Goal: Information Seeking & Learning: Get advice/opinions

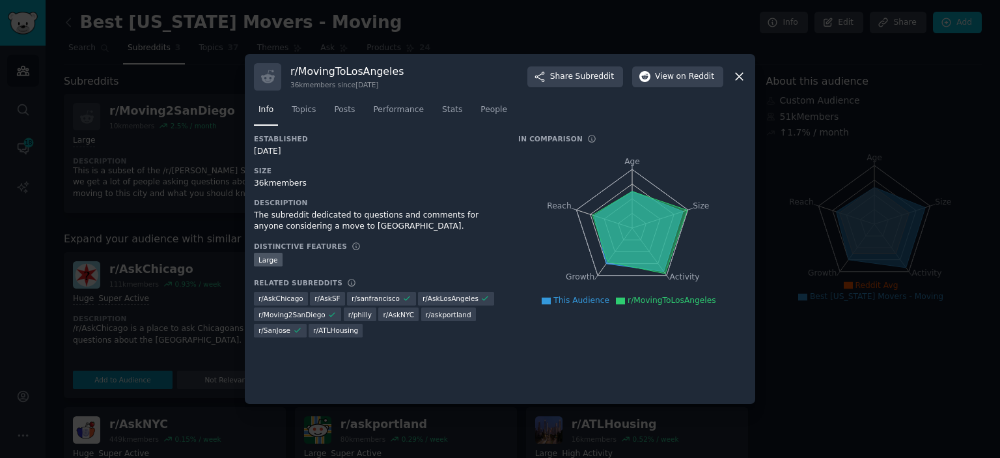
click at [744, 77] on icon at bounding box center [740, 77] width 14 height 14
click at [743, 81] on icon at bounding box center [740, 77] width 14 height 14
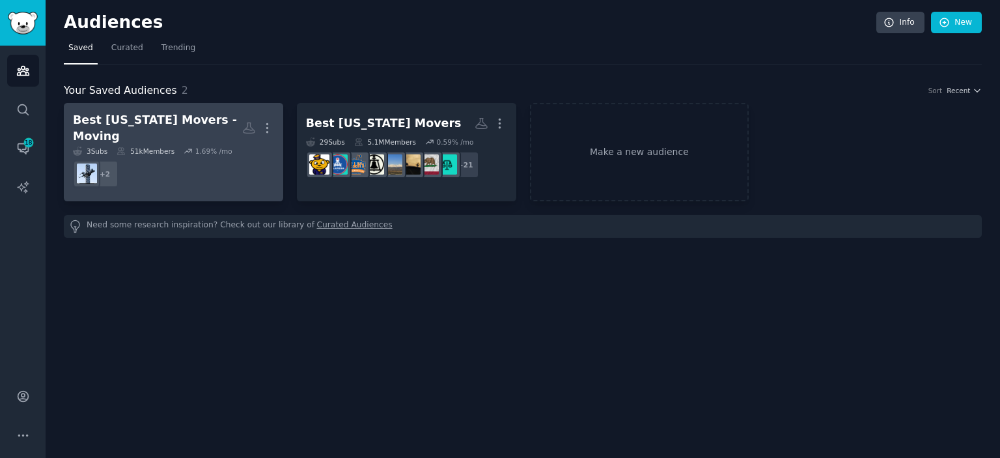
click at [188, 163] on dd "+ 2" at bounding box center [173, 174] width 201 height 36
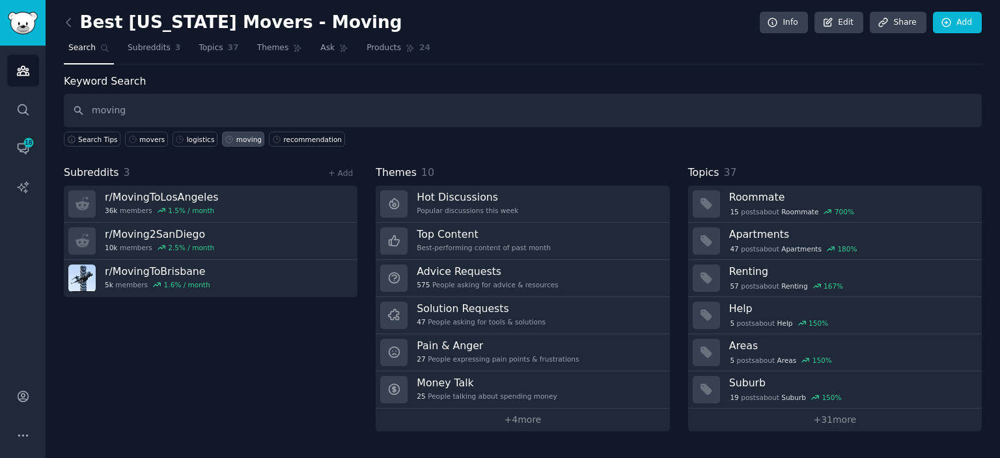
type input "moving"
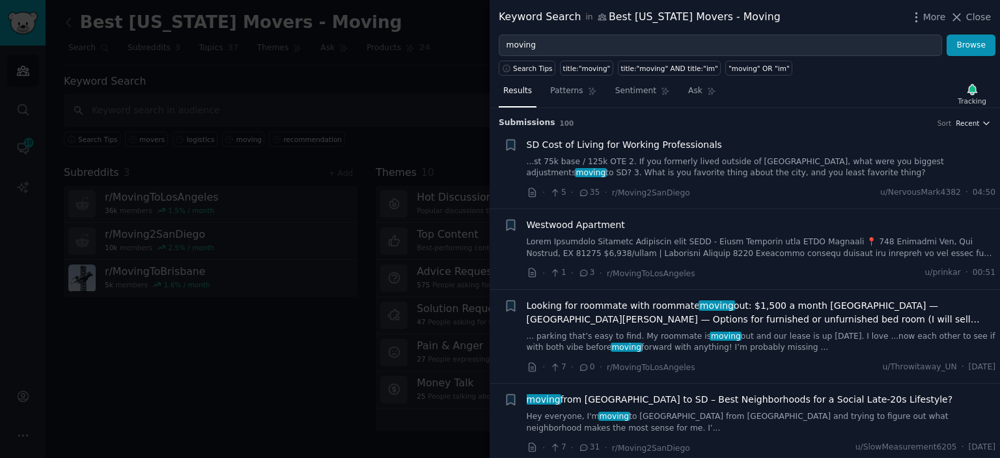
click at [989, 124] on icon "button" at bounding box center [986, 123] width 9 height 9
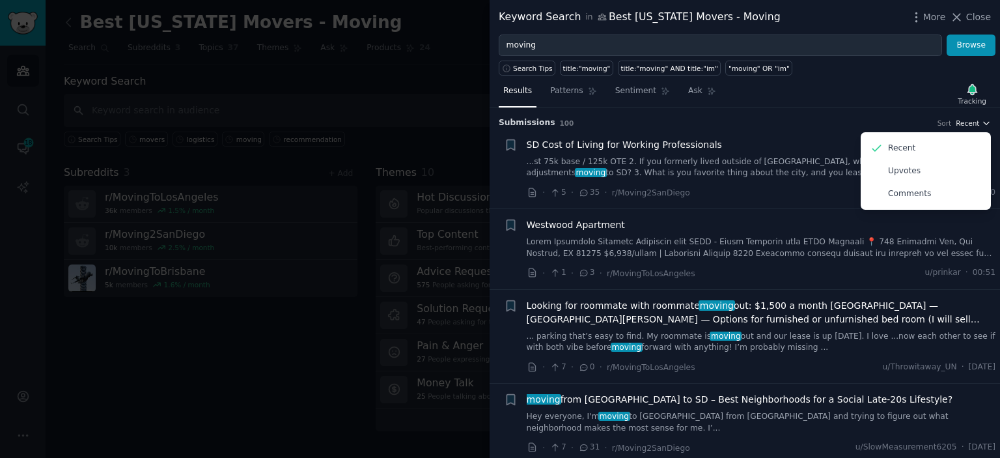
click at [989, 124] on icon "button" at bounding box center [986, 123] width 9 height 9
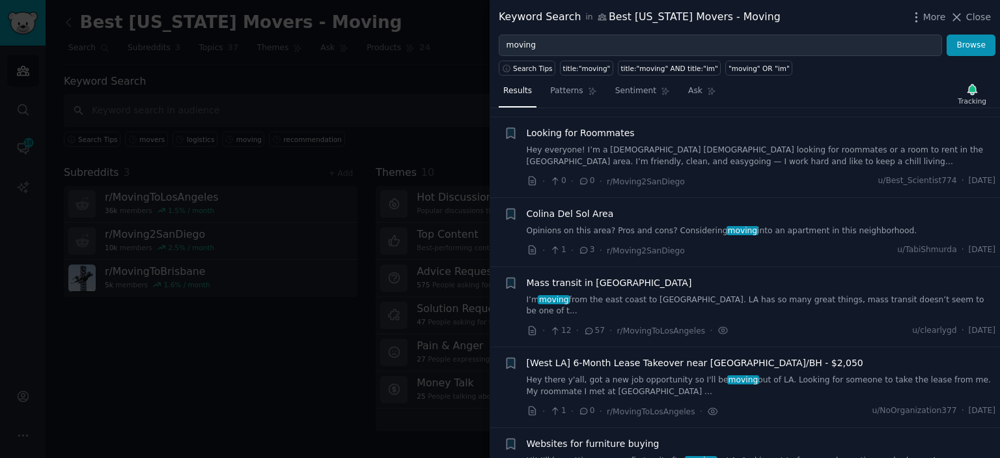
scroll to position [1691, 0]
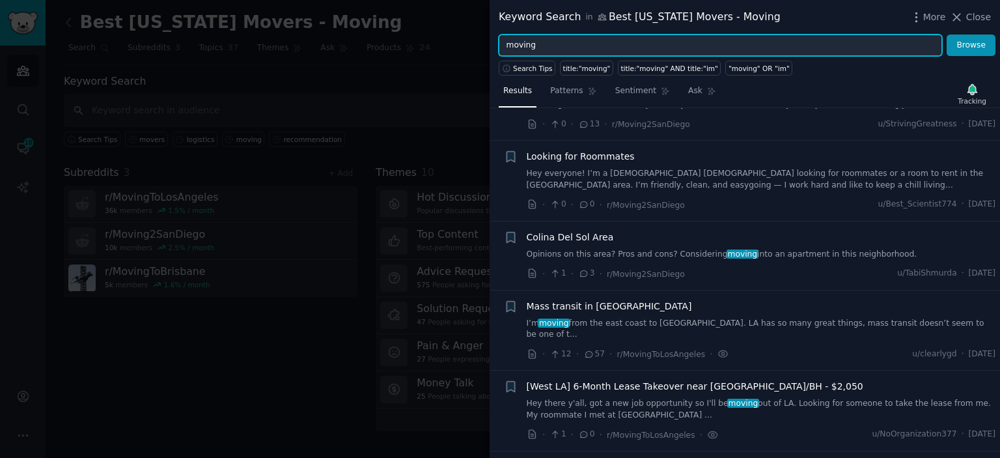
click at [539, 45] on input "moving" at bounding box center [721, 46] width 444 height 22
drag, startPoint x: 539, startPoint y: 45, endPoint x: 503, endPoint y: 44, distance: 35.8
click at [503, 44] on input "moving" at bounding box center [721, 46] width 444 height 22
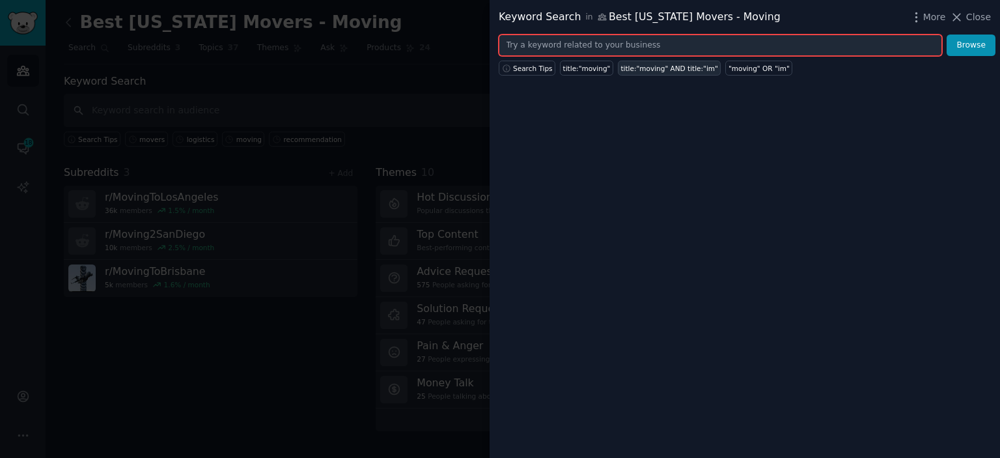
paste input "movers"
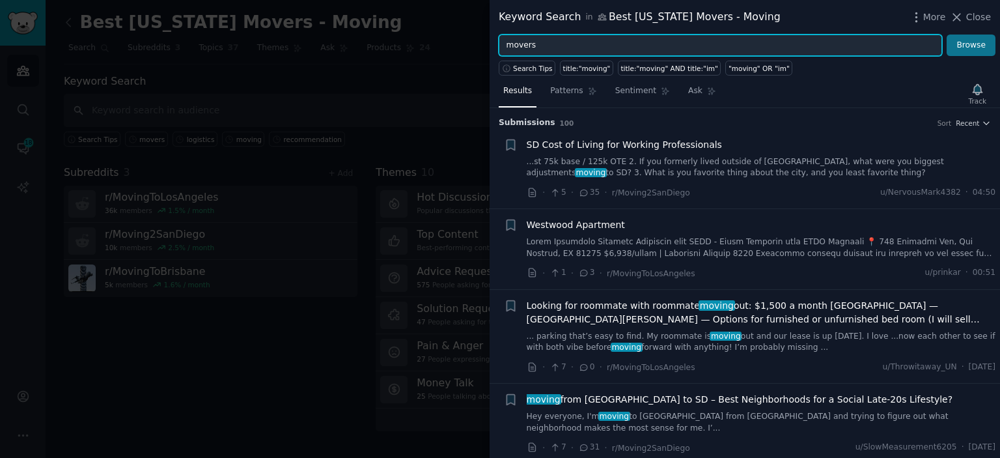
type input "movers"
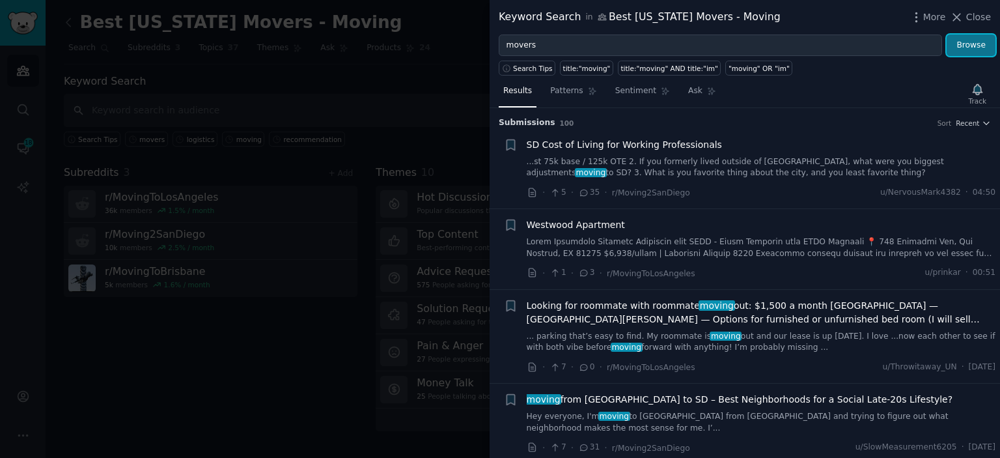
click at [968, 48] on button "Browse" at bounding box center [971, 46] width 49 height 22
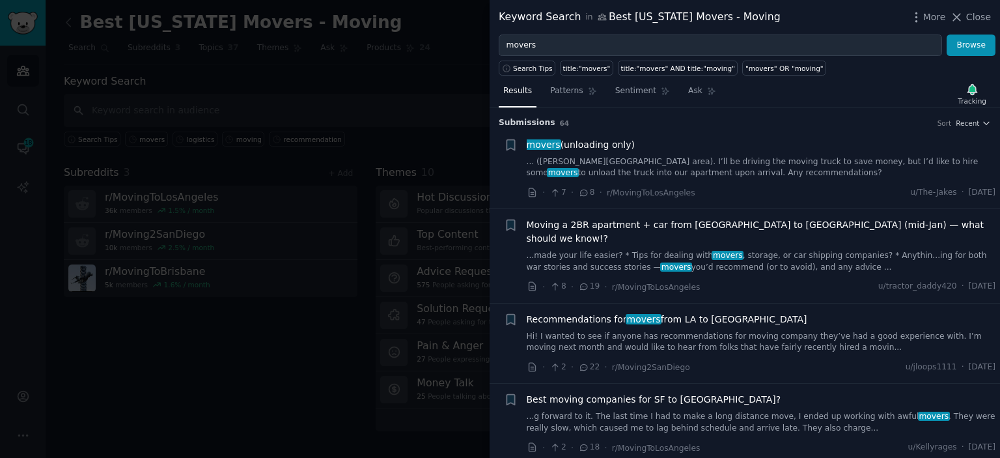
click at [763, 162] on link "... (Runyon Canyon area). I’ll be driving the moving truck to save money, but I…" at bounding box center [762, 167] width 470 height 23
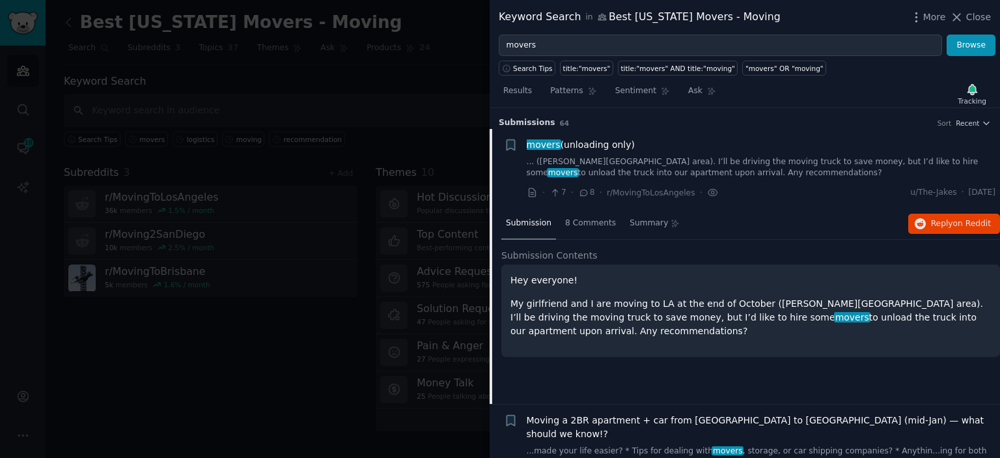
scroll to position [20, 0]
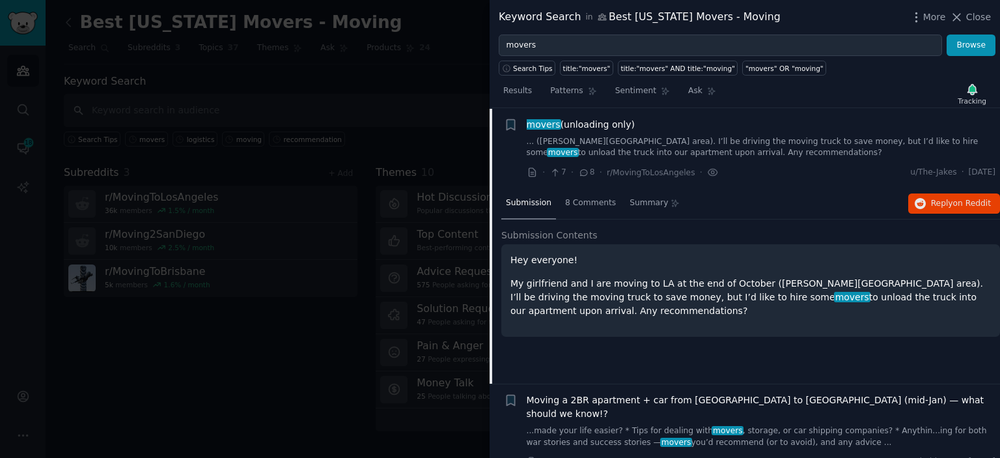
drag, startPoint x: 628, startPoint y: 126, endPoint x: 527, endPoint y: 128, distance: 101.0
click at [527, 128] on div "movers (unloading only)" at bounding box center [762, 125] width 470 height 14
copy span "movers (unloading only)"
click at [694, 152] on link "... (Runyon Canyon area). I’ll be driving the moving truck to save money, but I…" at bounding box center [762, 147] width 470 height 23
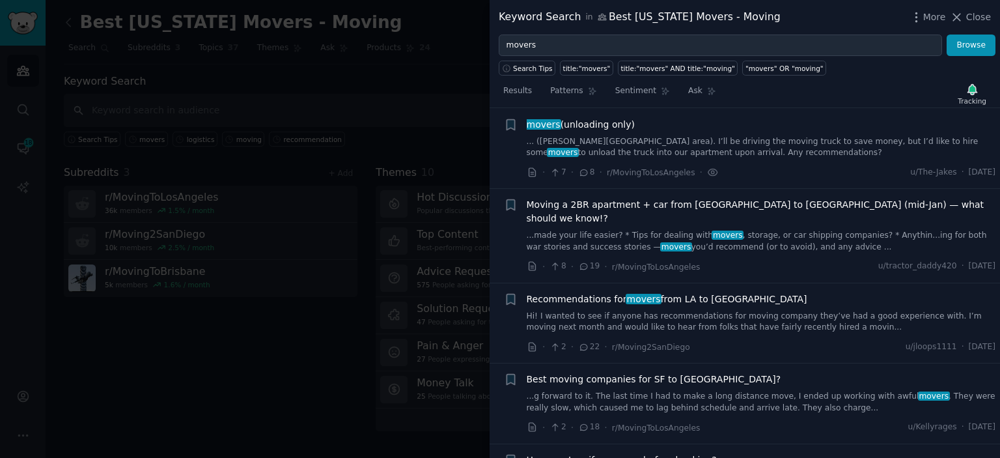
click at [692, 152] on link "... (Runyon Canyon area). I’ll be driving the moving truck to save money, but I…" at bounding box center [762, 147] width 470 height 23
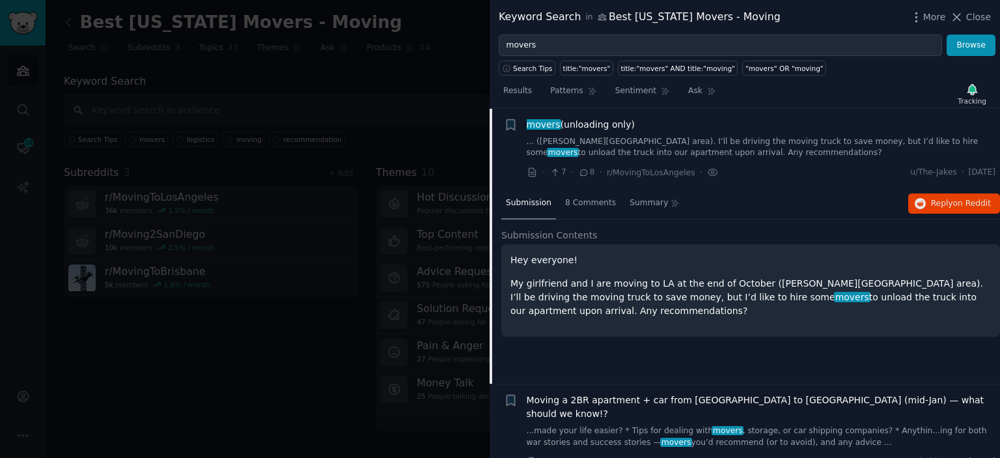
click at [677, 145] on link "... (Runyon Canyon area). I’ll be driving the moving truck to save money, but I…" at bounding box center [762, 147] width 470 height 23
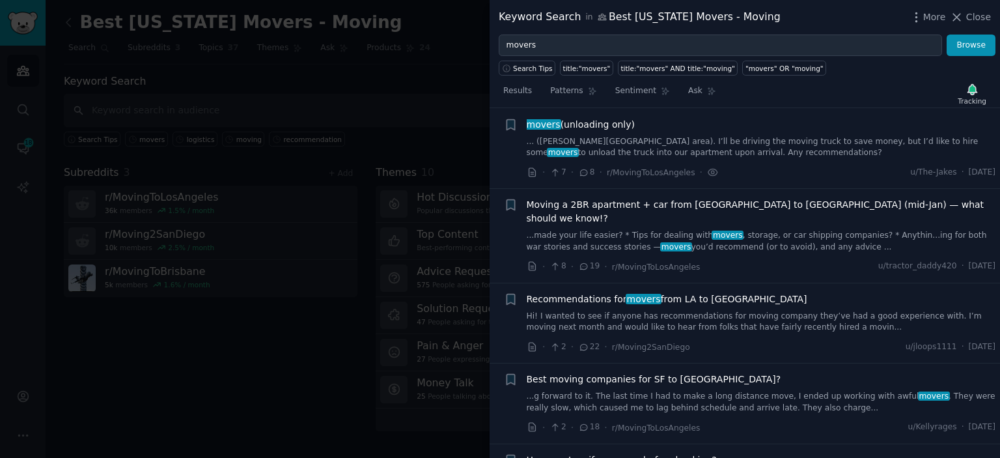
click at [677, 145] on link "... (Runyon Canyon area). I’ll be driving the moving truck to save money, but I…" at bounding box center [762, 147] width 470 height 23
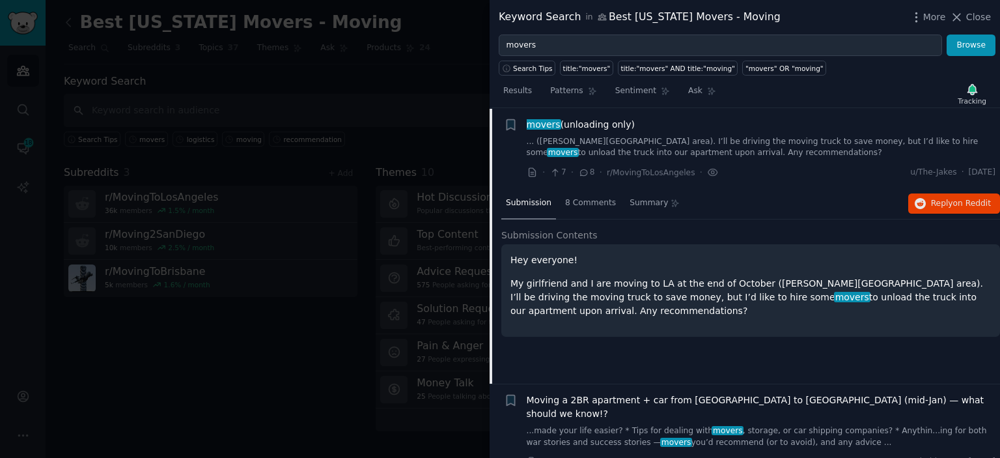
drag, startPoint x: 595, startPoint y: 311, endPoint x: 509, endPoint y: 283, distance: 91.2
click at [509, 283] on div "Hey everyone! My girlfriend and I are moving to LA at the end of October (Runyo…" at bounding box center [751, 290] width 499 height 92
copy p "My girlfriend and I are moving to LA at the end of October (Runyon Canyon area)…"
click at [944, 196] on button "Reply on Reddit" at bounding box center [955, 203] width 92 height 21
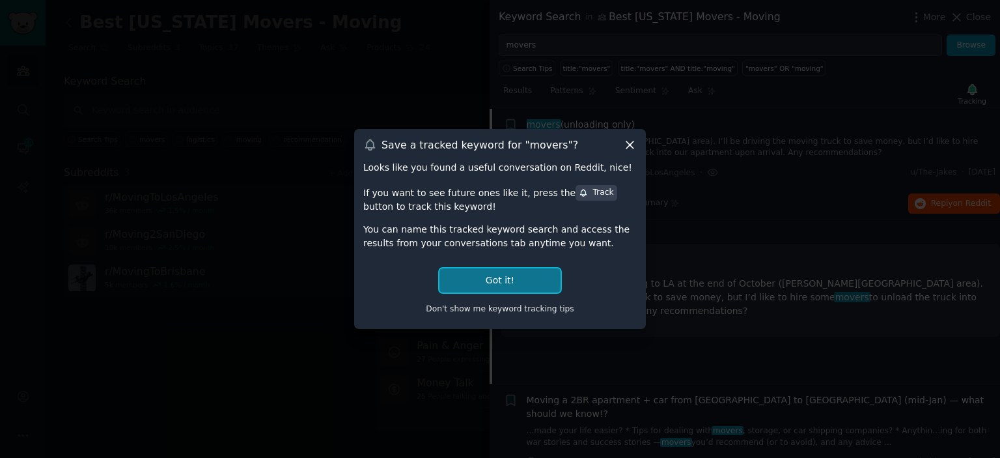
click at [550, 285] on button "Got it!" at bounding box center [500, 280] width 121 height 24
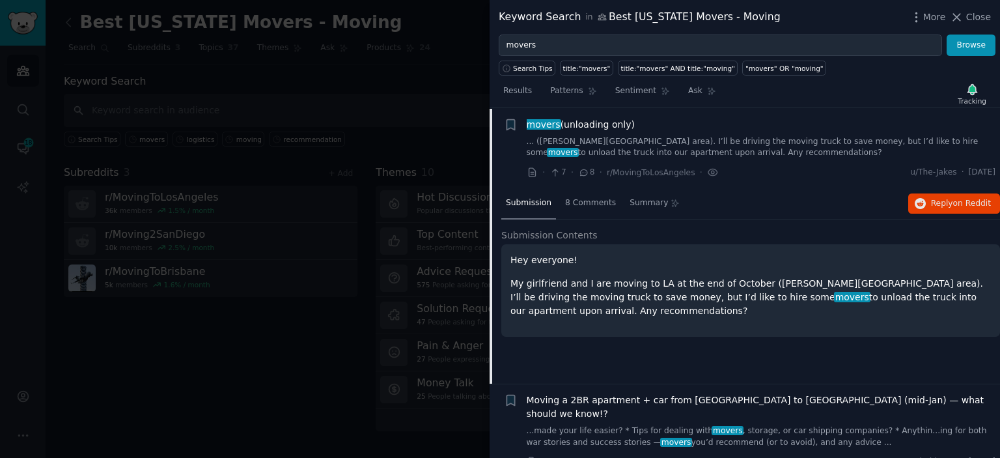
click at [629, 126] on div "movers (unloading only)" at bounding box center [762, 125] width 470 height 14
drag, startPoint x: 629, startPoint y: 126, endPoint x: 528, endPoint y: 132, distance: 101.1
click at [528, 132] on div "movers (unloading only) ... (Runyon Canyon area). I’ll be driving the moving tr…" at bounding box center [762, 138] width 470 height 41
copy span "movers (unloading only)"
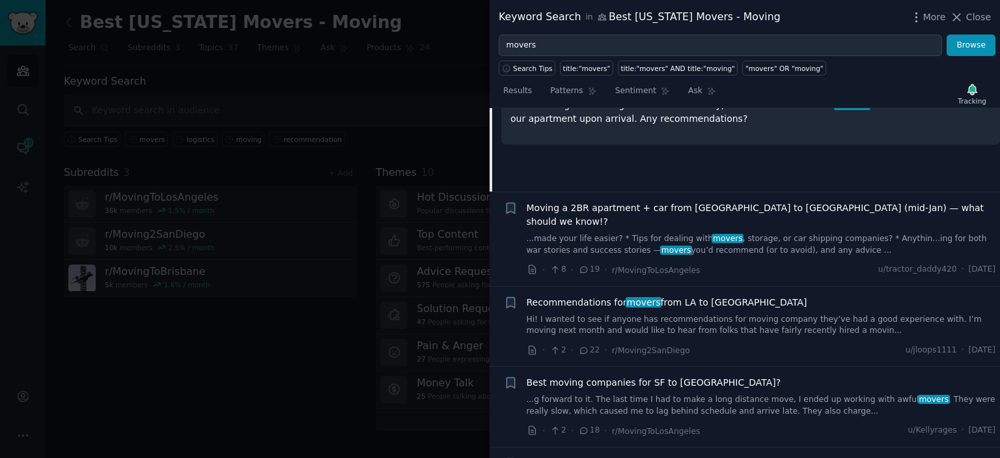
scroll to position [277, 0]
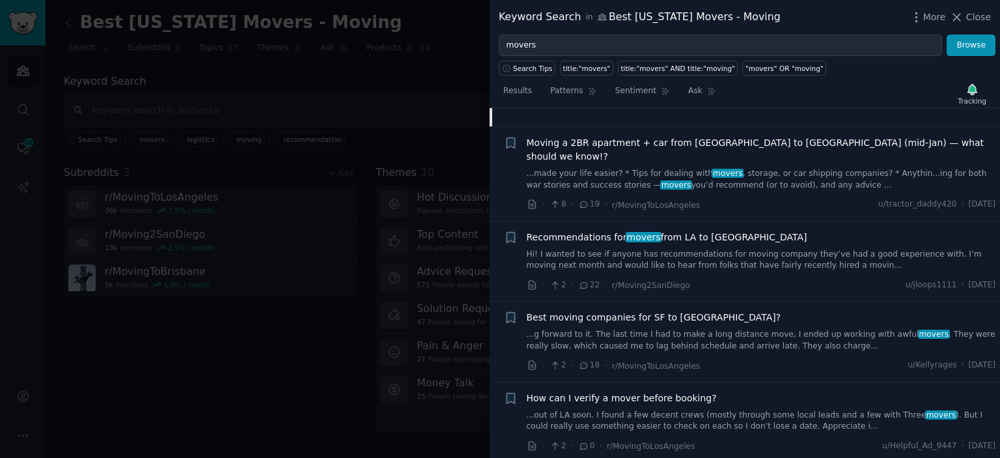
click at [825, 169] on link "...made your life easier? * Tips for dealing with movers , storage, or car ship…" at bounding box center [762, 179] width 470 height 23
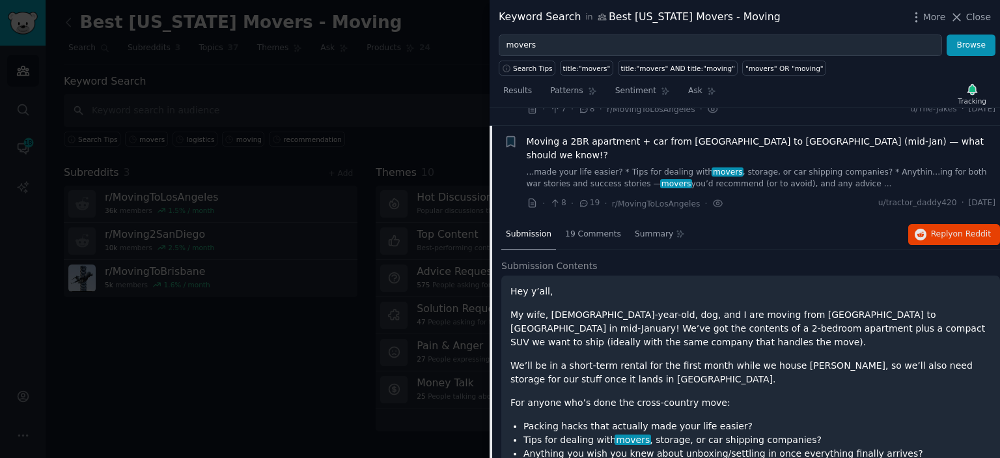
scroll to position [76, 0]
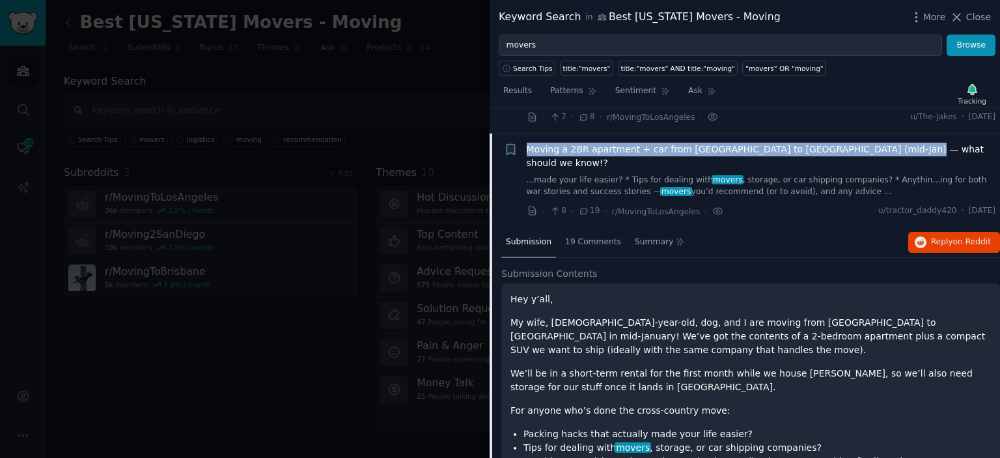
drag, startPoint x: 885, startPoint y: 148, endPoint x: 530, endPoint y: 149, distance: 355.0
click at [530, 149] on div "Moving a 2BR apartment + car from NYC to East LA (mid-Jan) — what should we kno…" at bounding box center [762, 156] width 470 height 27
copy span "Moving a 2BR apartment + car from NYC to East LA (mid-Jan) — what should we kno…"
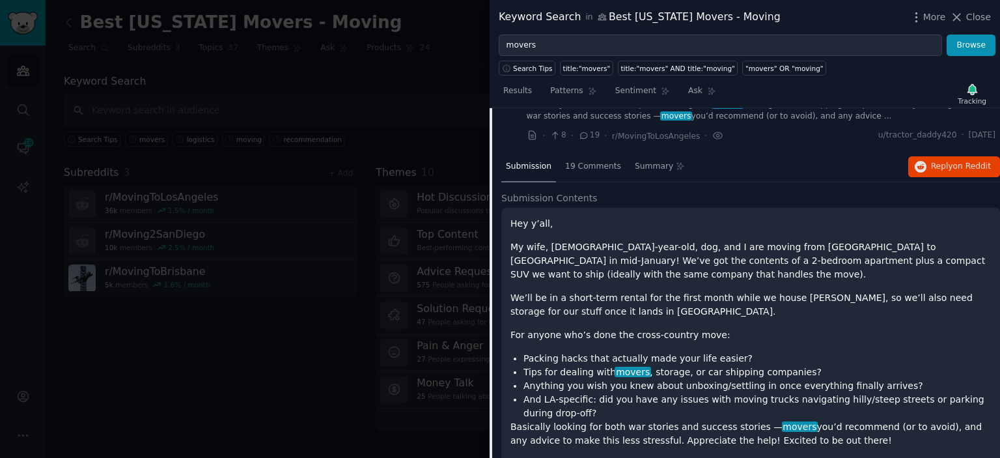
scroll to position [134, 0]
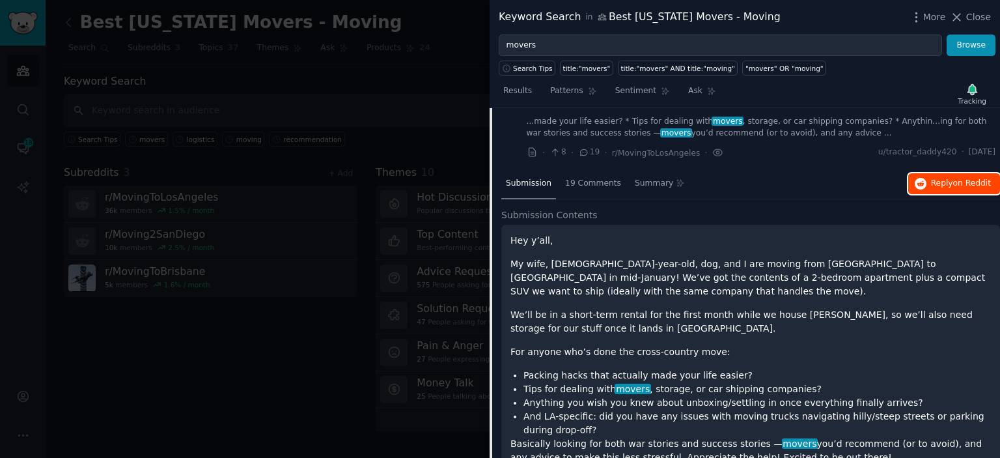
click at [945, 178] on span "Reply on Reddit" at bounding box center [961, 184] width 60 height 12
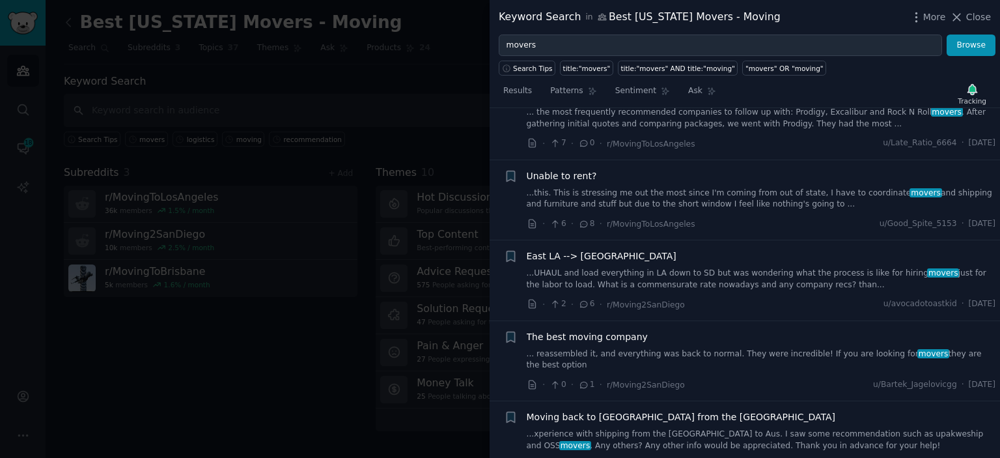
scroll to position [0, 0]
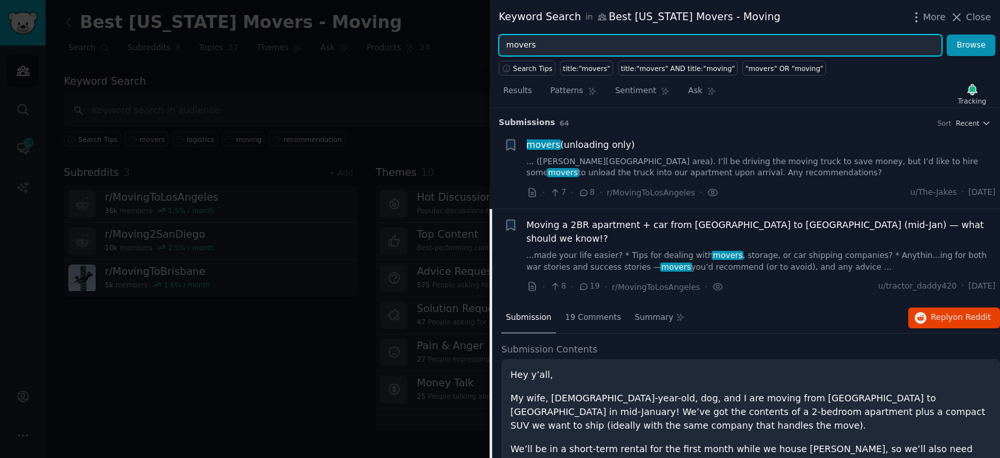
drag, startPoint x: 533, startPoint y: 43, endPoint x: 467, endPoint y: 44, distance: 65.8
click at [499, 44] on input "movers" at bounding box center [721, 46] width 444 height 22
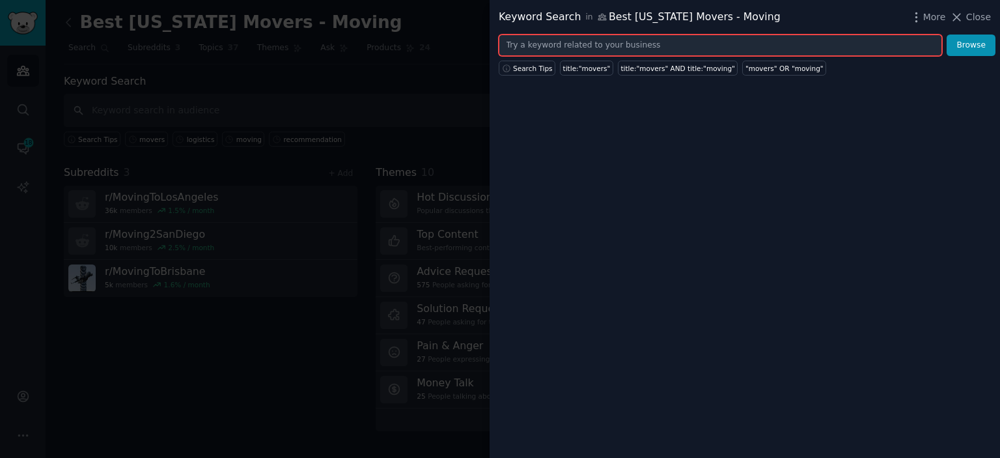
paste input "hire movers"
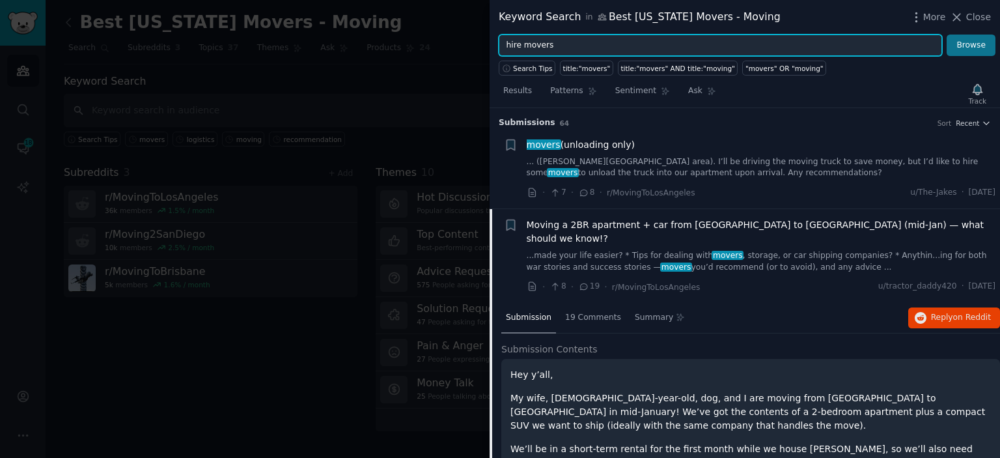
type input "hire movers"
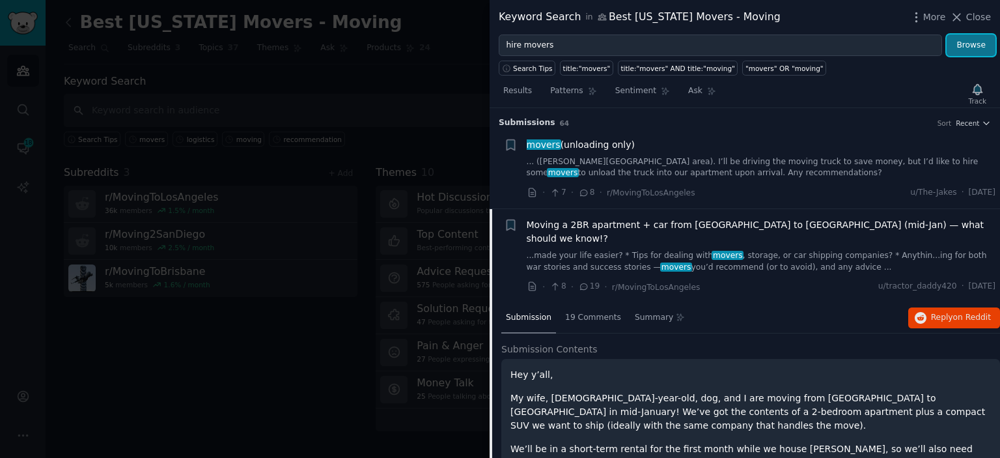
click at [967, 40] on button "Browse" at bounding box center [971, 46] width 49 height 22
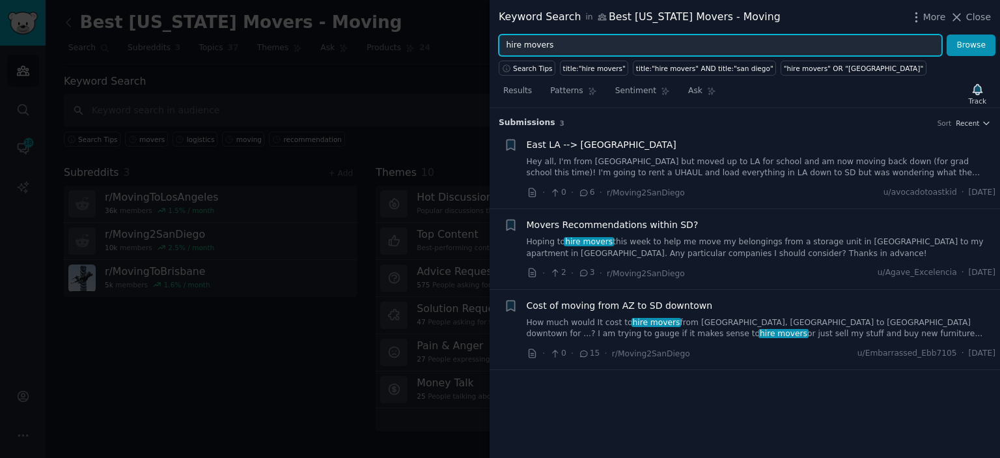
drag, startPoint x: 551, startPoint y: 48, endPoint x: 488, endPoint y: 48, distance: 63.2
click at [499, 48] on input "hire movers" at bounding box center [721, 46] width 444 height 22
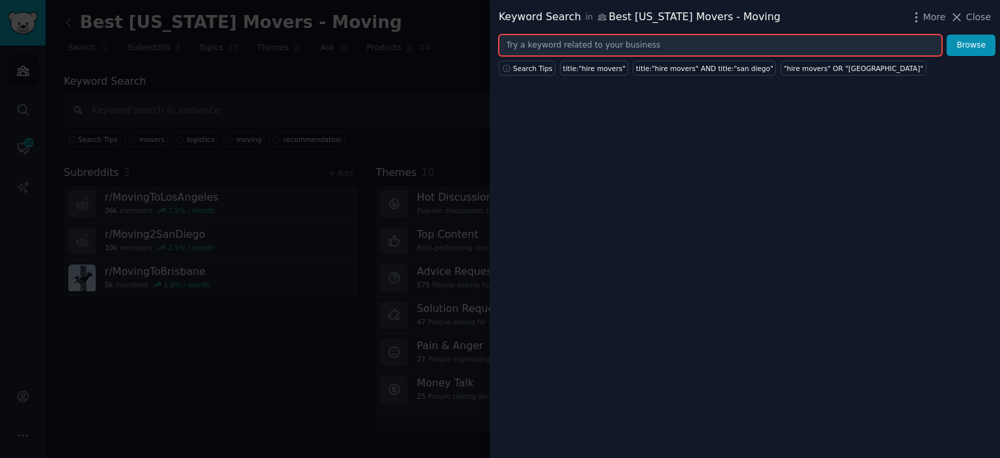
paste input "moving company"
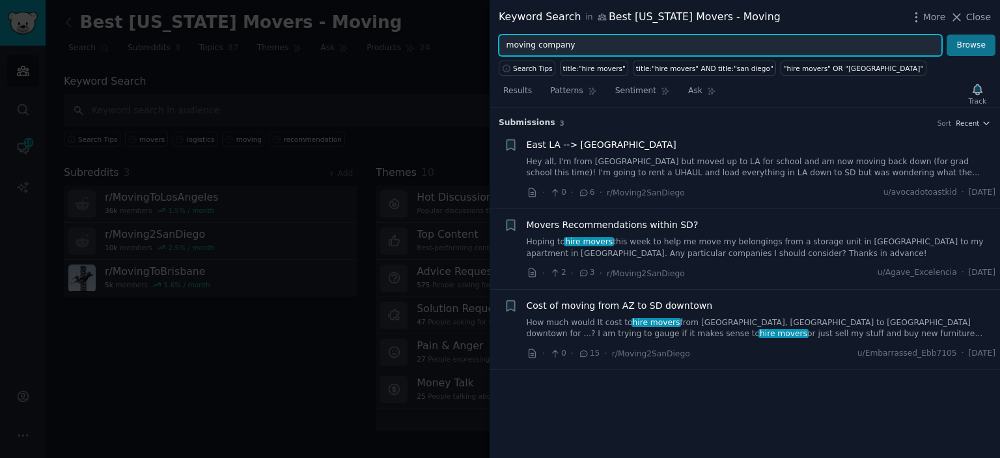
type input "moving company"
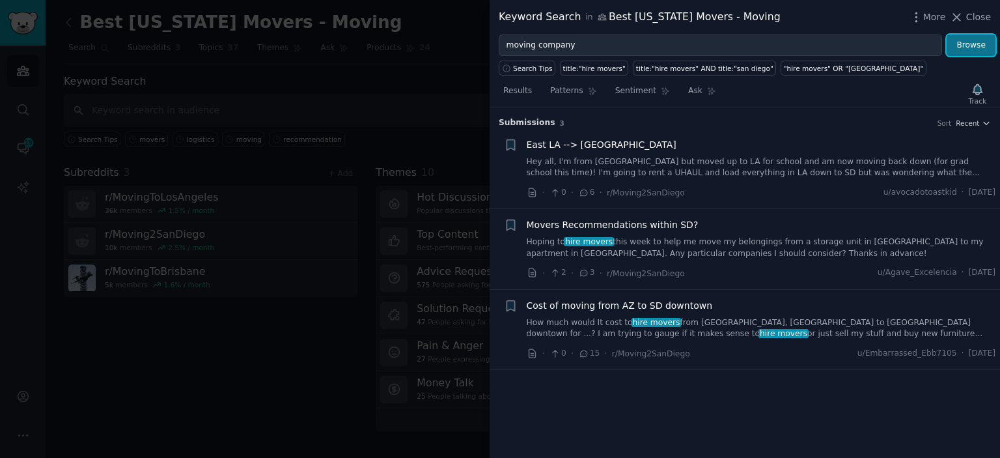
click at [969, 51] on button "Browse" at bounding box center [971, 46] width 49 height 22
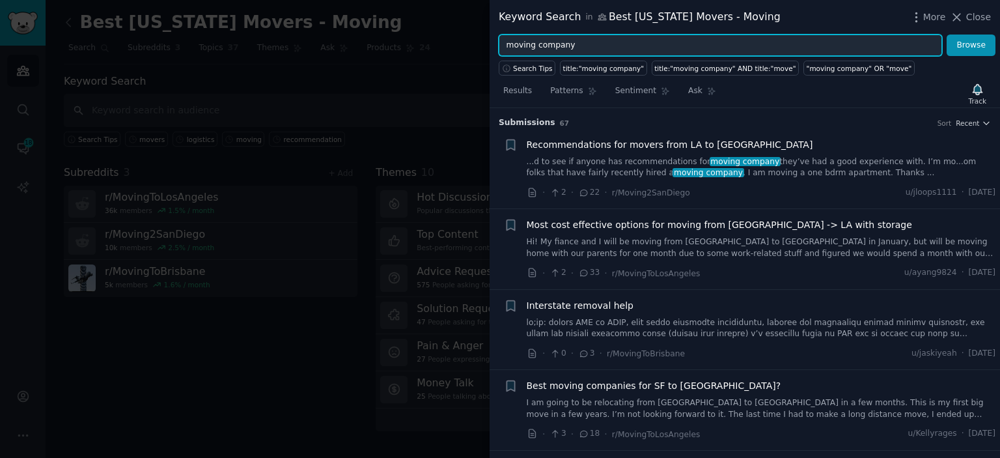
drag, startPoint x: 574, startPoint y: 45, endPoint x: 468, endPoint y: 53, distance: 106.5
click at [499, 53] on input "moving company" at bounding box center [721, 46] width 444 height 22
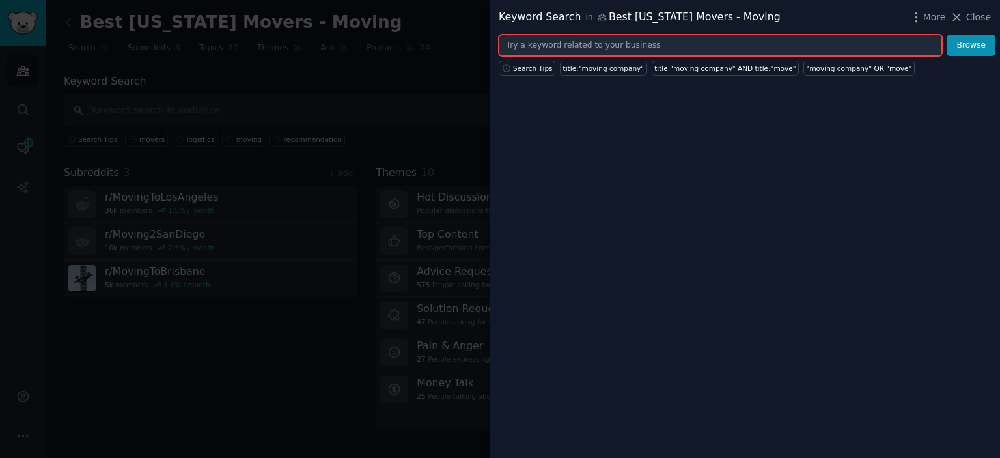
paste input "commercial move"
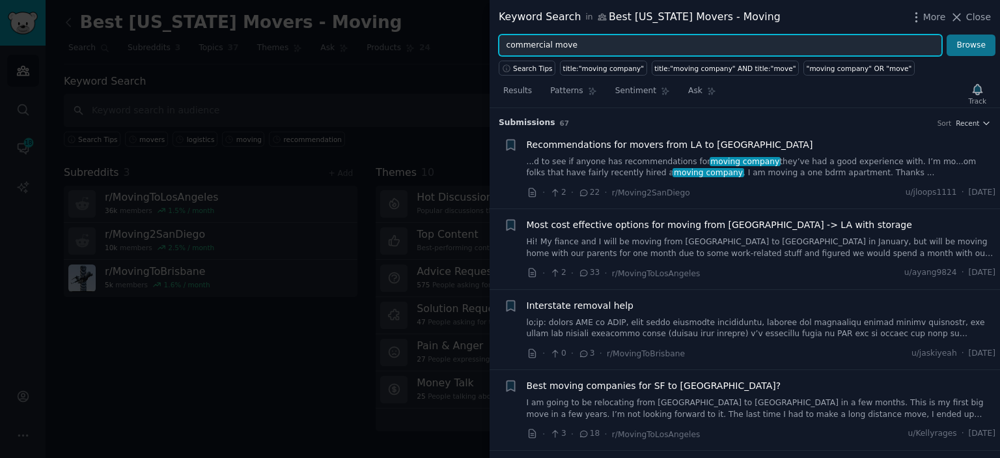
type input "commercial move"
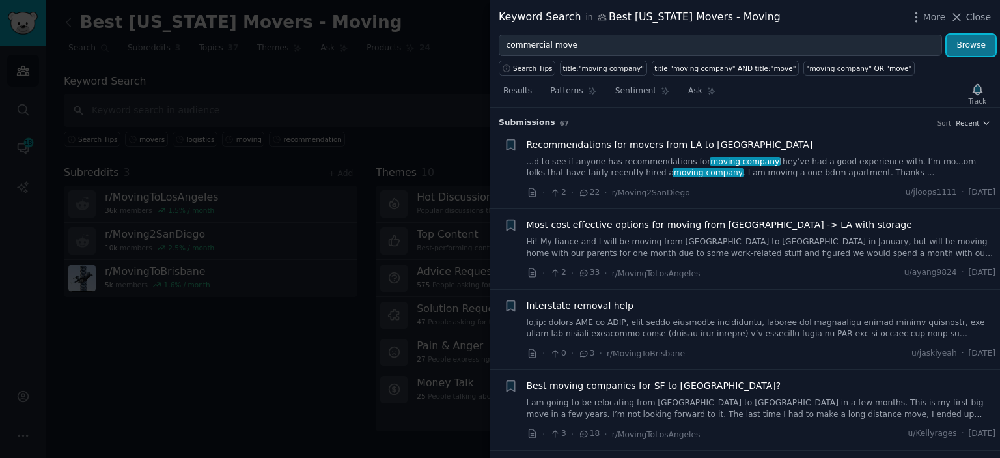
click at [971, 40] on button "Browse" at bounding box center [971, 46] width 49 height 22
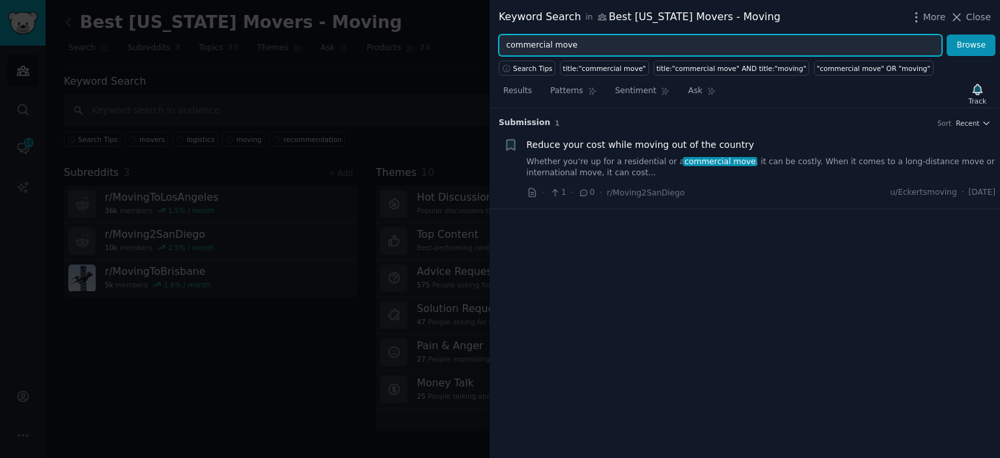
drag, startPoint x: 590, startPoint y: 43, endPoint x: 451, endPoint y: 43, distance: 139.4
click at [499, 43] on input "commercial move" at bounding box center [721, 46] width 444 height 22
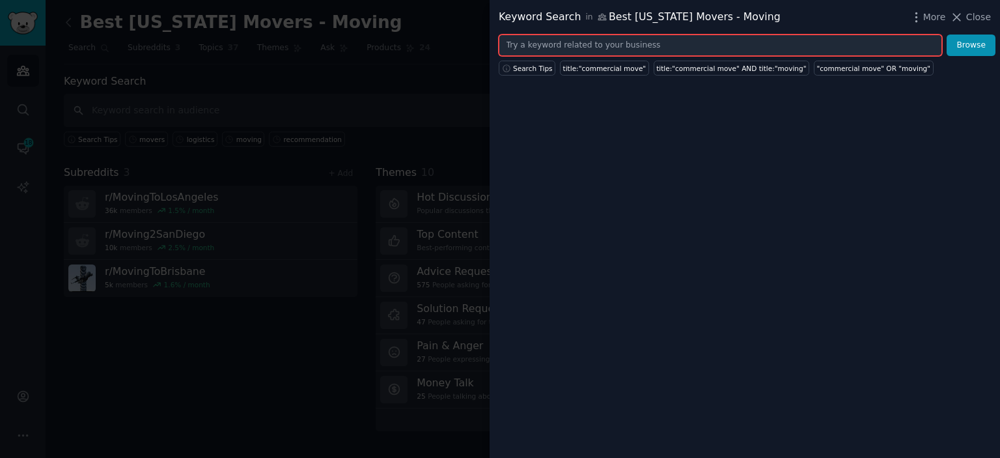
paste input "relocation"
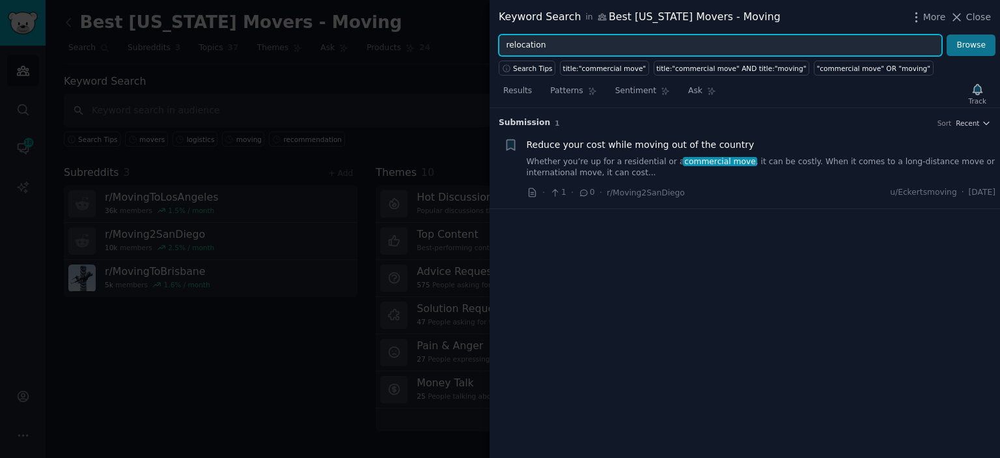
type input "relocation"
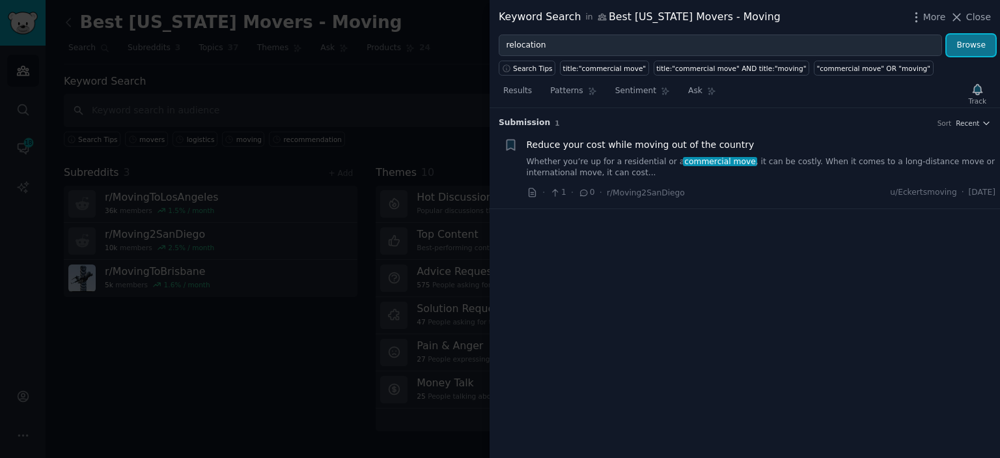
click at [971, 53] on button "Browse" at bounding box center [971, 46] width 49 height 22
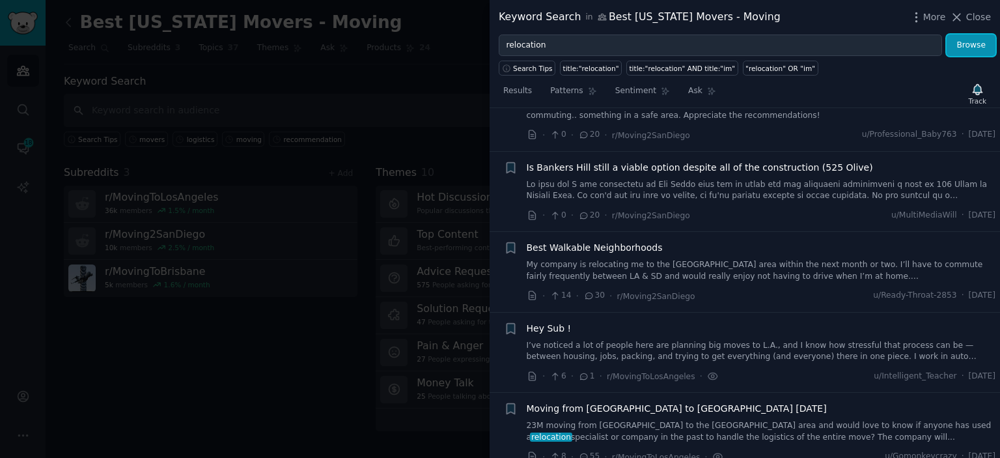
scroll to position [338, 0]
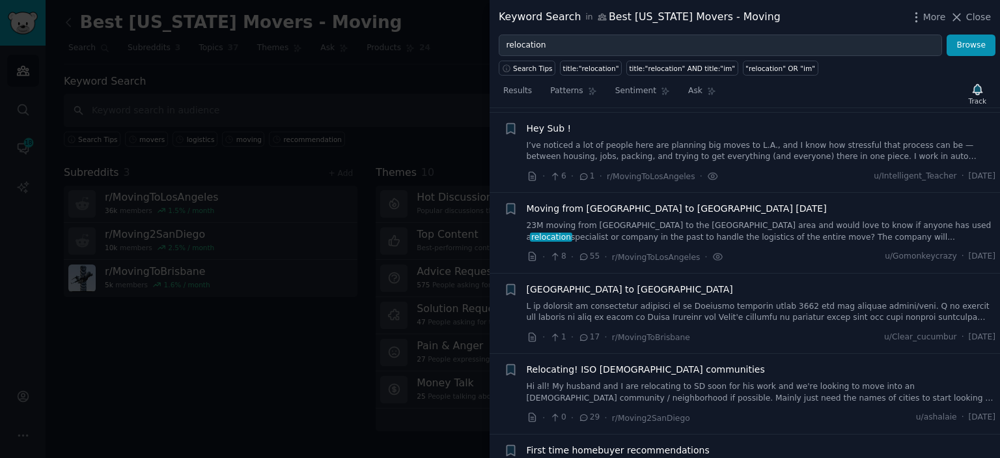
click at [675, 237] on link "23M moving from Orlando to the Costa Mesa area and would love to know if anyone…" at bounding box center [762, 231] width 470 height 23
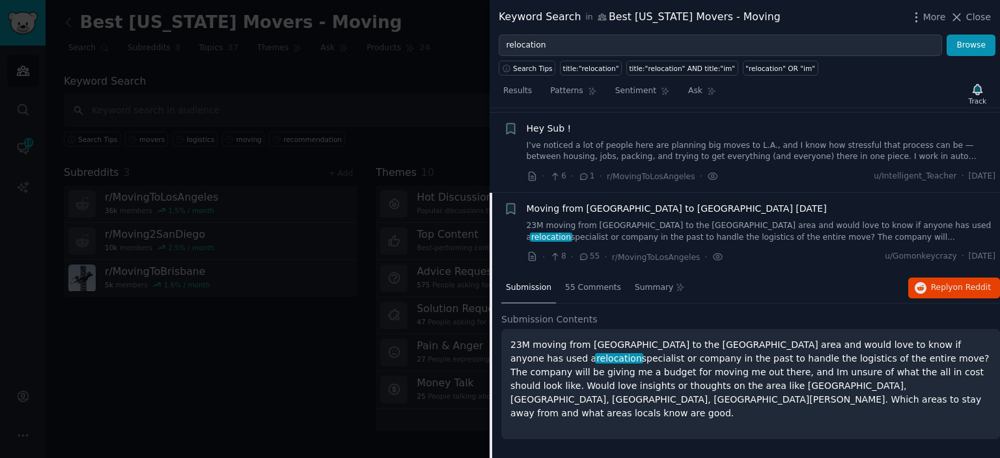
scroll to position [422, 0]
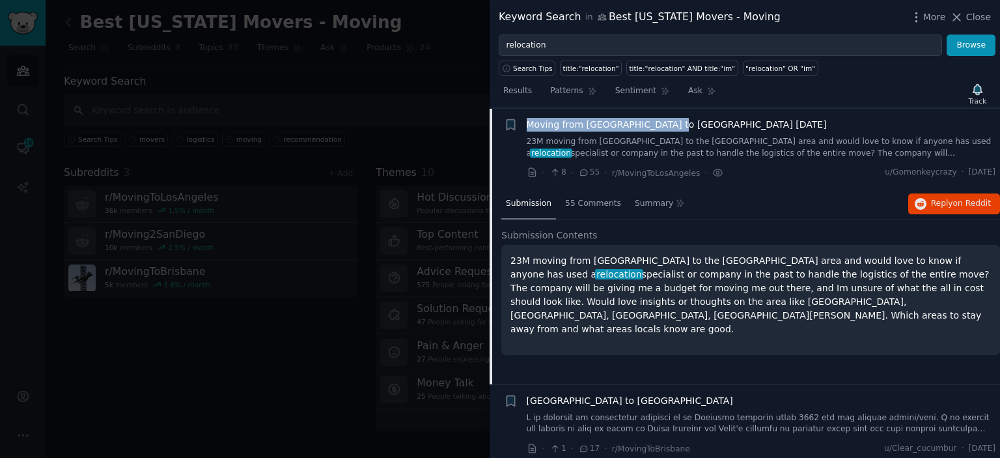
drag, startPoint x: 666, startPoint y: 128, endPoint x: 526, endPoint y: 125, distance: 140.7
click at [526, 125] on div "+ Moving from FL to CA in 1 month 23M moving from Orlando to the Costa Mesa are…" at bounding box center [750, 149] width 492 height 62
copy span "Moving from FL to CA in 1 month"
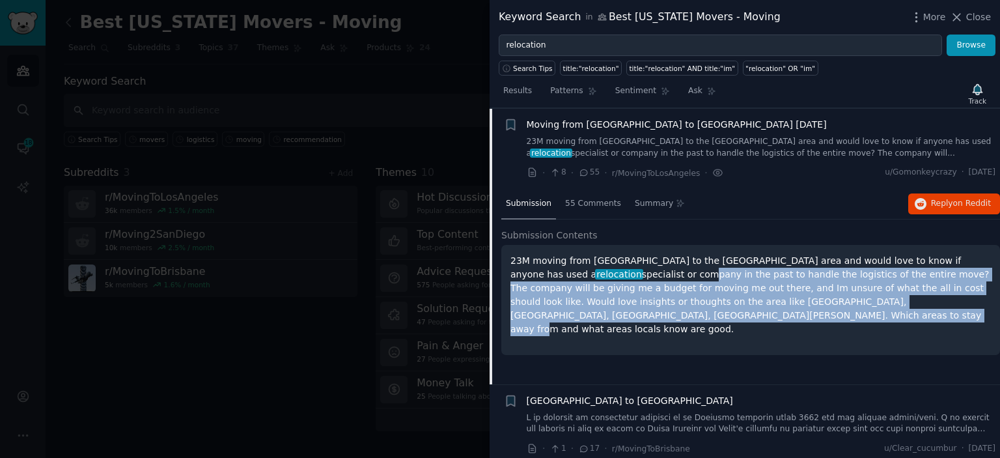
drag, startPoint x: 991, startPoint y: 304, endPoint x: 539, endPoint y: 272, distance: 453.8
click at [539, 272] on p "23M moving from Orlando to the Costa Mesa area and would love to know if anyone…" at bounding box center [751, 295] width 481 height 82
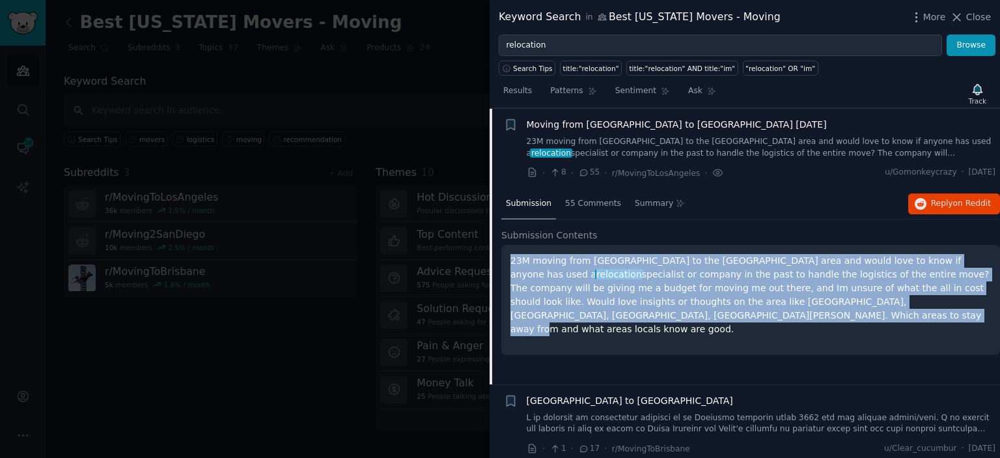
drag, startPoint x: 511, startPoint y: 255, endPoint x: 997, endPoint y: 304, distance: 488.3
click at [997, 304] on div "23M moving from Orlando to the Costa Mesa area and would love to know if anyone…" at bounding box center [751, 300] width 499 height 110
copy p "23M moving from Orlando to the Costa Mesa area and would love to know if anyone…"
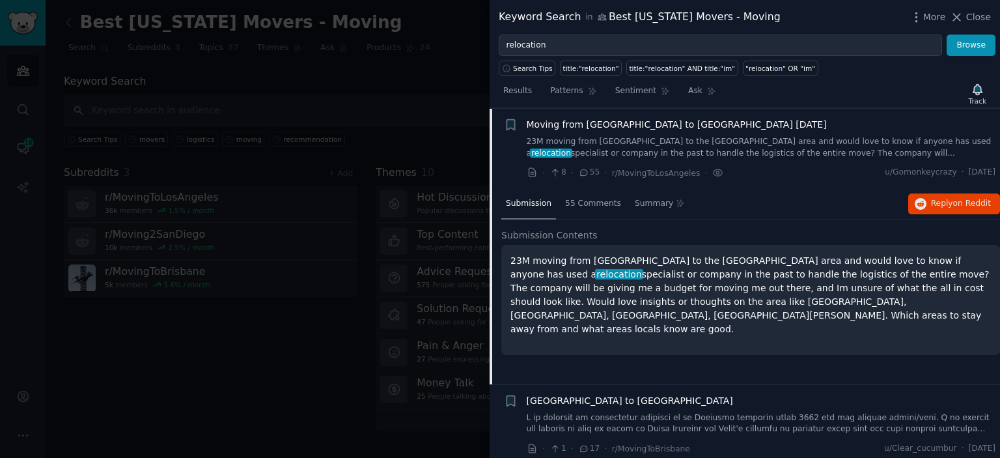
click at [827, 212] on div "Submission 55 Comments Summary Reply on Reddit" at bounding box center [751, 204] width 499 height 31
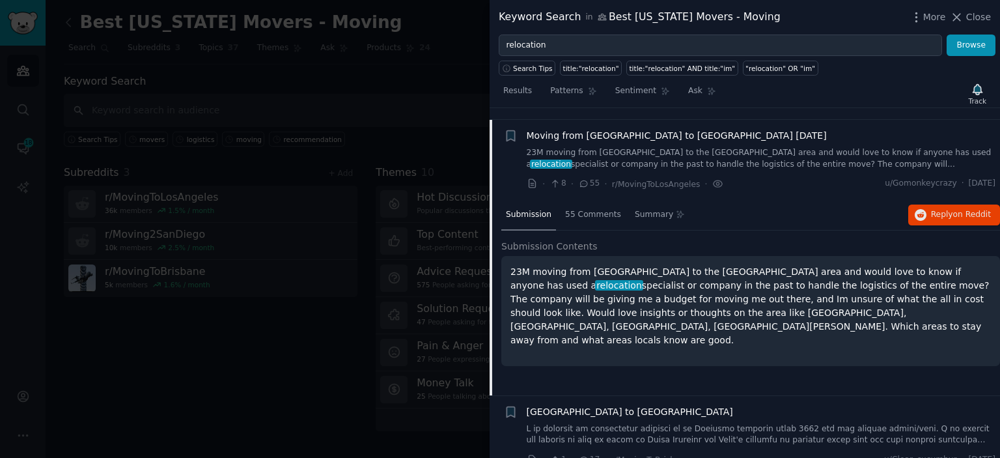
scroll to position [398, 0]
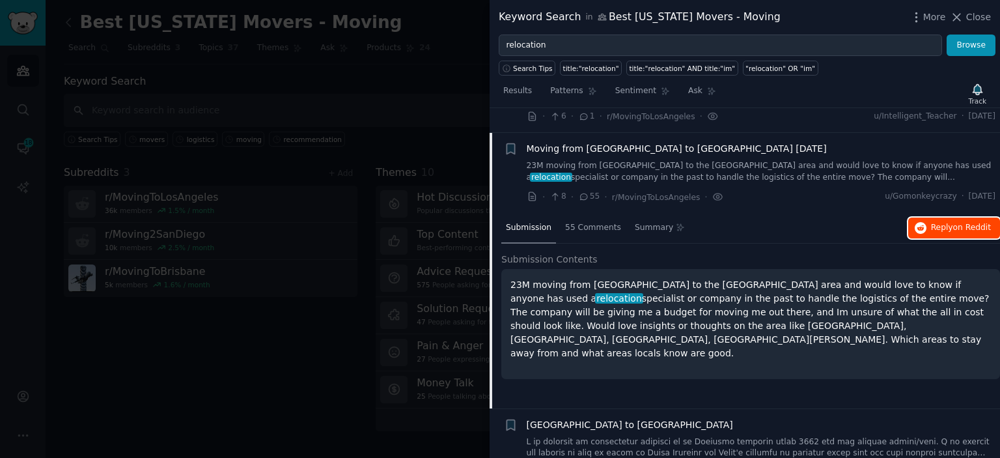
click at [968, 227] on span "on Reddit" at bounding box center [973, 227] width 38 height 9
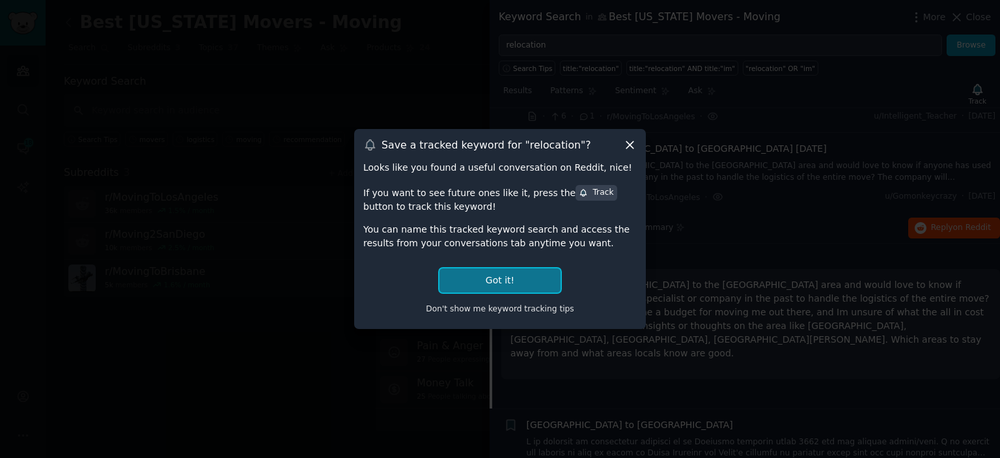
click at [543, 275] on button "Got it!" at bounding box center [500, 280] width 121 height 24
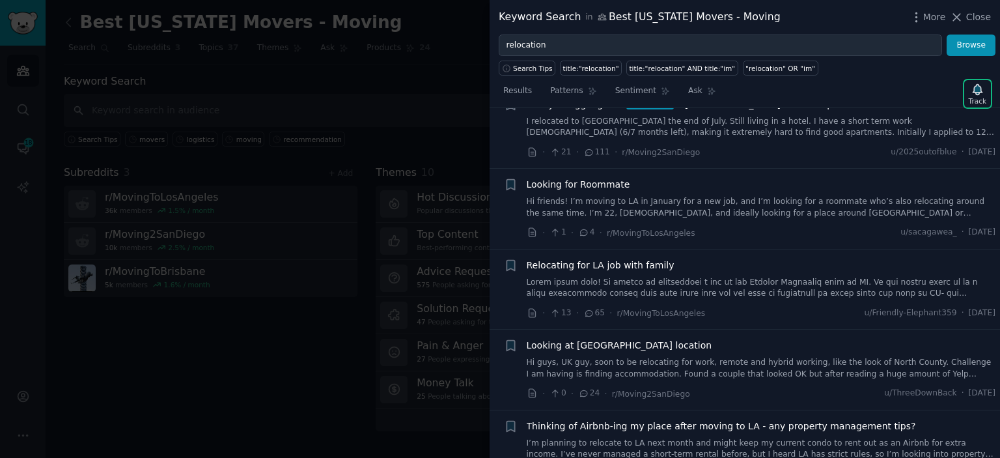
scroll to position [0, 0]
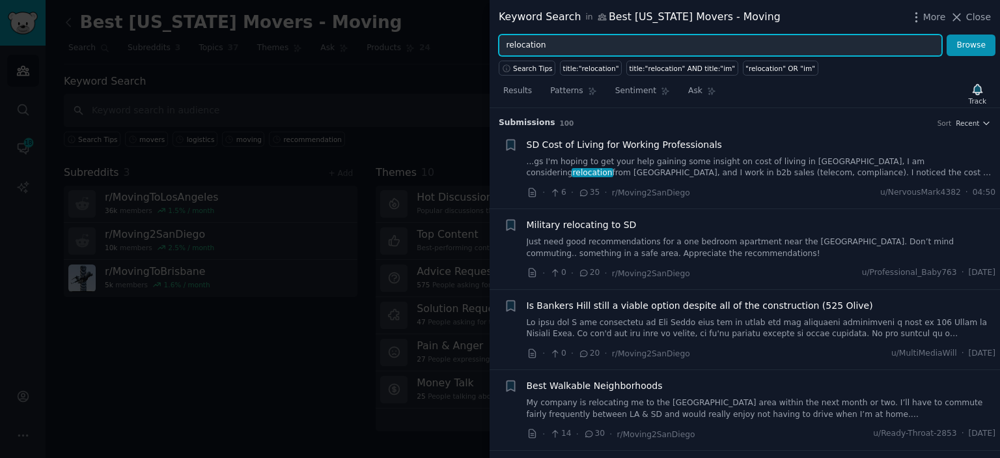
click at [552, 43] on input "relocation" at bounding box center [721, 46] width 444 height 22
drag, startPoint x: 552, startPoint y: 43, endPoint x: 503, endPoint y: 43, distance: 48.9
click at [503, 43] on input "relocation" at bounding box center [721, 46] width 444 height 22
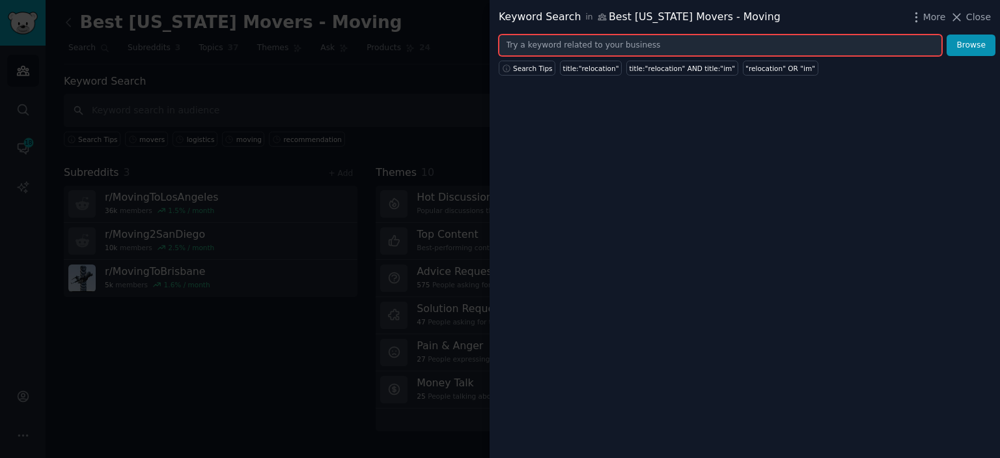
paste input "storage"
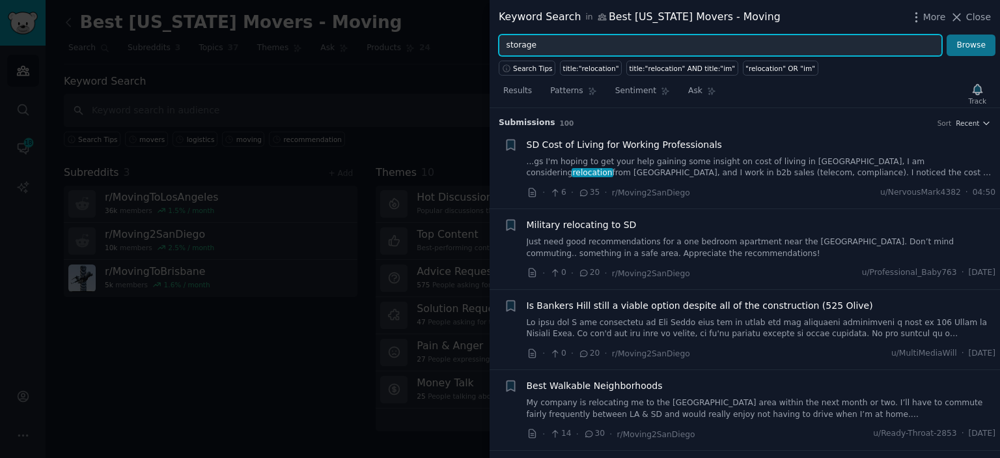
type input "storage"
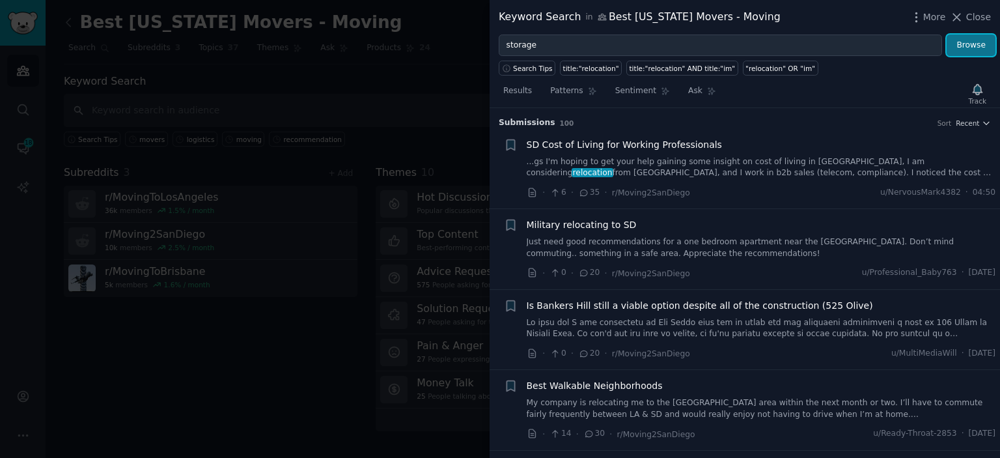
click at [972, 53] on button "Browse" at bounding box center [971, 46] width 49 height 22
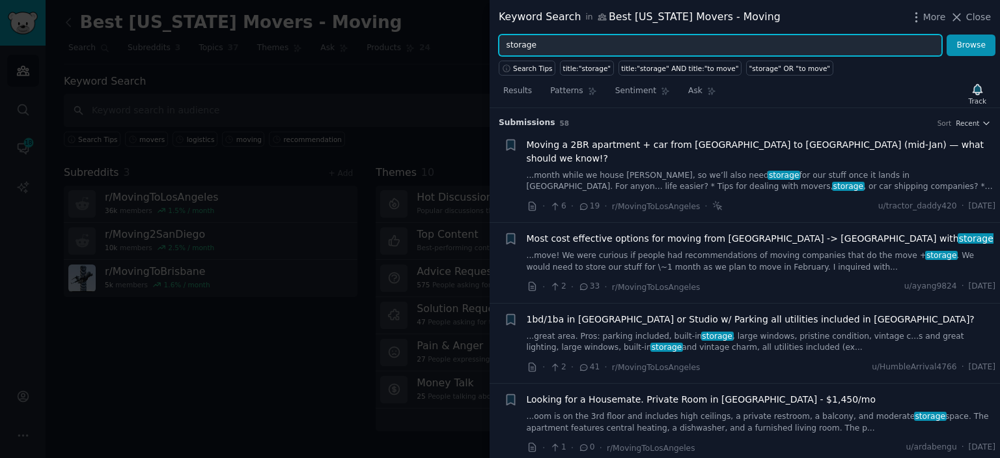
drag, startPoint x: 545, startPoint y: 43, endPoint x: 496, endPoint y: 42, distance: 48.9
click at [499, 42] on input "storage" at bounding box center [721, 46] width 444 height 22
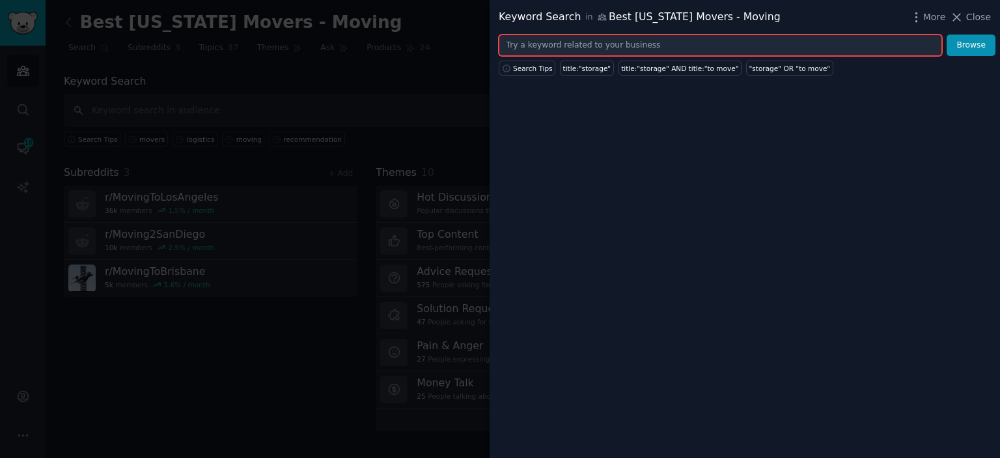
paste input "long distance"
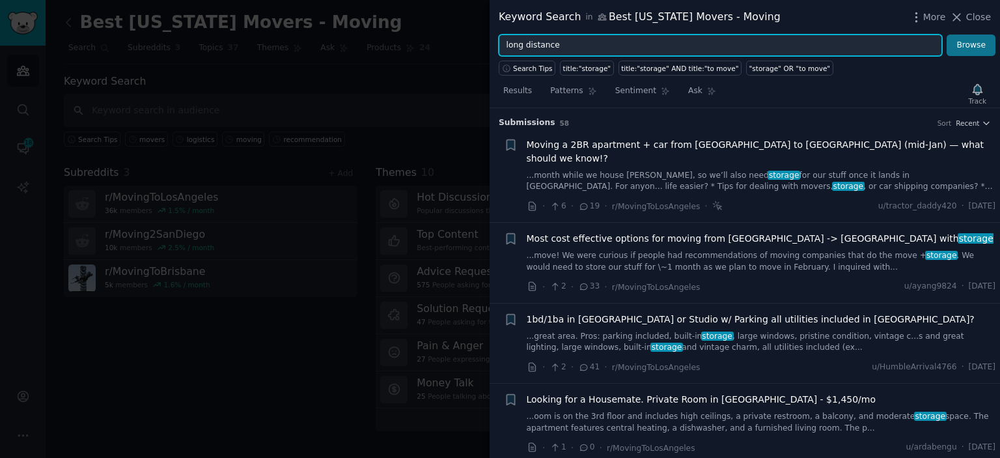
type input "long distance"
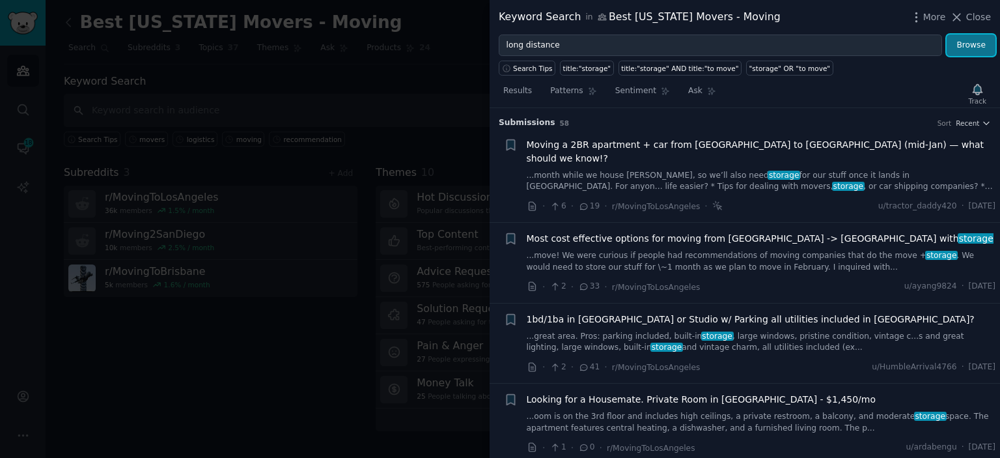
click at [974, 44] on button "Browse" at bounding box center [971, 46] width 49 height 22
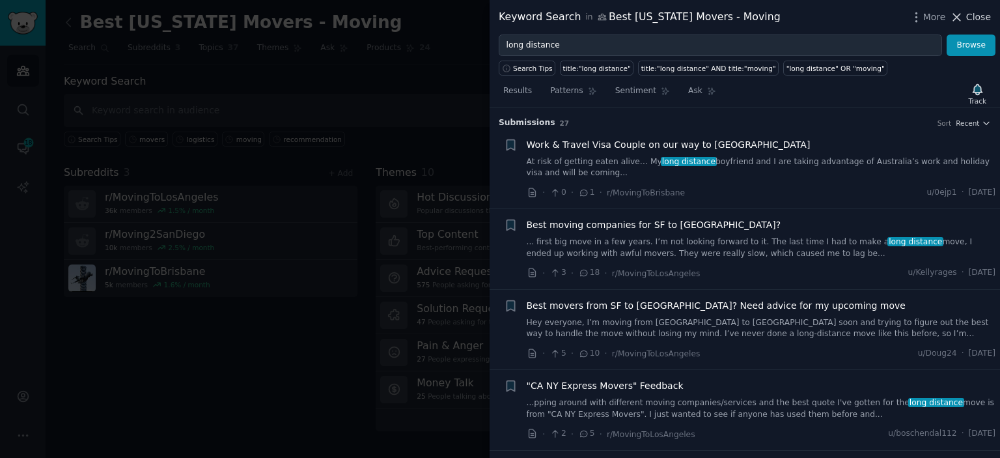
click at [964, 18] on icon at bounding box center [957, 17] width 14 height 14
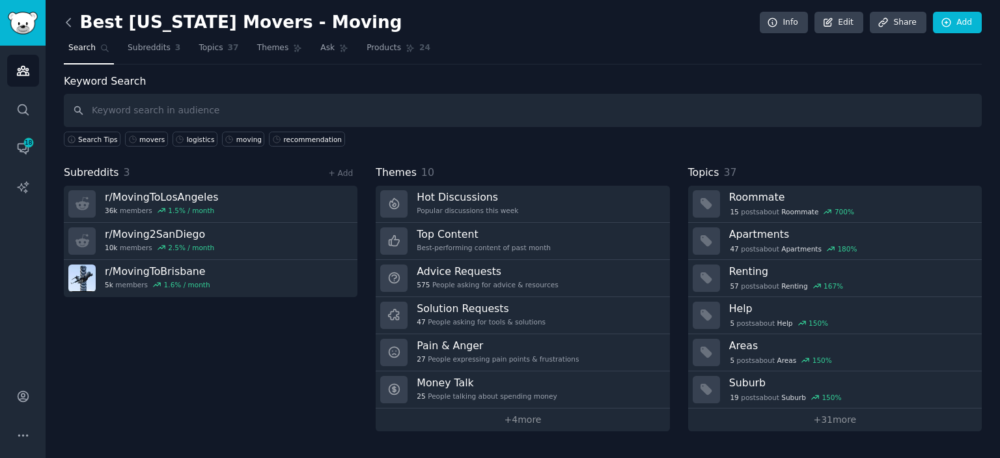
click at [66, 25] on icon at bounding box center [69, 23] width 14 height 14
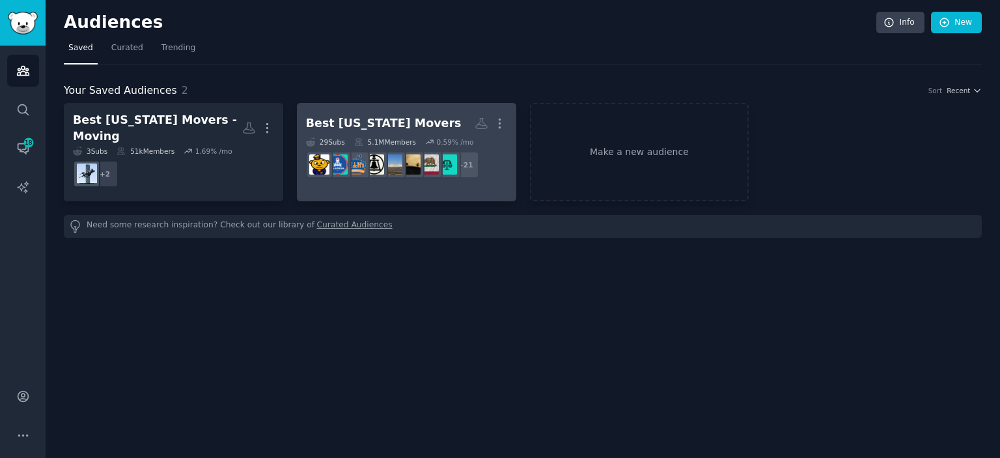
click at [419, 113] on h2 "Best California Movers More" at bounding box center [406, 123] width 201 height 23
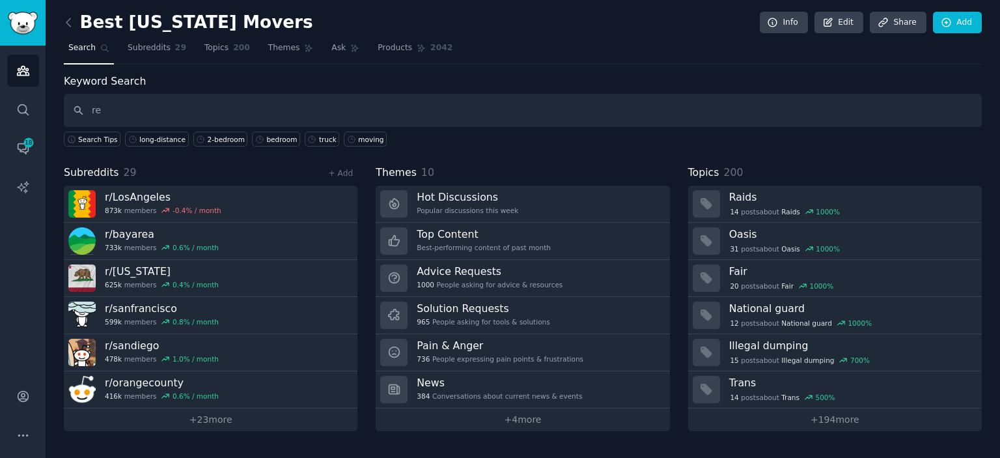
type input "r"
type input "movers"
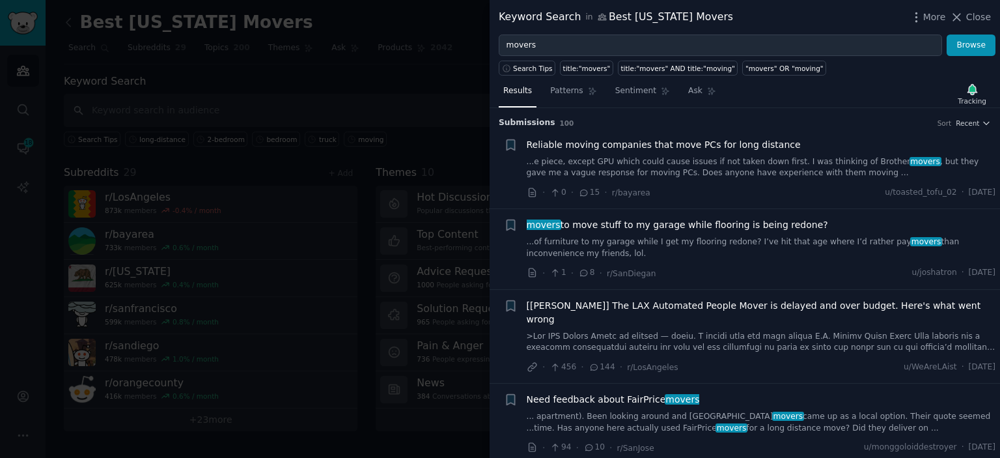
click at [797, 175] on link "...e piece, except GPU which could cause issues if not taken down first. I was …" at bounding box center [762, 167] width 470 height 23
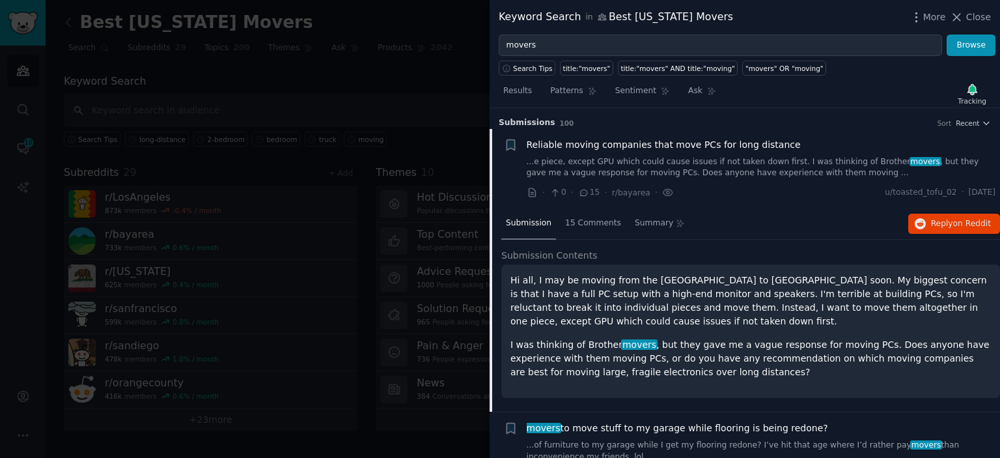
scroll to position [20, 0]
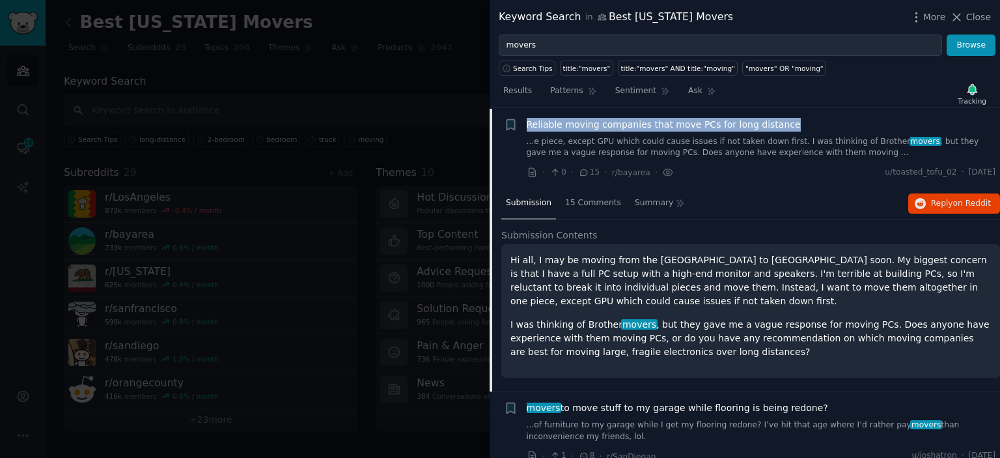
drag, startPoint x: 769, startPoint y: 124, endPoint x: 523, endPoint y: 128, distance: 246.2
click at [523, 128] on div "+ Reliable moving companies that move PCs for long distance ...e piece, except …" at bounding box center [750, 149] width 492 height 62
copy span "Reliable moving companies that move PCs for long distance"
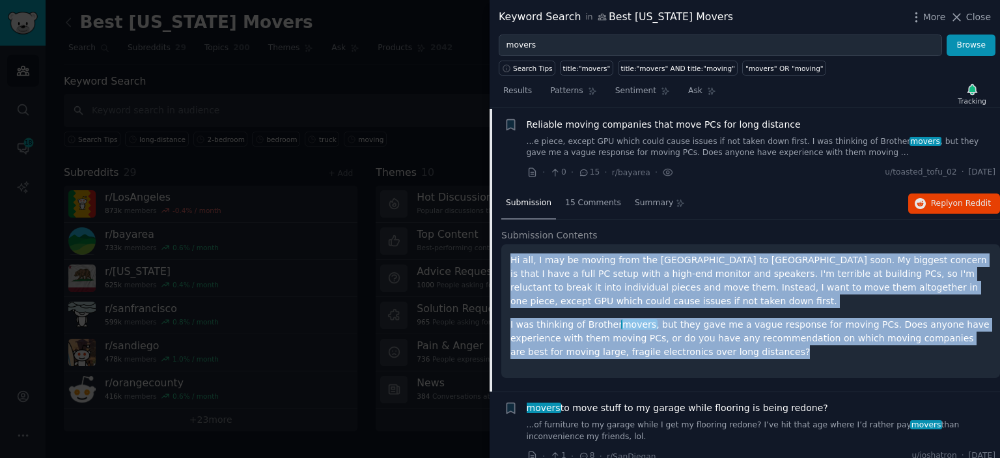
drag, startPoint x: 683, startPoint y: 353, endPoint x: 512, endPoint y: 261, distance: 194.4
click at [512, 261] on div "Hi all, I may be moving from the South Bay to Seattle soon. My biggest concern …" at bounding box center [751, 306] width 481 height 106
copy div "Hi all, I may be moving from the South Bay to Seattle soon. My biggest concern …"
click at [984, 199] on span "on Reddit" at bounding box center [973, 203] width 38 height 9
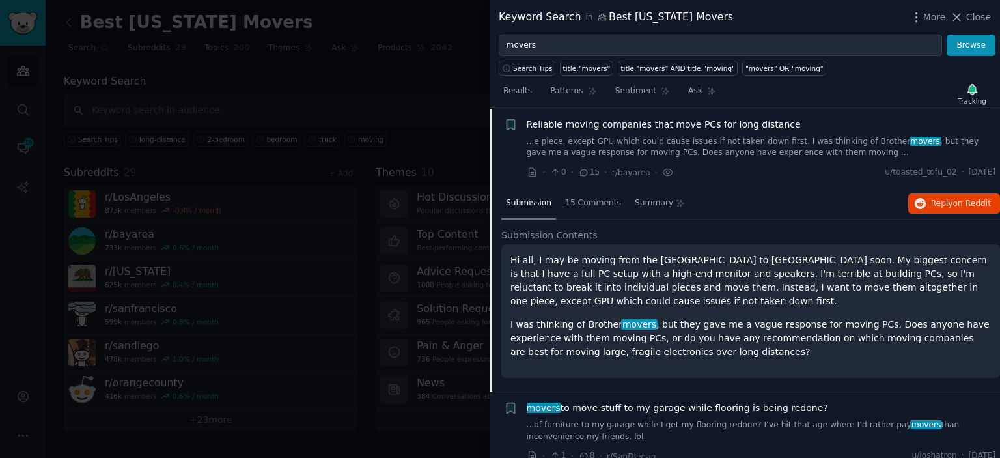
click at [884, 226] on div "Submission 15 Comments Summary Reply on Reddit Submission Contents Hi all, I ma…" at bounding box center [751, 289] width 499 height 203
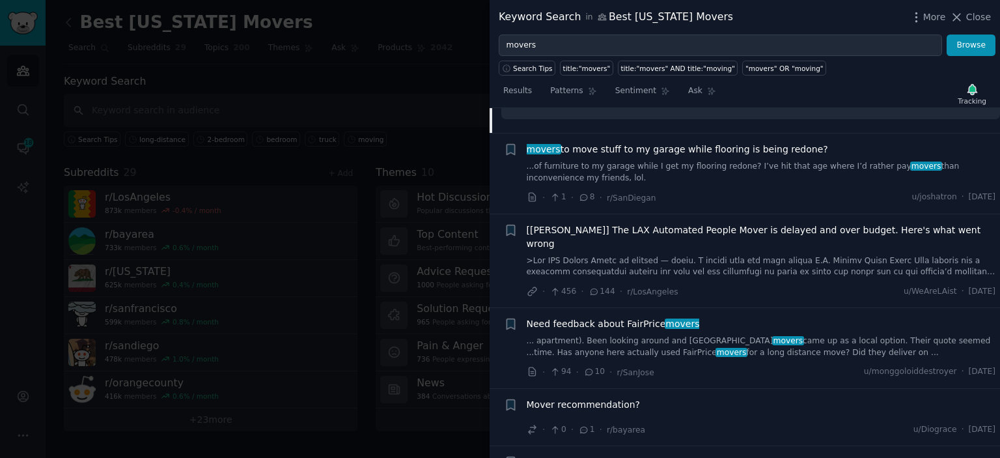
scroll to position [266, 0]
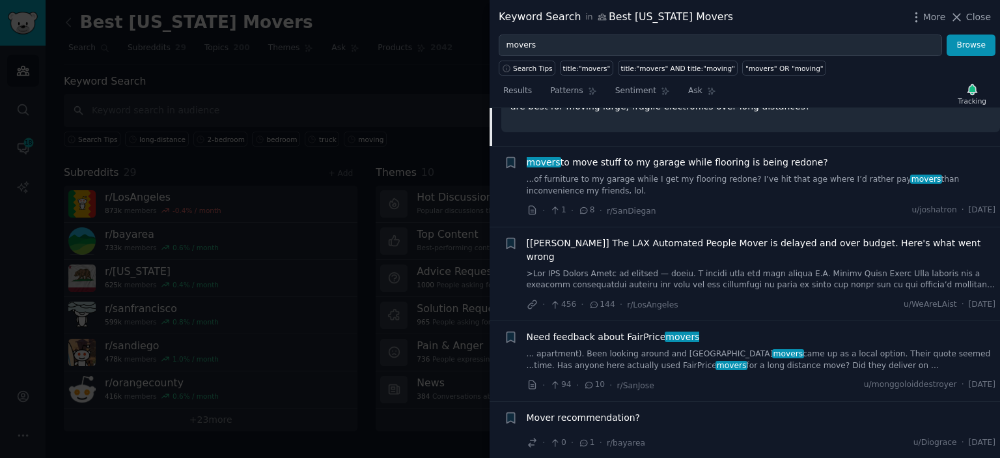
click at [800, 182] on link "...of furniture to my garage while I get my flooring redone? I’ve hit that age …" at bounding box center [762, 185] width 470 height 23
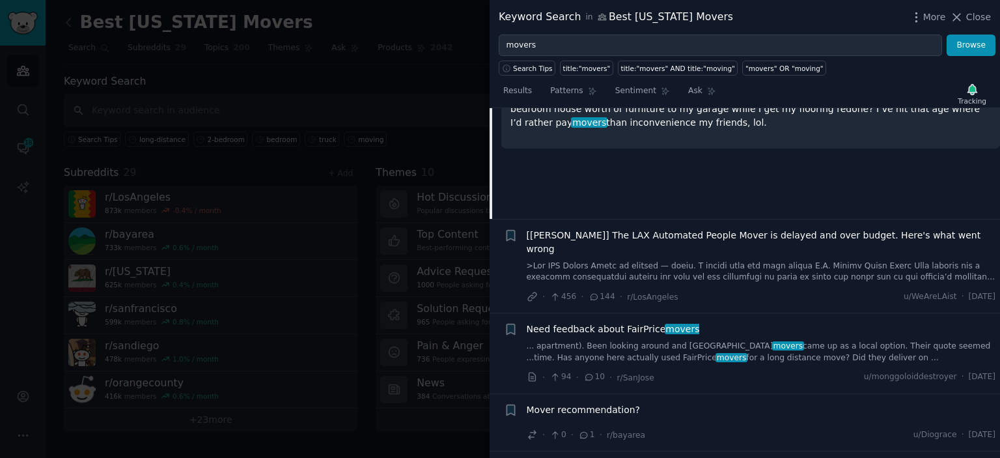
scroll to position [100, 0]
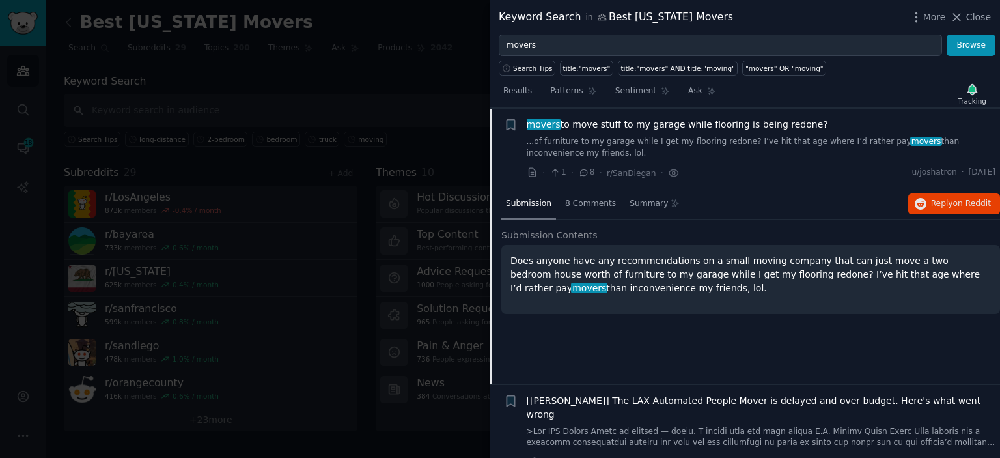
drag, startPoint x: 797, startPoint y: 121, endPoint x: 528, endPoint y: 124, distance: 269.7
click at [528, 124] on div "movers to move stuff to my garage while flooring is being redone?" at bounding box center [762, 125] width 470 height 14
copy span "movers to move stuff to my garage while flooring is being redone?"
click at [802, 210] on div "Submission 8 Comments Summary Reply on Reddit" at bounding box center [751, 204] width 499 height 31
click at [970, 205] on span "on Reddit" at bounding box center [973, 203] width 38 height 9
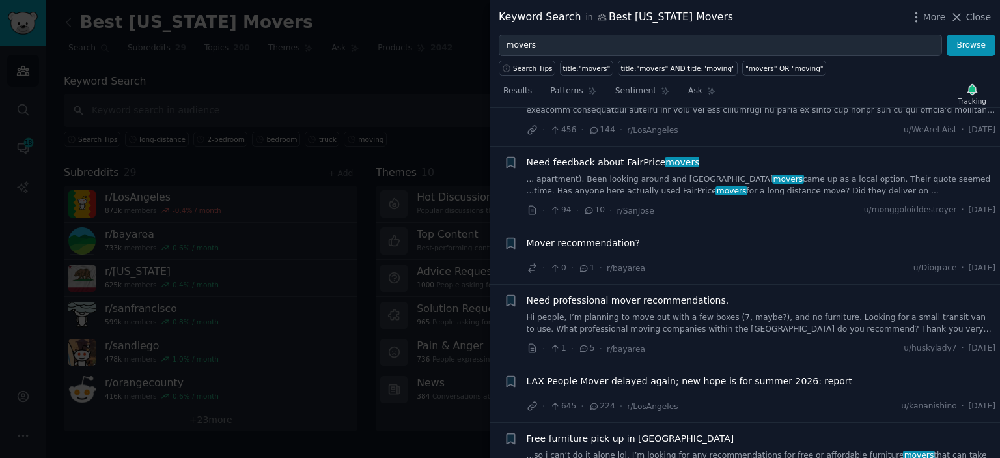
scroll to position [414, 0]
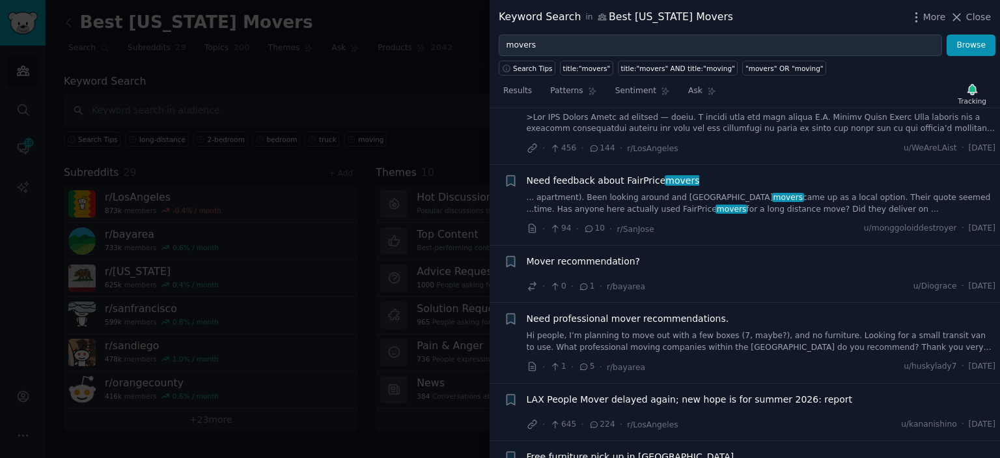
click at [892, 210] on link "... apartment). Been looking around and FairPrice movers came up as a local opt…" at bounding box center [762, 203] width 470 height 23
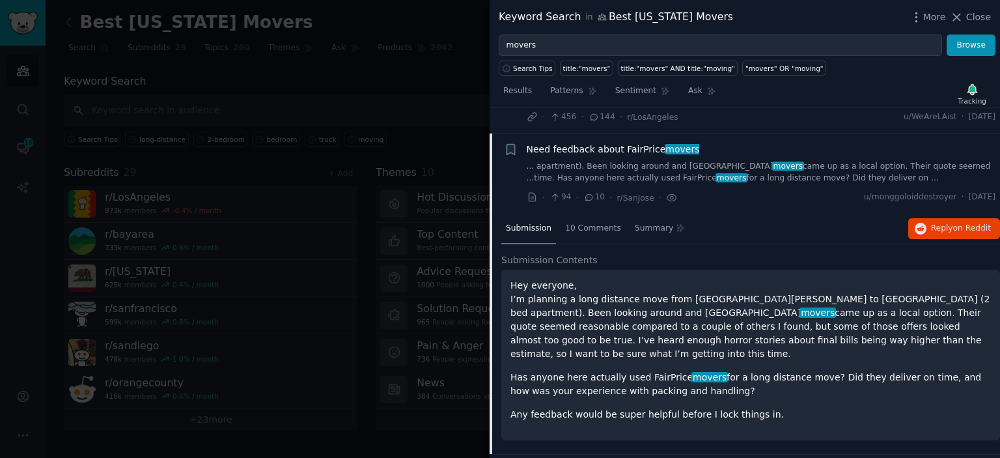
scroll to position [252, 0]
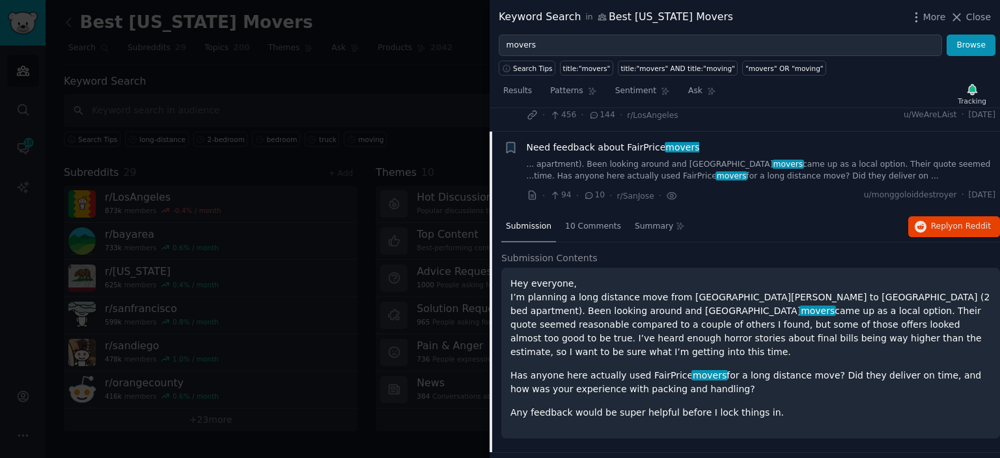
click at [648, 141] on span "Need feedback about FairPrice movers" at bounding box center [613, 148] width 173 height 14
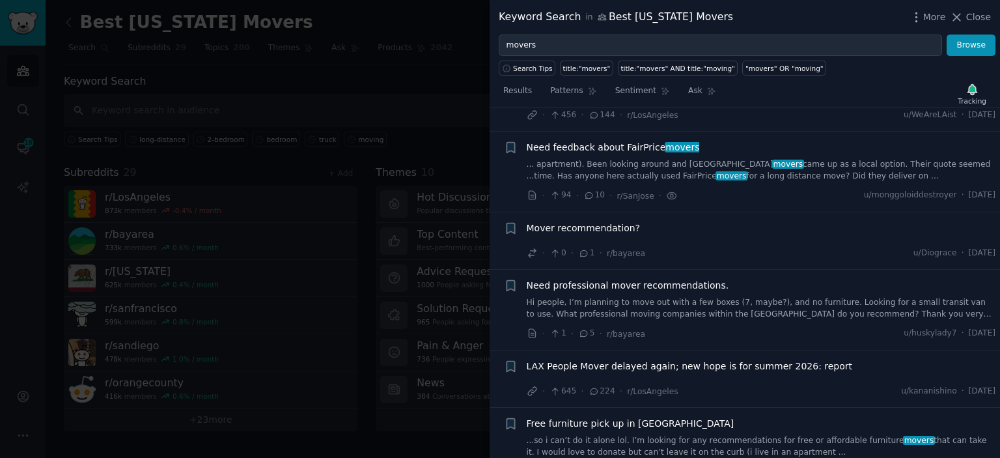
scroll to position [261, 0]
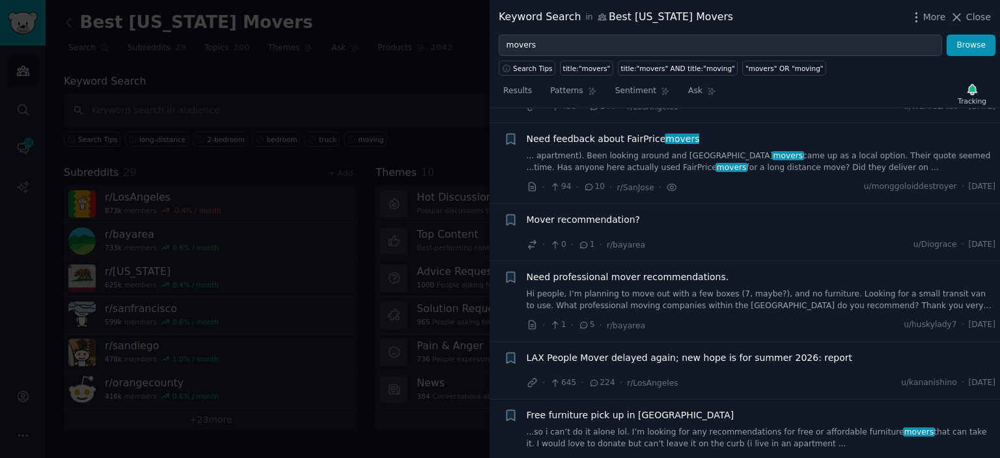
click at [593, 132] on span "Need feedback about FairPrice movers" at bounding box center [613, 139] width 173 height 14
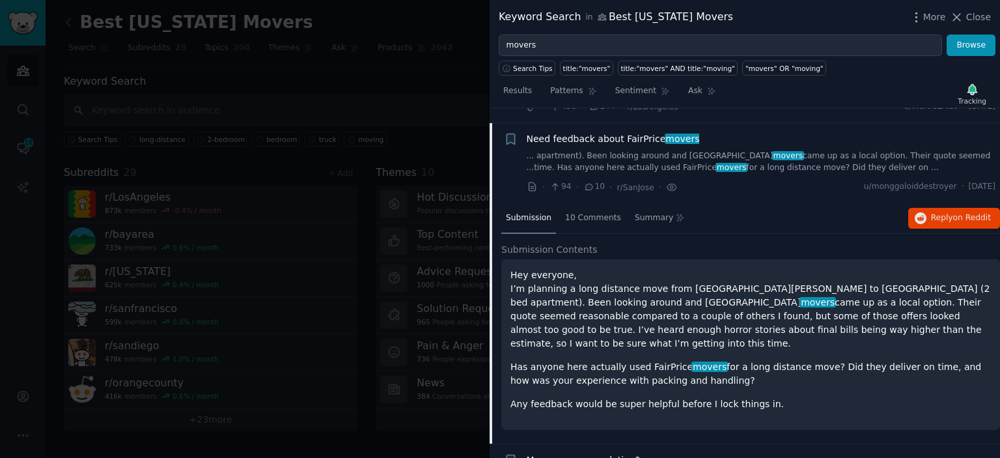
click at [636, 137] on span "Need feedback about FairPrice movers" at bounding box center [613, 139] width 173 height 14
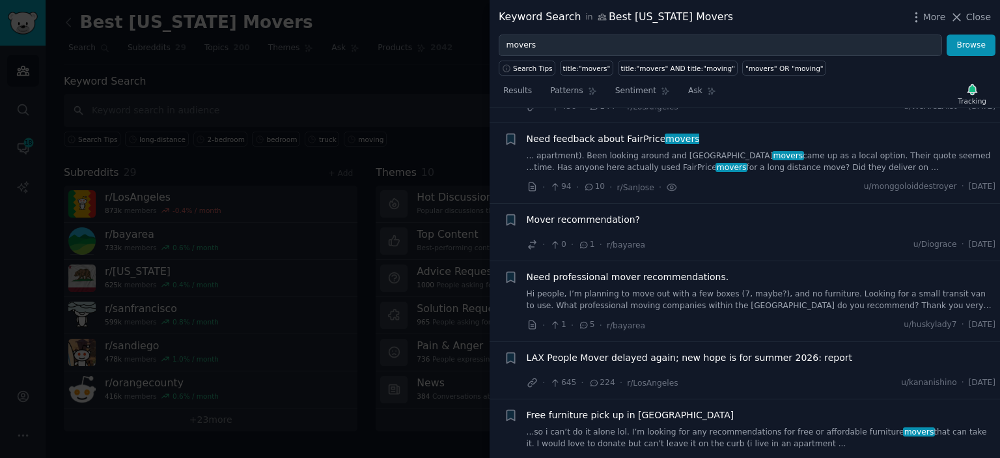
click at [818, 172] on div "Need feedback about FairPrice movers ... apartment). Been looking around and Fa…" at bounding box center [762, 163] width 470 height 62
click at [783, 167] on link "... apartment). Been looking around and FairPrice movers came up as a local opt…" at bounding box center [762, 161] width 470 height 23
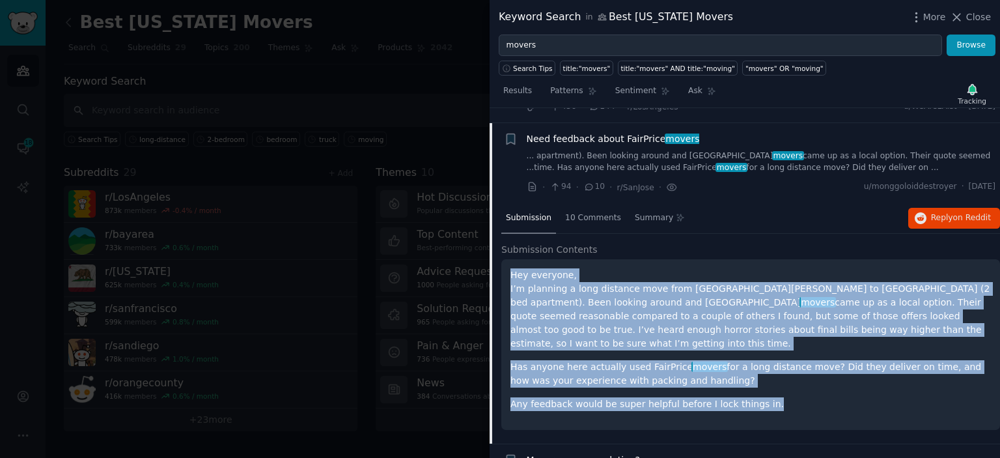
drag, startPoint x: 755, startPoint y: 390, endPoint x: 507, endPoint y: 272, distance: 274.7
click at [507, 272] on div "Hey everyone, I’m planning a long distance move from San Jose to Portland (2 be…" at bounding box center [751, 344] width 499 height 171
copy div "Hey everyone, I’m planning a long distance move from San Jose to Portland (2 be…"
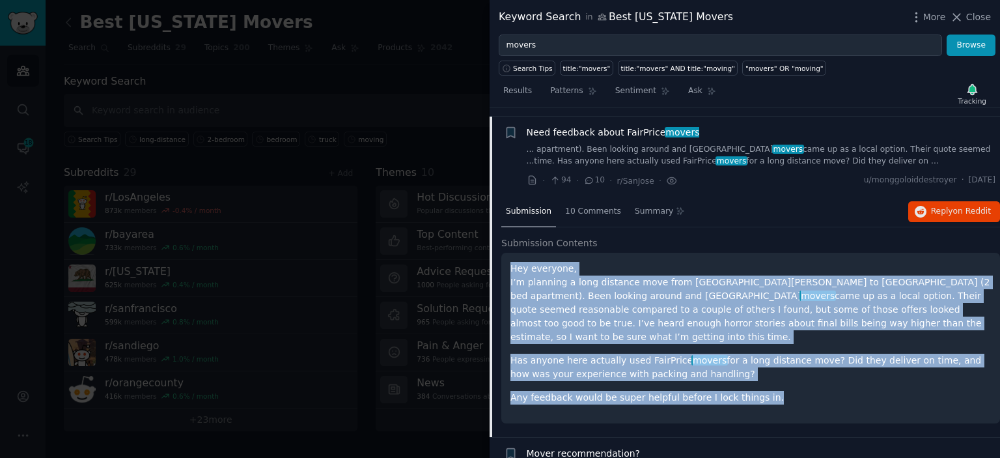
scroll to position [190, 0]
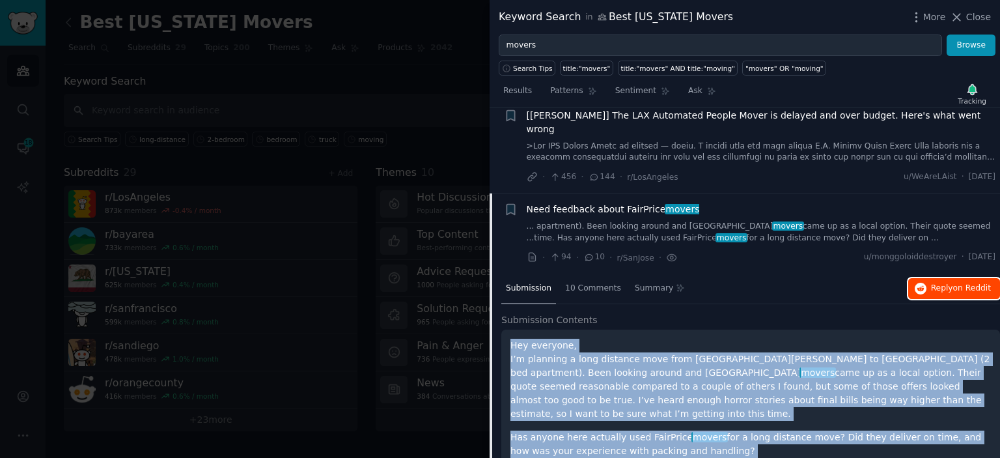
click at [952, 285] on span "Reply on Reddit" at bounding box center [961, 289] width 60 height 12
click at [960, 21] on icon at bounding box center [957, 17] width 14 height 14
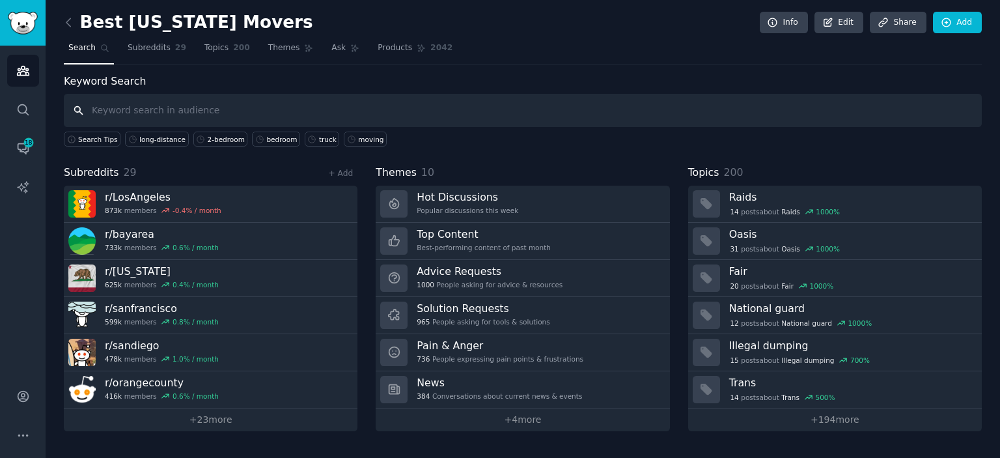
click at [343, 111] on input "text" at bounding box center [523, 110] width 918 height 33
type input "movers"
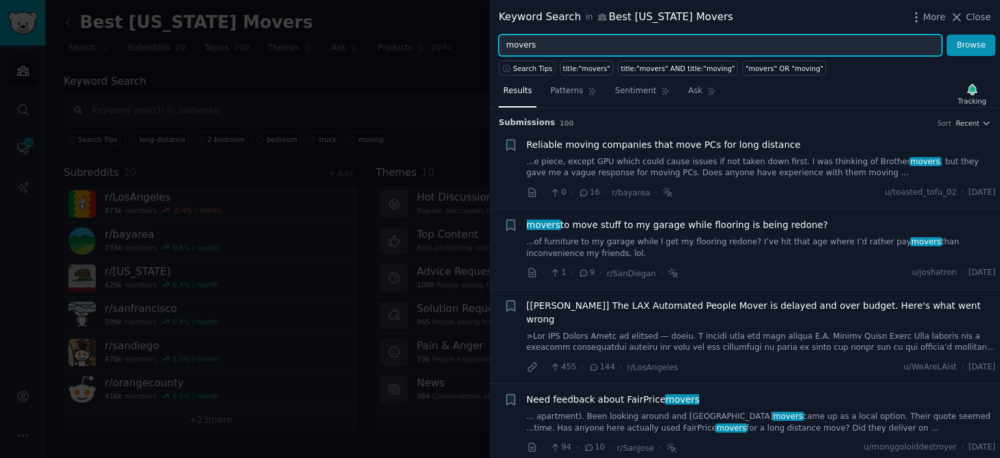
click at [559, 44] on input "movers" at bounding box center [721, 46] width 444 height 22
drag, startPoint x: 559, startPoint y: 48, endPoint x: 489, endPoint y: 40, distance: 70.8
click at [499, 40] on input "movers" at bounding box center [721, 46] width 444 height 22
paste input "ing cost"
type input "moving cost"
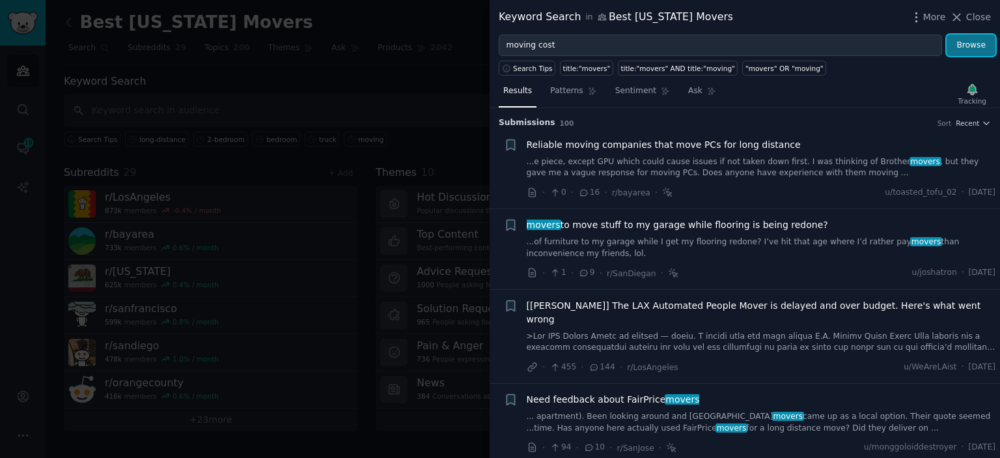
click at [965, 43] on button "Browse" at bounding box center [971, 46] width 49 height 22
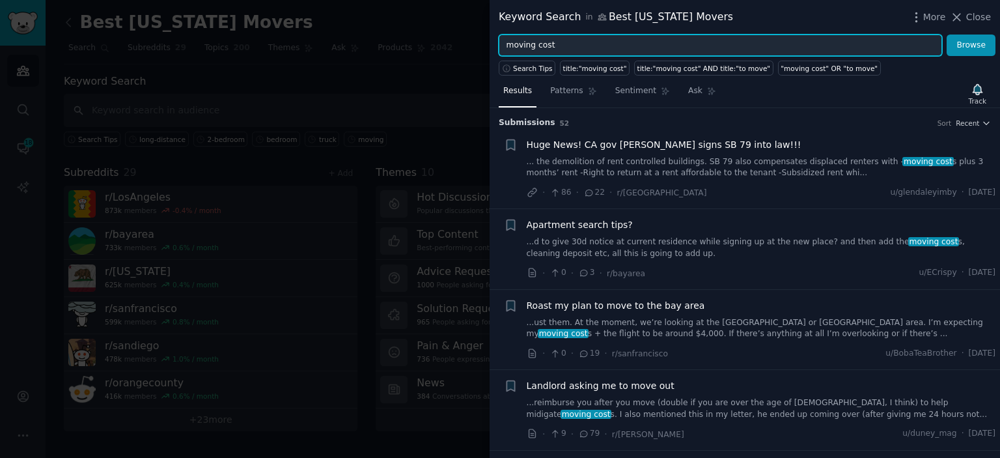
drag, startPoint x: 554, startPoint y: 46, endPoint x: 494, endPoint y: 43, distance: 60.0
click at [499, 43] on input "moving cost" at bounding box center [721, 46] width 444 height 22
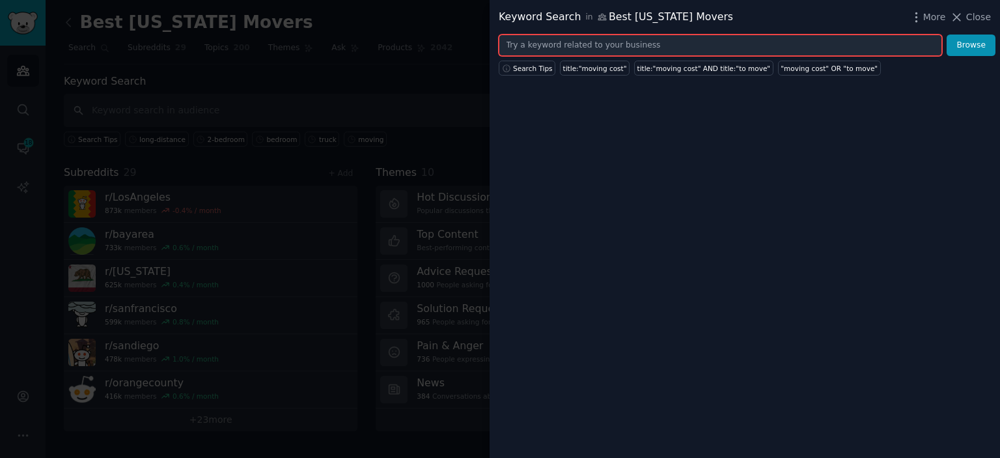
paste input "hire movers"
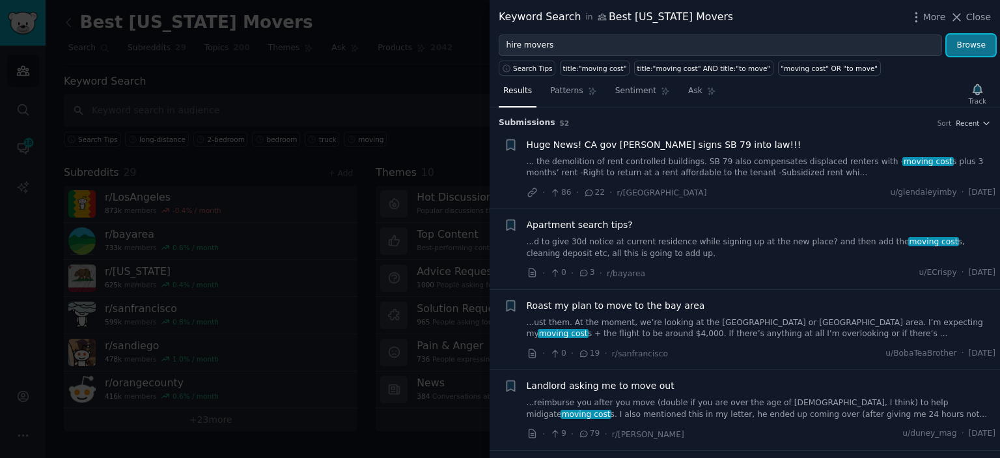
click at [974, 47] on button "Browse" at bounding box center [971, 46] width 49 height 22
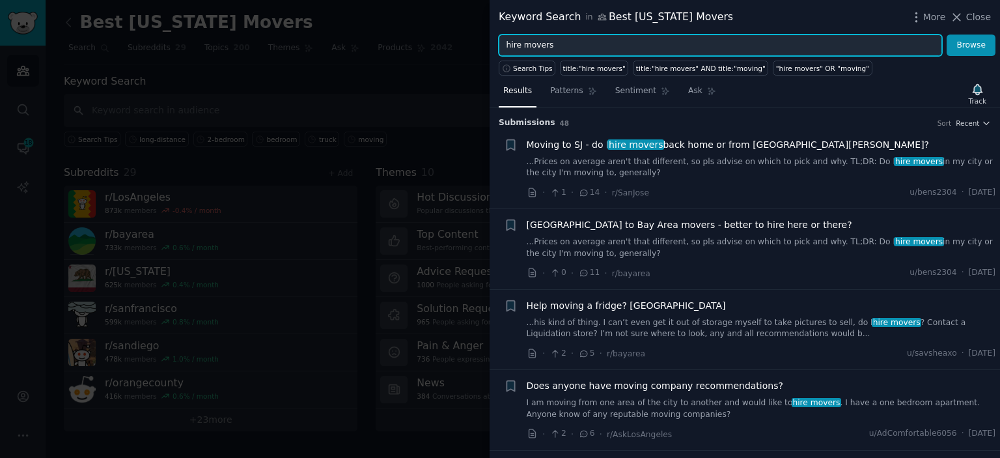
drag, startPoint x: 552, startPoint y: 48, endPoint x: 502, endPoint y: 46, distance: 50.2
click at [502, 46] on input "hire movers" at bounding box center [721, 46] width 444 height 22
paste input "moving"
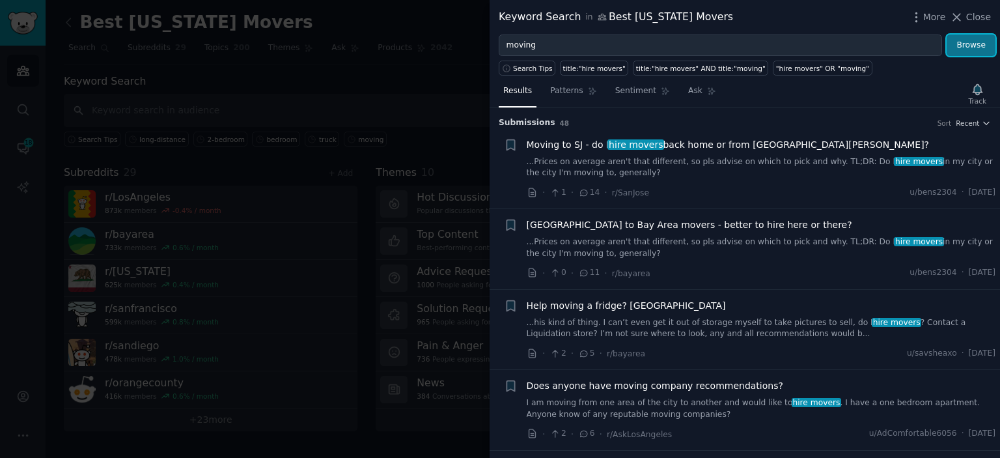
click at [969, 48] on button "Browse" at bounding box center [971, 46] width 49 height 22
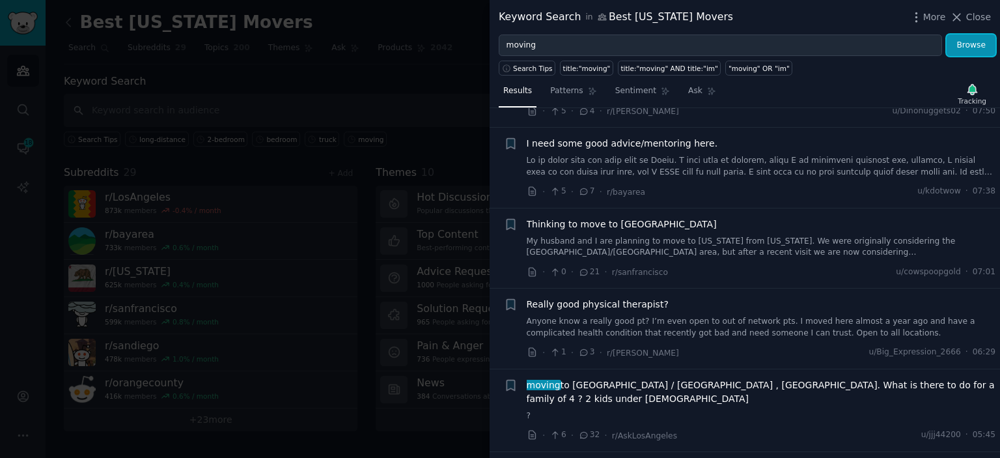
scroll to position [254, 0]
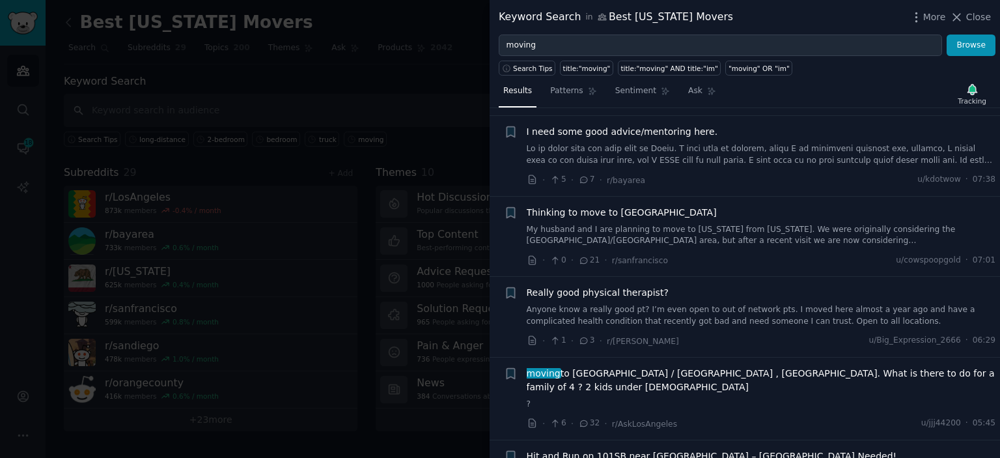
click at [821, 224] on link "My husband and I are planning to move to California from Texas. We were origina…" at bounding box center [762, 235] width 470 height 23
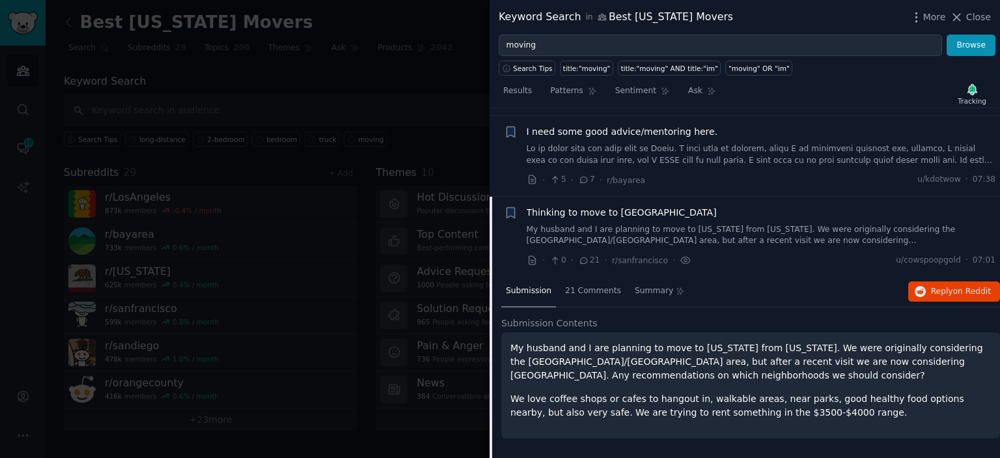
scroll to position [319, 0]
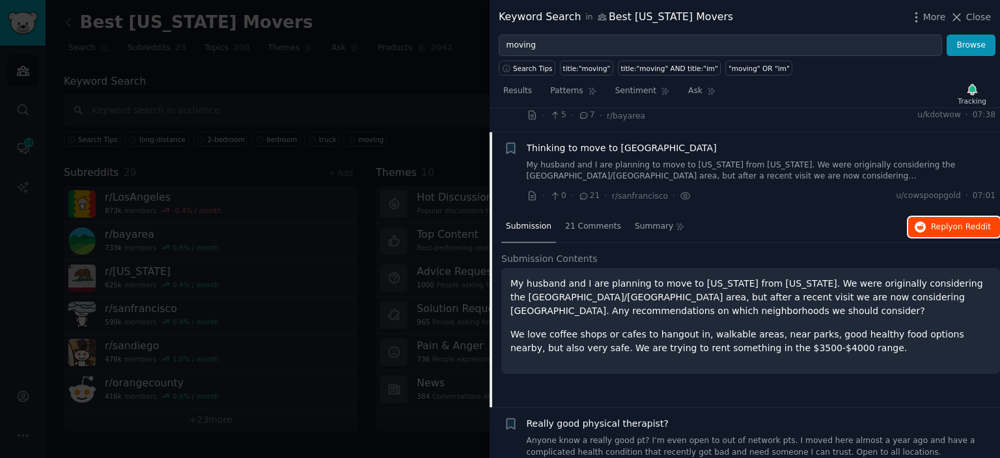
click at [953, 221] on span "Reply on Reddit" at bounding box center [961, 227] width 60 height 12
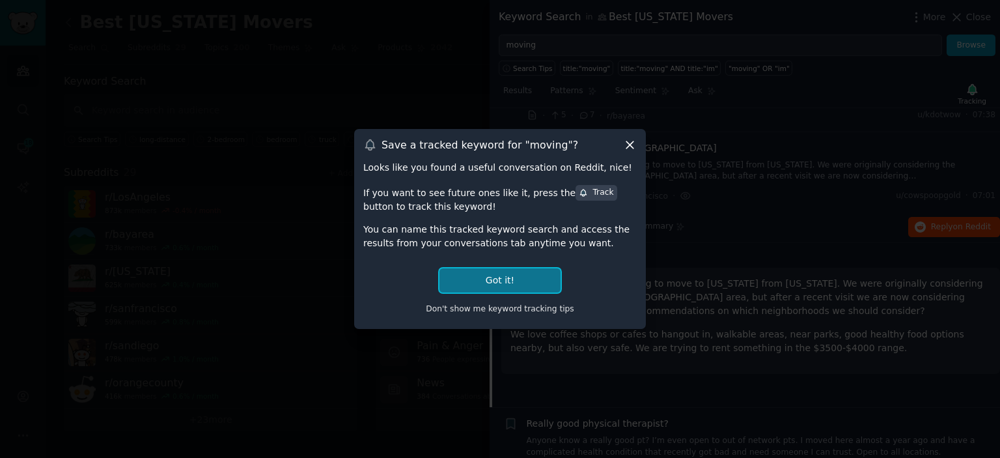
click at [487, 285] on button "Got it!" at bounding box center [500, 280] width 121 height 24
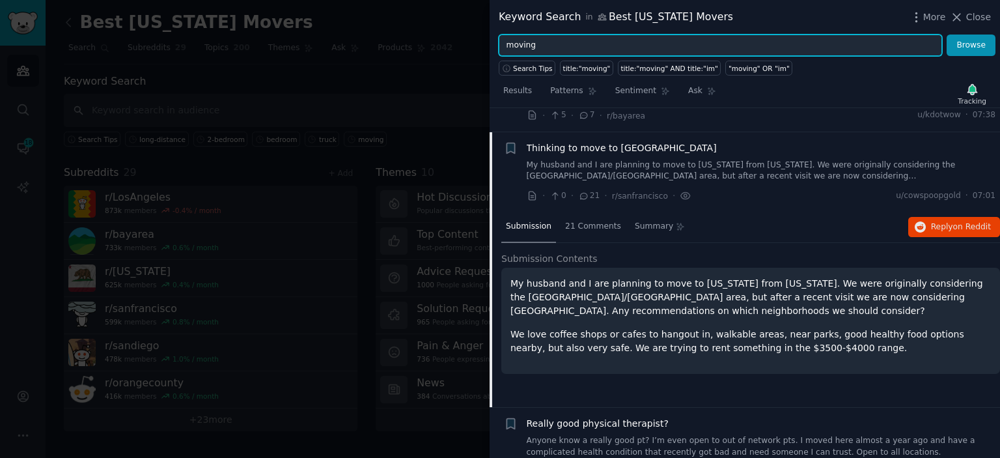
click at [541, 48] on input "moving" at bounding box center [721, 46] width 444 height 22
click at [580, 53] on input "moving" at bounding box center [721, 46] width 444 height 22
type input "m"
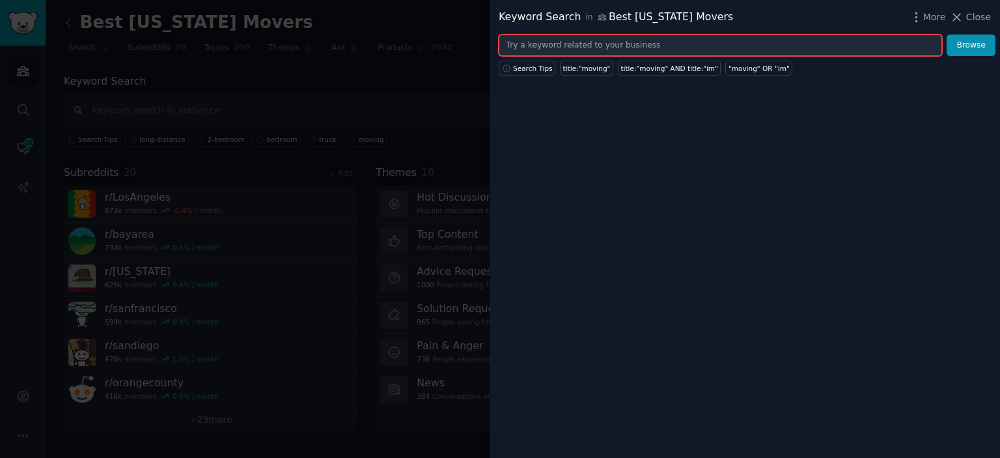
paste input "storage"
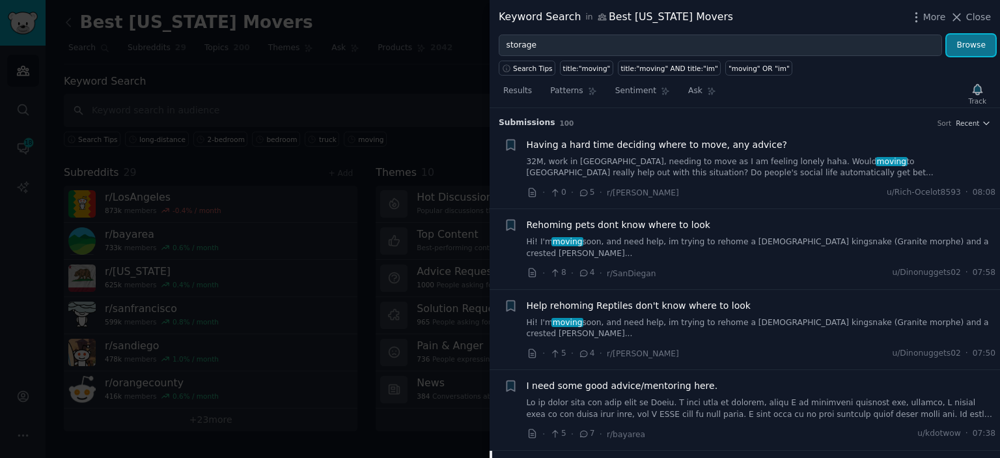
click at [959, 46] on button "Browse" at bounding box center [971, 46] width 49 height 22
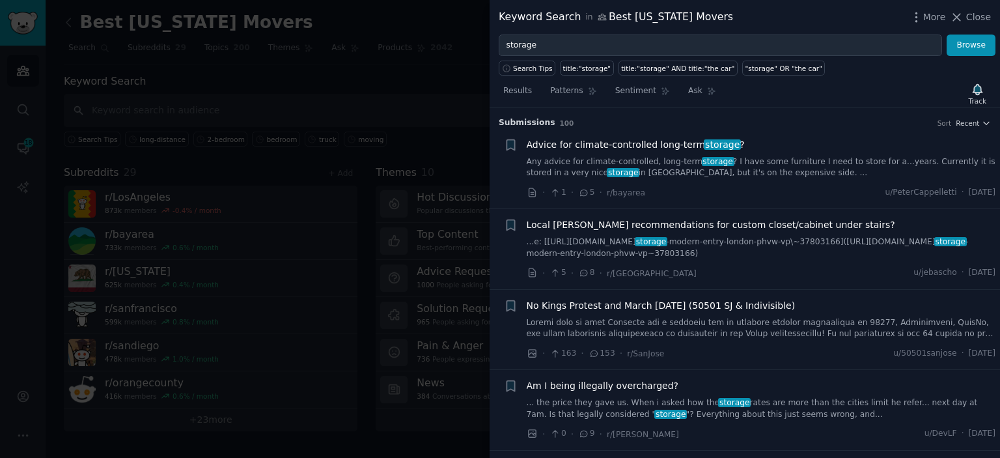
click at [861, 173] on link "Any advice for climate-controlled, long-term storage ? I have some furniture I …" at bounding box center [762, 167] width 470 height 23
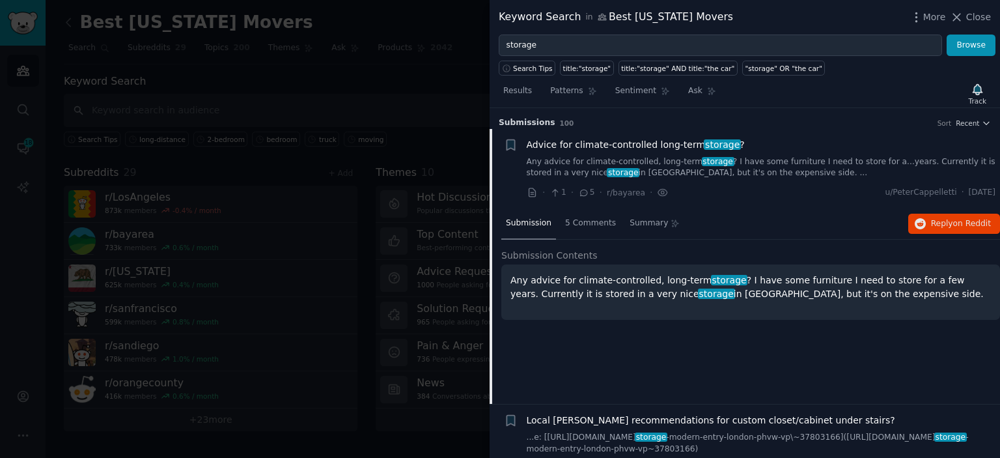
scroll to position [20, 0]
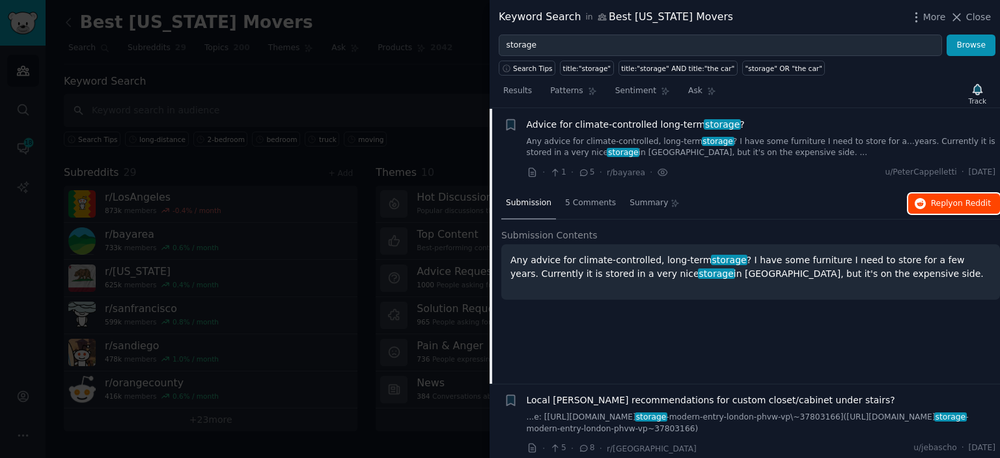
click at [963, 199] on span "on Reddit" at bounding box center [973, 203] width 38 height 9
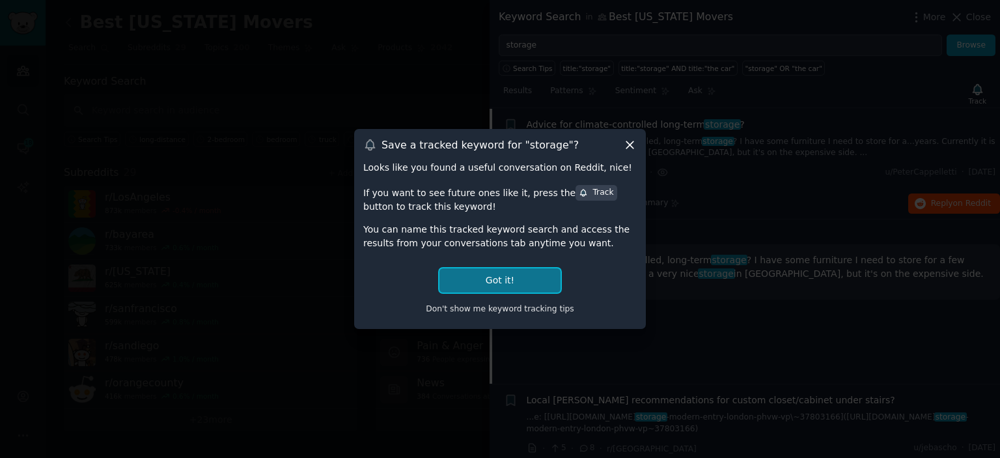
click at [532, 277] on button "Got it!" at bounding box center [500, 280] width 121 height 24
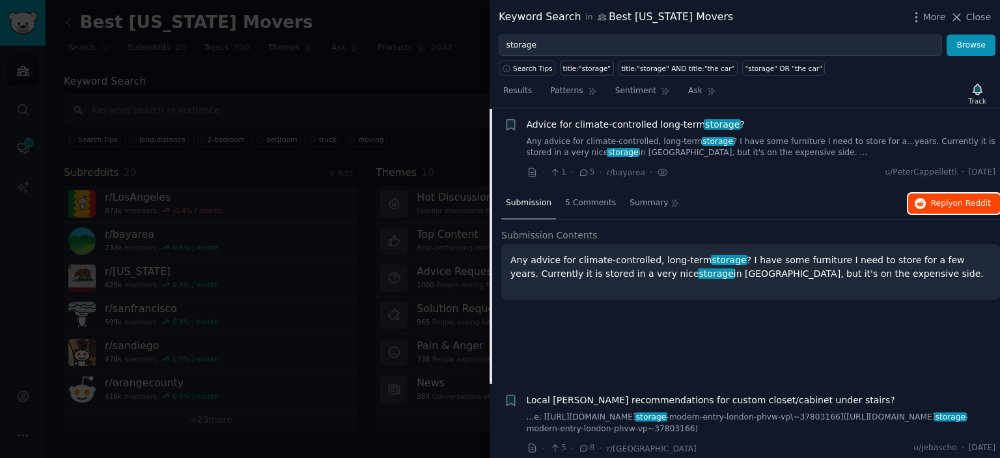
click at [981, 204] on span "on Reddit" at bounding box center [973, 203] width 38 height 9
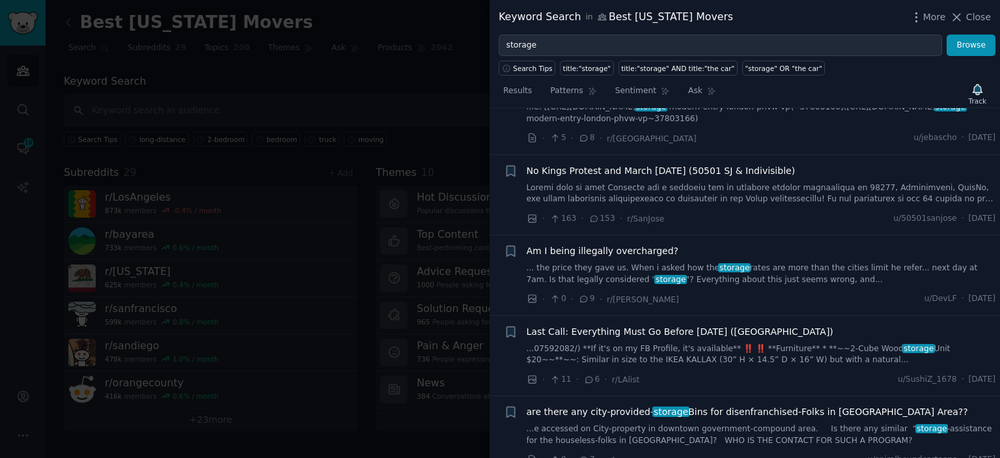
scroll to position [343, 0]
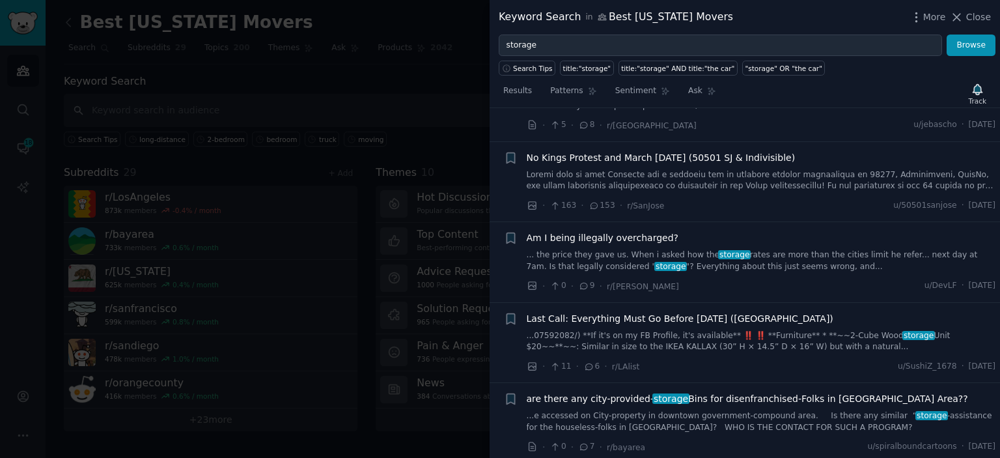
click at [816, 253] on link "... the price they gave us. When i asked how the storage rates are more than th…" at bounding box center [762, 260] width 470 height 23
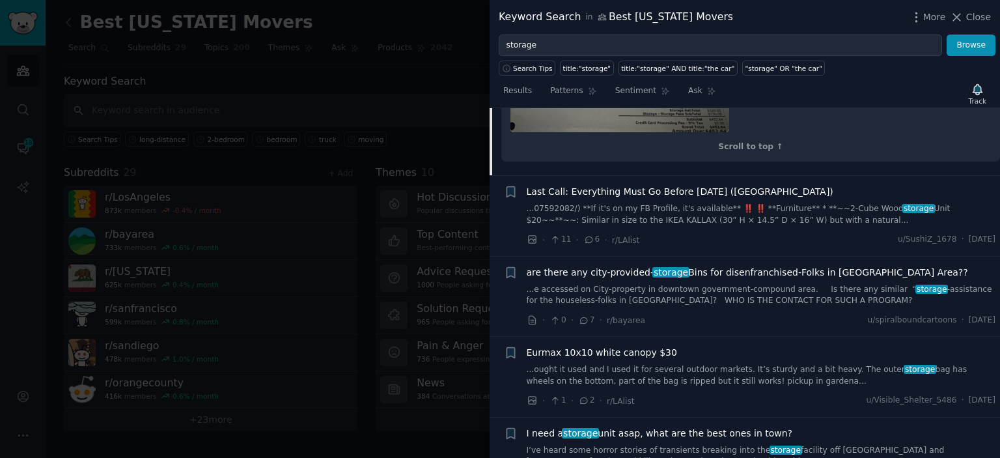
scroll to position [775, 0]
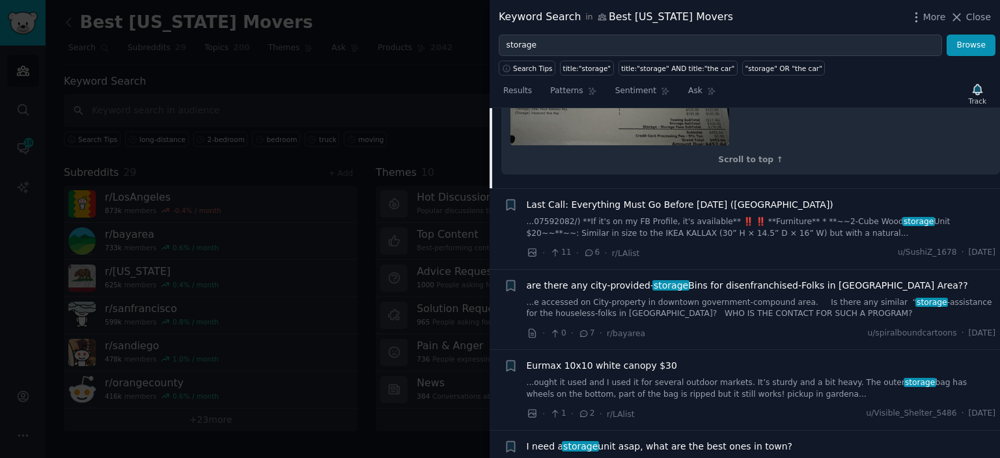
click at [736, 297] on link "...e accessed on City-property in downtown government-compound area. Is there a…" at bounding box center [762, 308] width 470 height 23
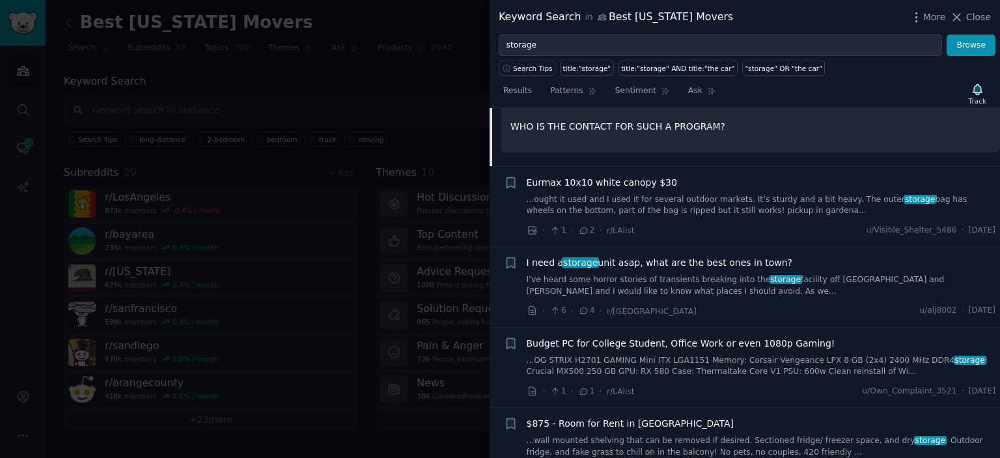
scroll to position [422, 0]
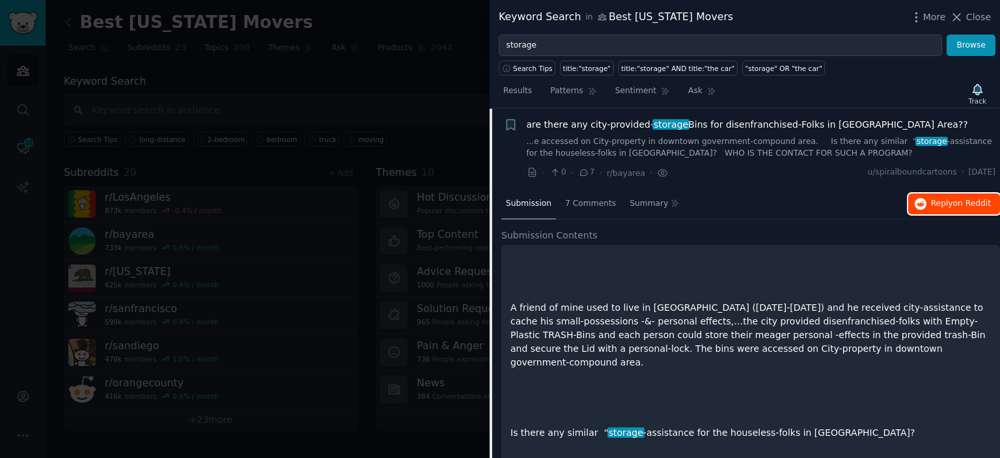
click at [944, 205] on span "Reply on Reddit" at bounding box center [961, 204] width 60 height 12
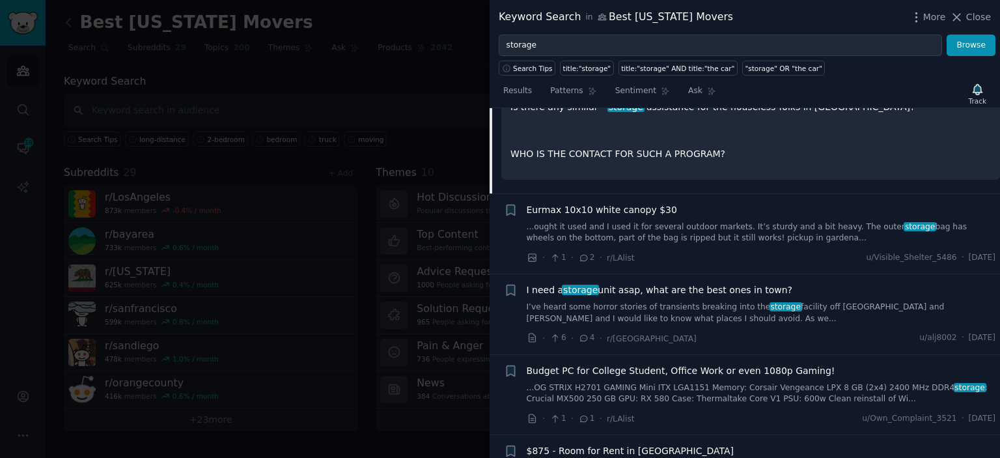
scroll to position [761, 0]
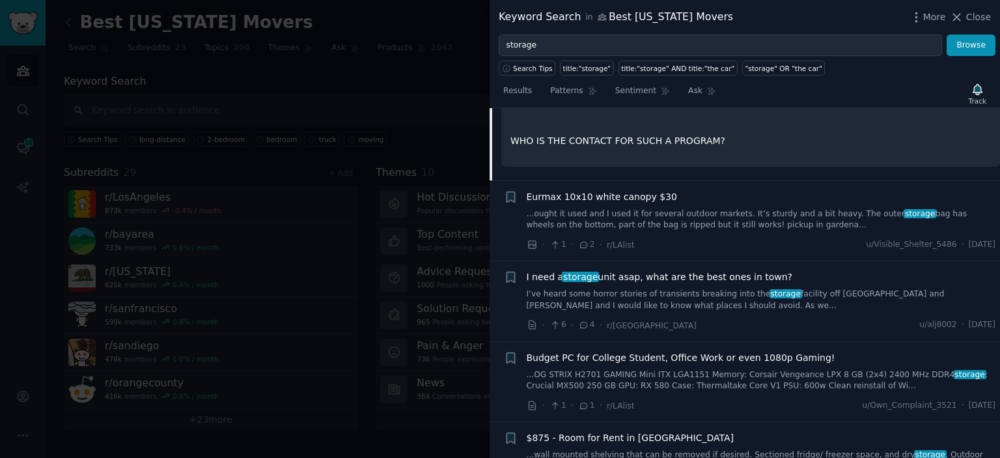
click at [861, 289] on link "I’ve heard some horror stories of transients breaking into the storage facility…" at bounding box center [762, 300] width 470 height 23
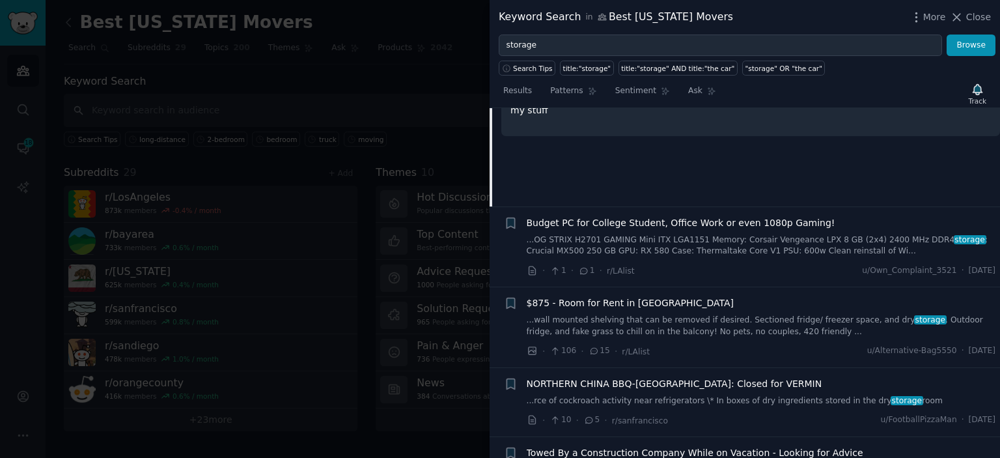
scroll to position [582, 0]
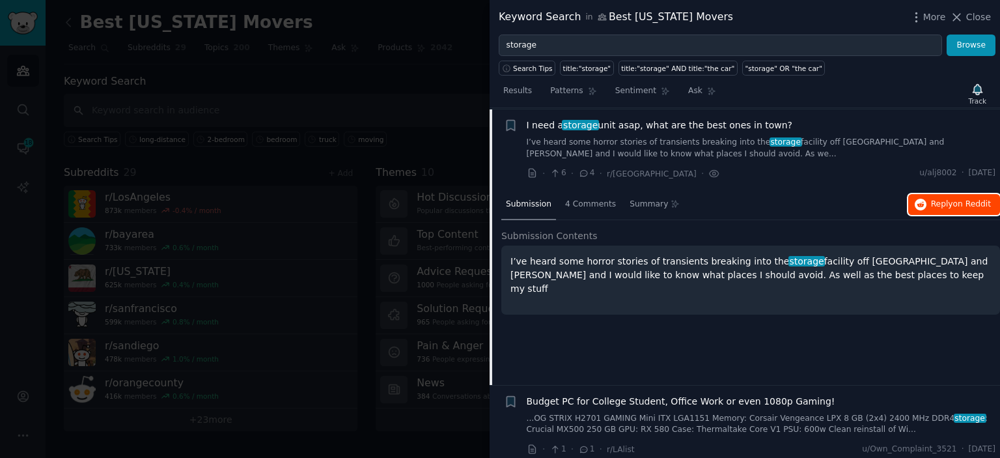
click at [943, 202] on span "Reply on Reddit" at bounding box center [961, 205] width 60 height 12
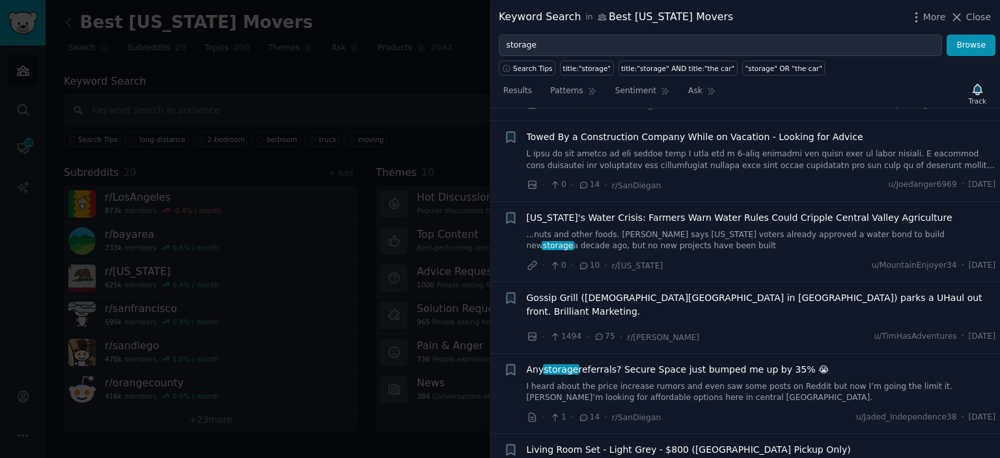
scroll to position [0, 0]
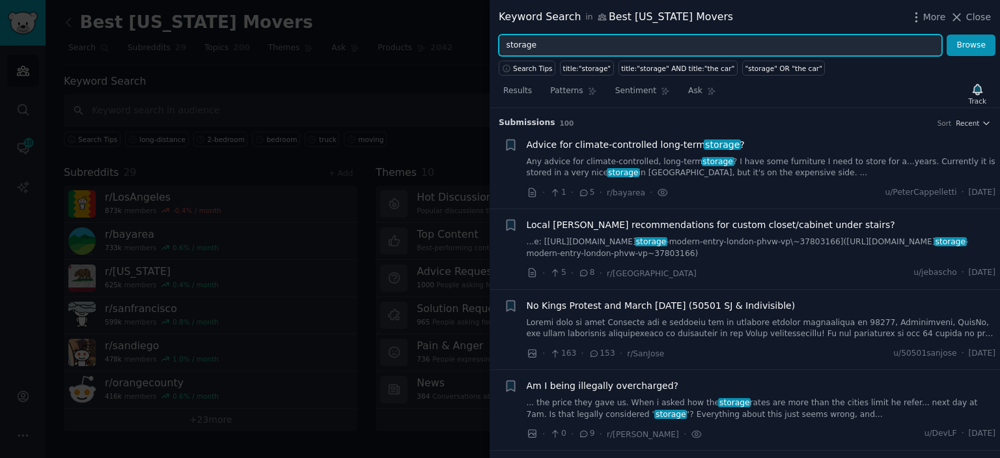
click at [538, 45] on input "storage" at bounding box center [721, 46] width 444 height 22
type input "s"
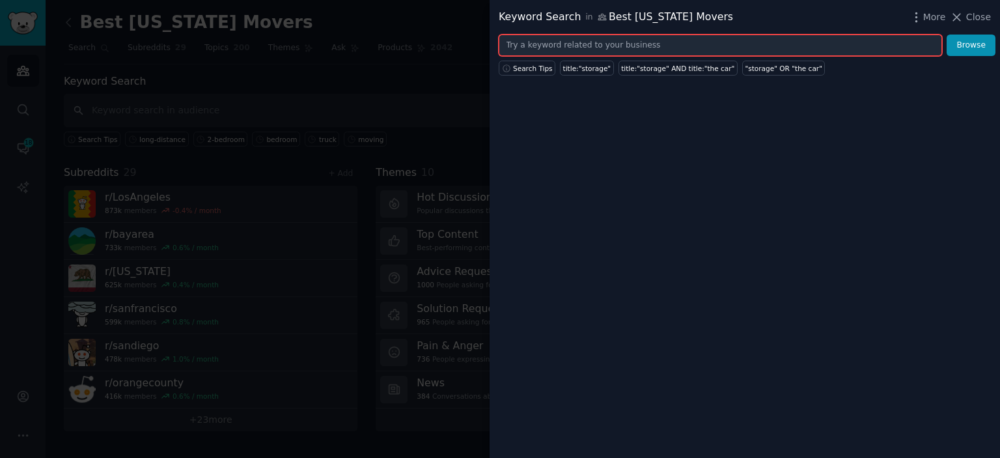
paste input "relocation"
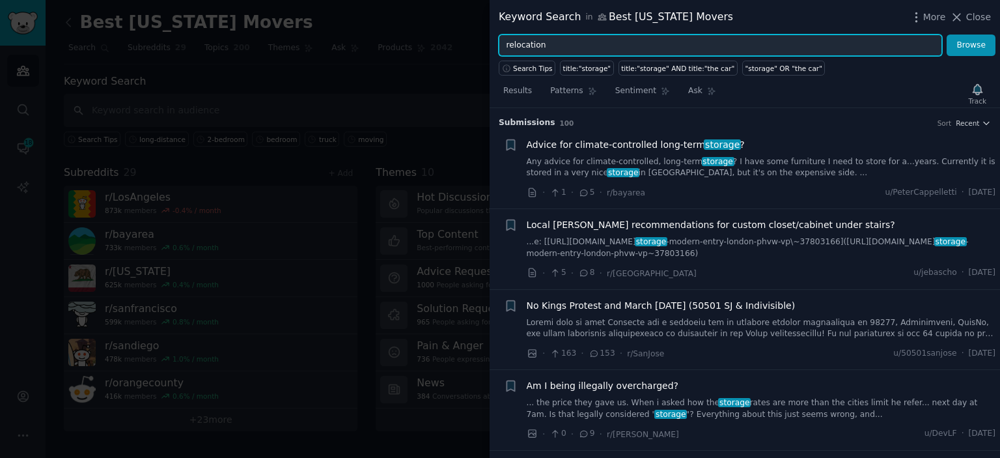
type input "relocation"
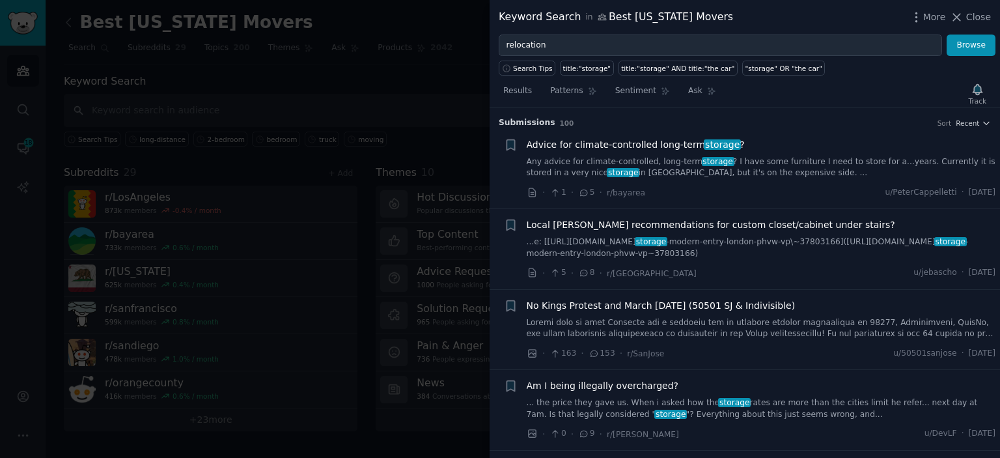
click at [768, 176] on link "Any advice for climate-controlled, long-term storage ? I have some furniture I …" at bounding box center [762, 167] width 470 height 23
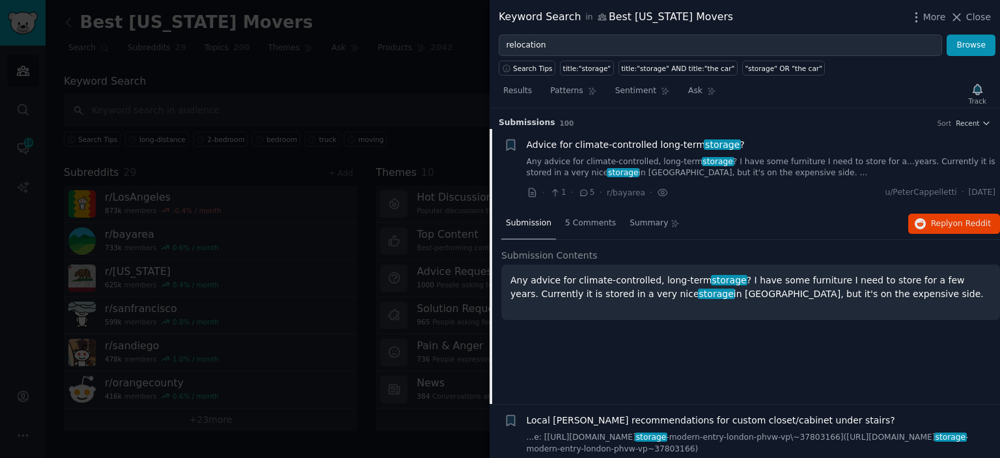
scroll to position [20, 0]
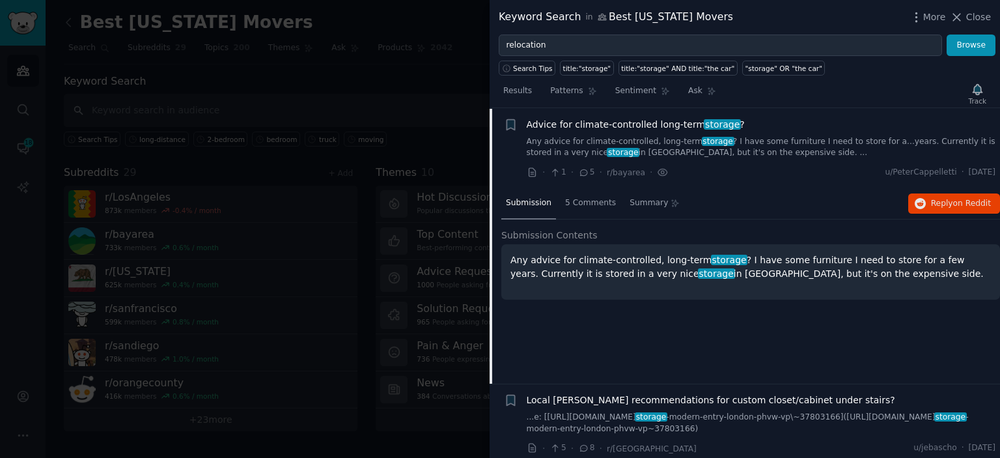
click at [767, 147] on link "Any advice for climate-controlled, long-term storage ? I have some furniture I …" at bounding box center [762, 147] width 470 height 23
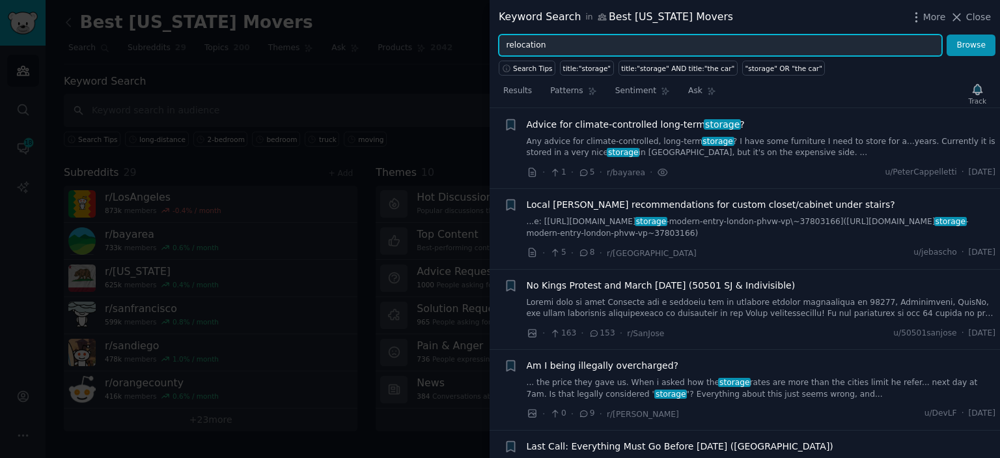
drag, startPoint x: 541, startPoint y: 48, endPoint x: 495, endPoint y: 45, distance: 45.7
click at [499, 45] on input "relocation" at bounding box center [721, 46] width 444 height 22
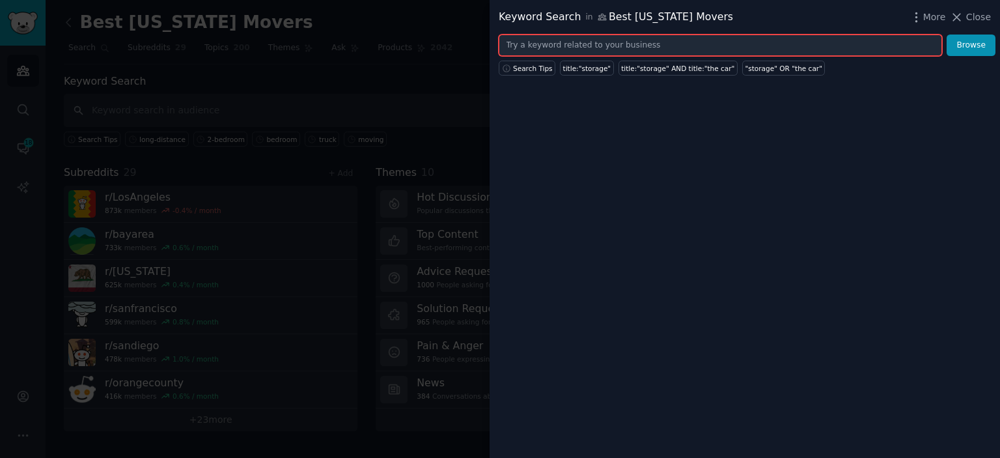
paste input "moving cost"
type input "moving cost"
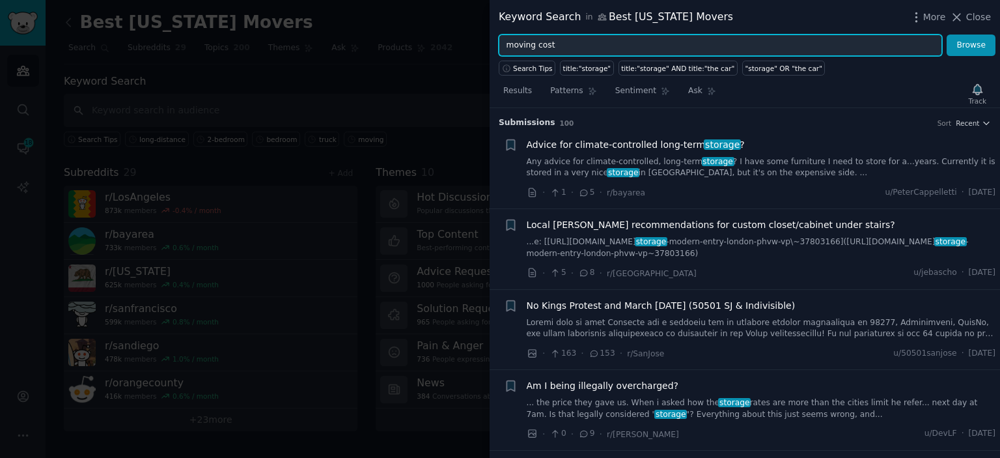
drag, startPoint x: 577, startPoint y: 49, endPoint x: 496, endPoint y: 42, distance: 81.1
click at [499, 42] on input "moving cost" at bounding box center [721, 46] width 444 height 22
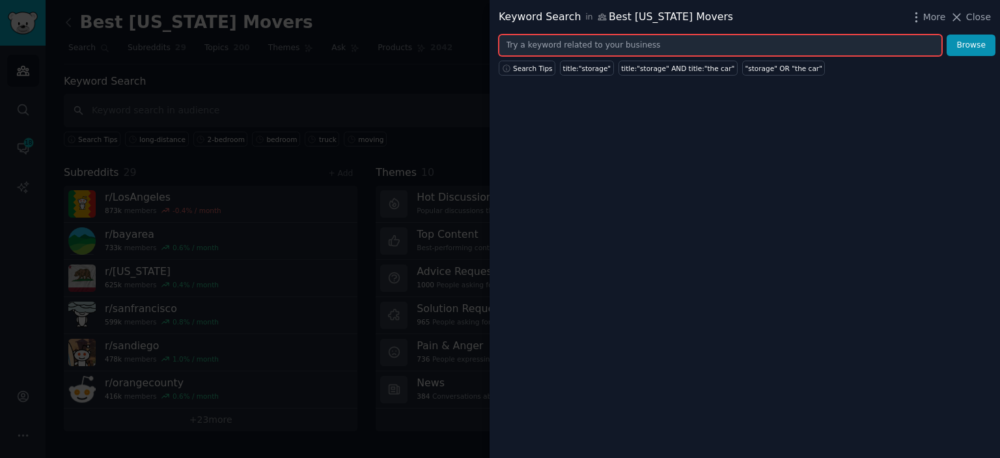
paste input "commercial move"
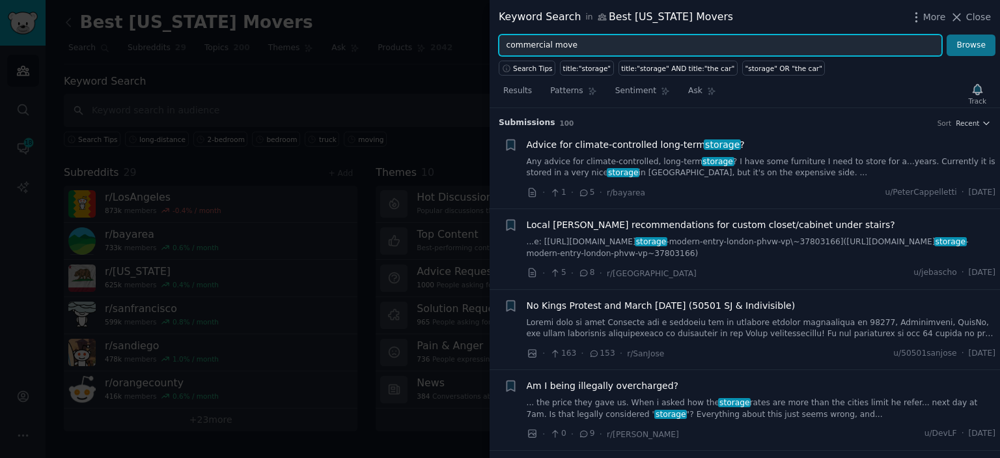
type input "commercial move"
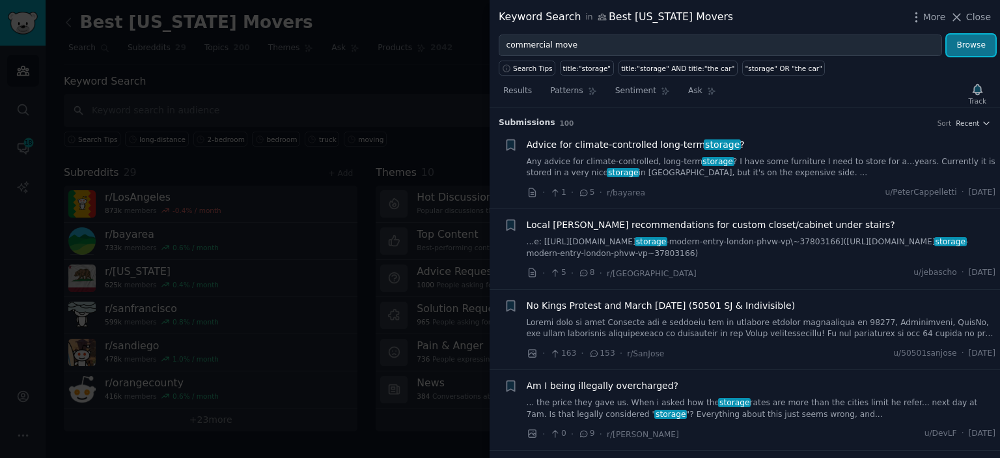
click at [967, 48] on button "Browse" at bounding box center [971, 46] width 49 height 22
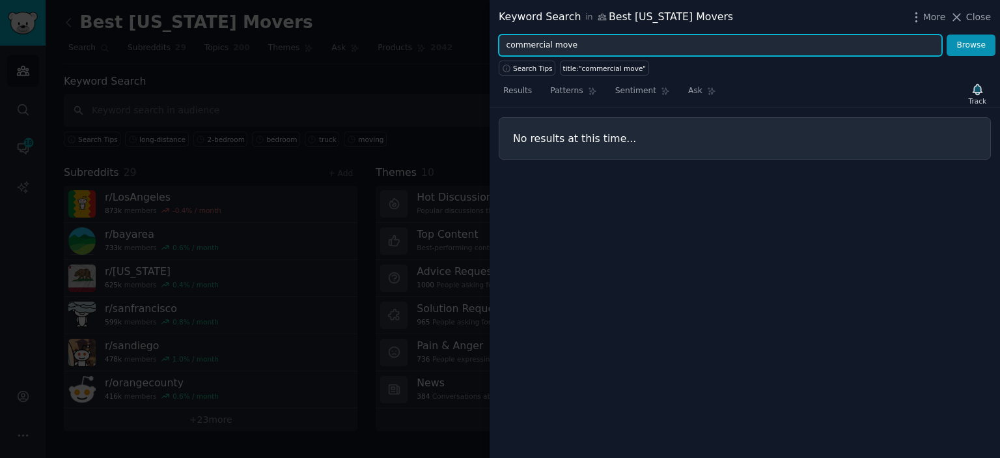
drag, startPoint x: 574, startPoint y: 43, endPoint x: 502, endPoint y: 42, distance: 72.3
click at [502, 42] on input "commercial move" at bounding box center [721, 46] width 444 height 22
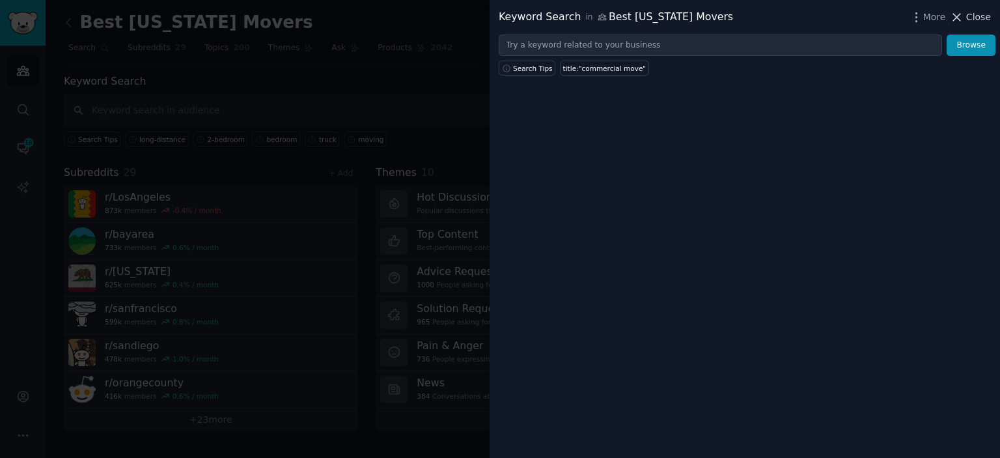
click at [961, 20] on icon at bounding box center [957, 17] width 14 height 14
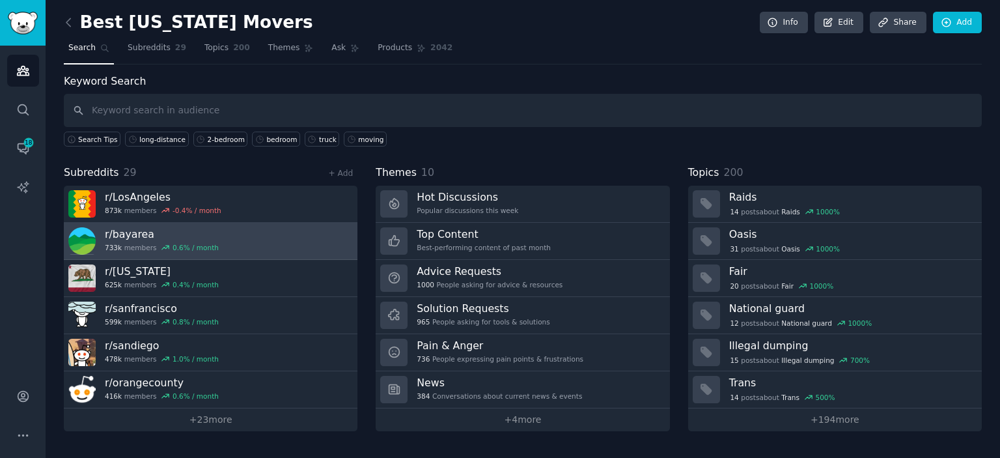
click at [300, 242] on link "r/ bayarea 733k members 0.6 % / month" at bounding box center [211, 241] width 294 height 37
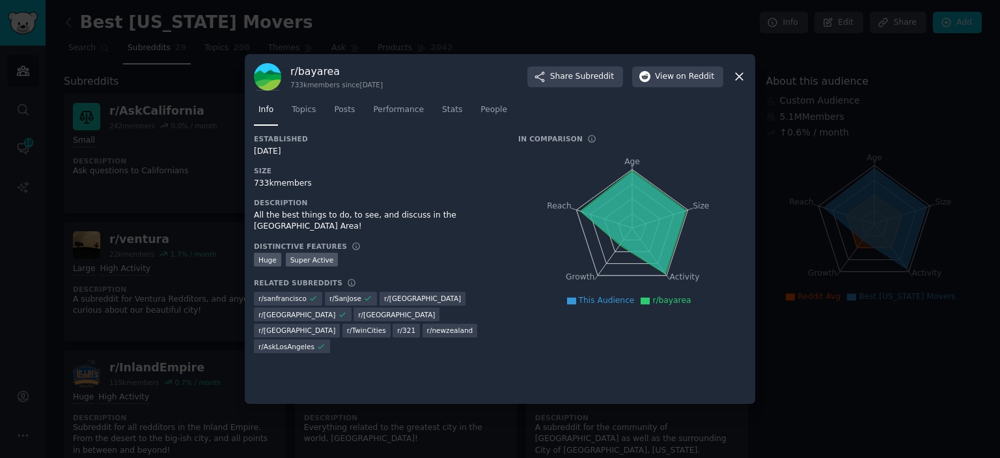
click at [879, 254] on div at bounding box center [500, 229] width 1000 height 458
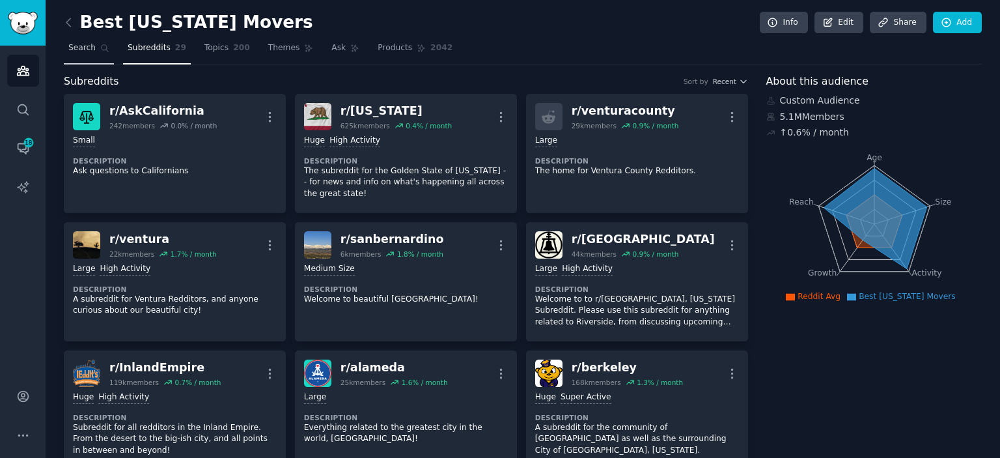
click at [97, 41] on link "Search" at bounding box center [89, 51] width 50 height 27
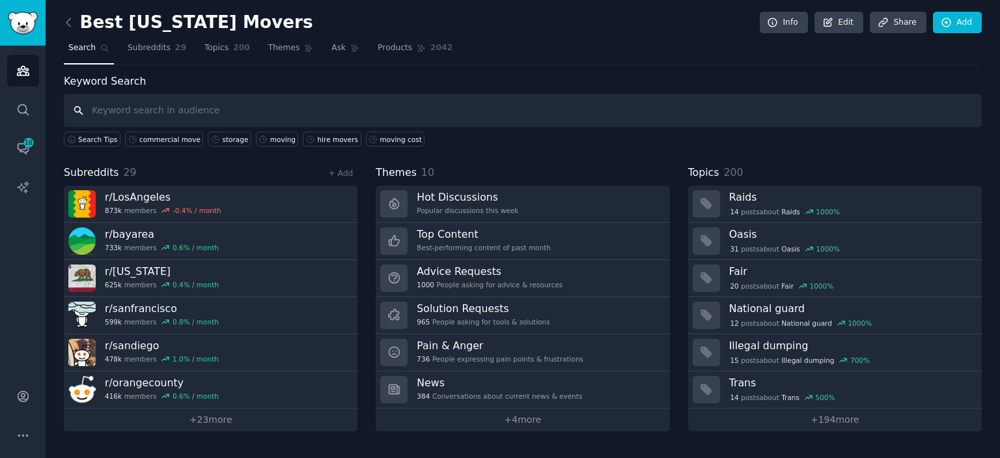
paste input "recommend"
type input "recommend movers"
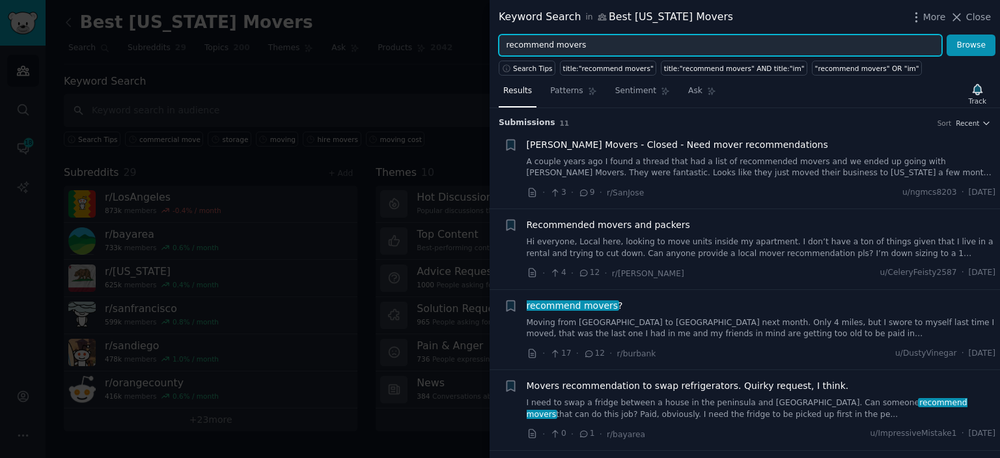
click at [552, 47] on input "recommend movers" at bounding box center [721, 46] width 444 height 22
type input "movers"
click at [947, 35] on button "Browse" at bounding box center [971, 46] width 49 height 22
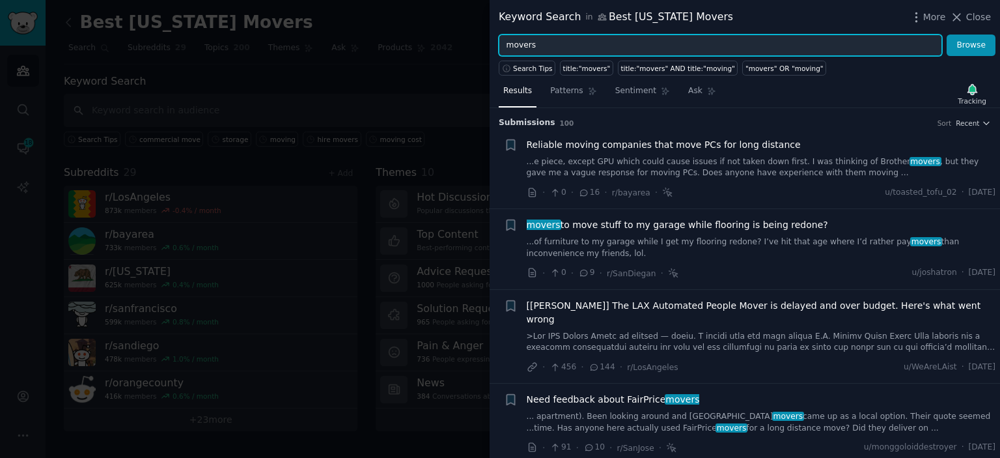
drag, startPoint x: 537, startPoint y: 43, endPoint x: 491, endPoint y: 46, distance: 45.7
click at [499, 46] on input "movers" at bounding box center [721, 46] width 444 height 22
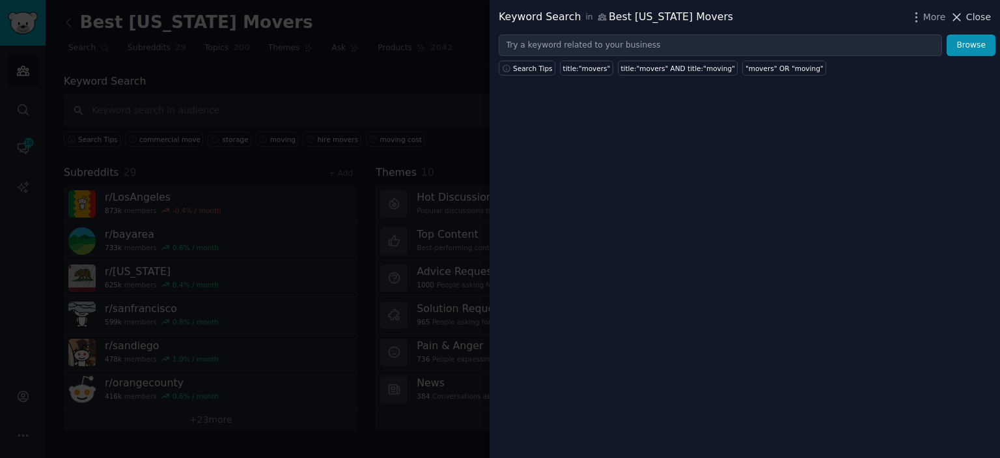
click at [982, 13] on span "Close" at bounding box center [979, 17] width 25 height 14
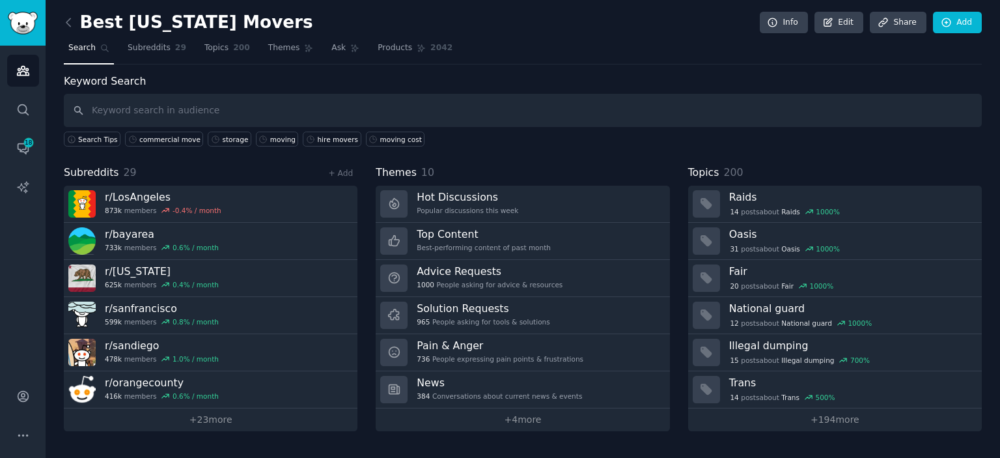
click at [63, 25] on div "Best California Movers Info Edit Share Add Search Subreddits 29 Topics 200 Them…" at bounding box center [523, 229] width 955 height 458
click at [67, 23] on icon at bounding box center [68, 22] width 4 height 8
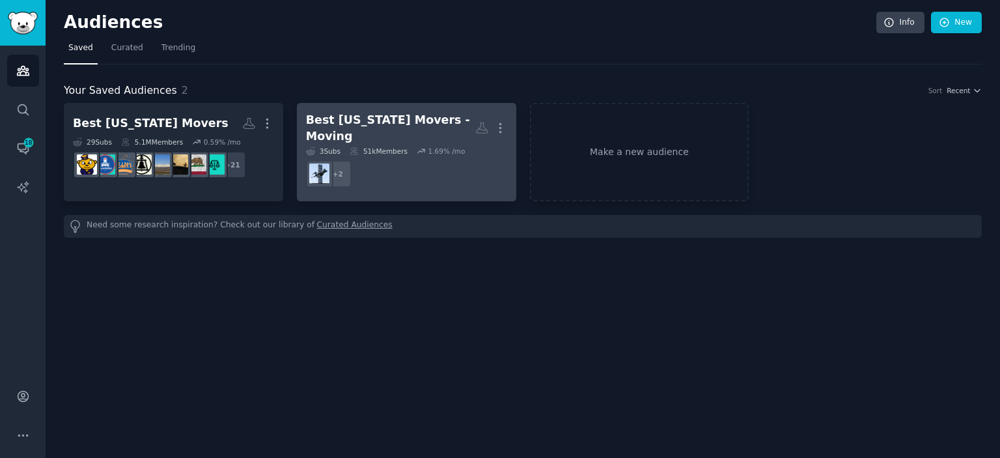
click at [436, 130] on div "Best [US_STATE] Movers - Moving" at bounding box center [390, 128] width 169 height 32
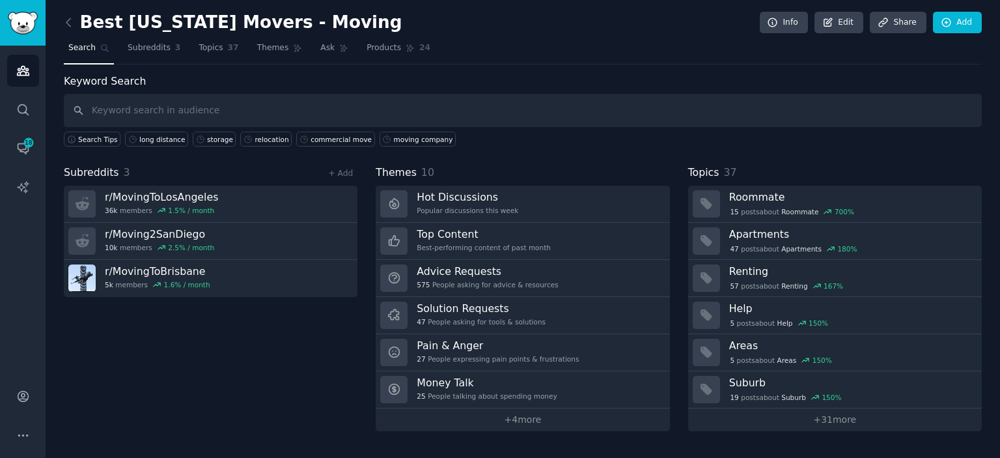
click at [408, 112] on input "text" at bounding box center [523, 110] width 918 height 33
type input "moving"
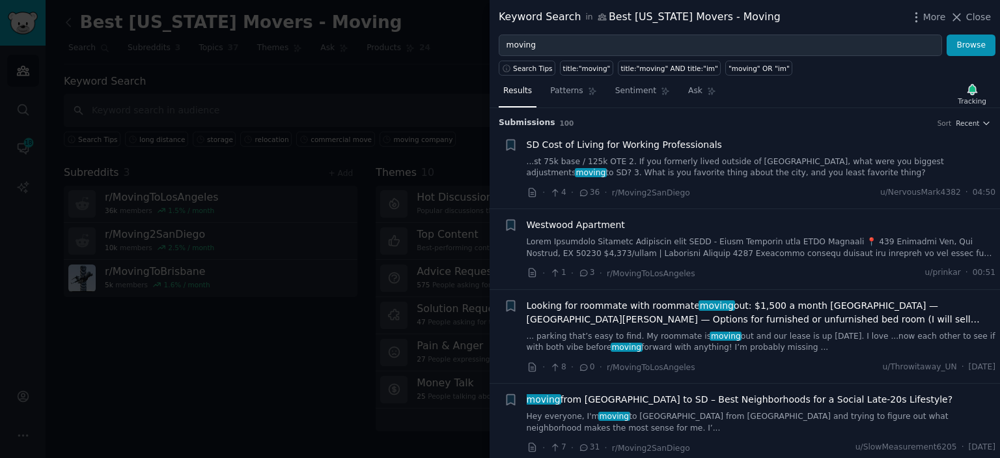
click at [776, 158] on link "...st 75k base / 125k OTE 2. If you formerly lived outside of SD, what were you…" at bounding box center [762, 167] width 470 height 23
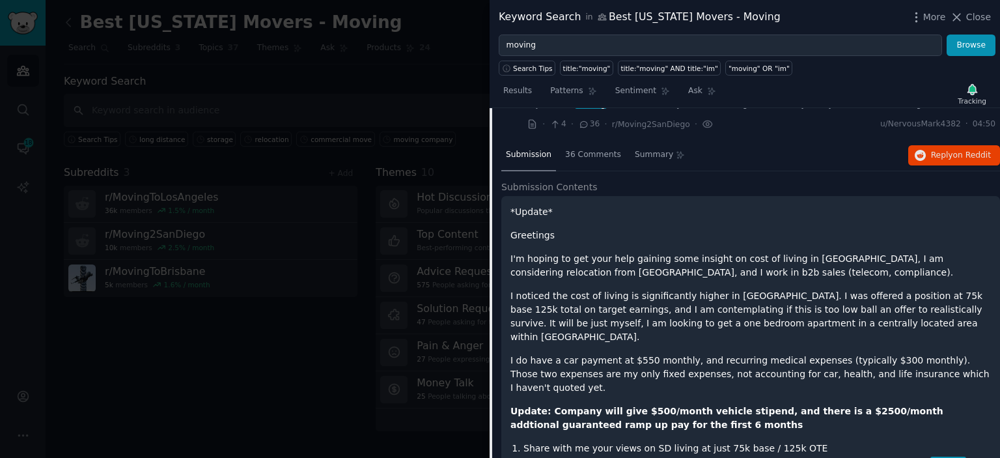
scroll to position [63, 0]
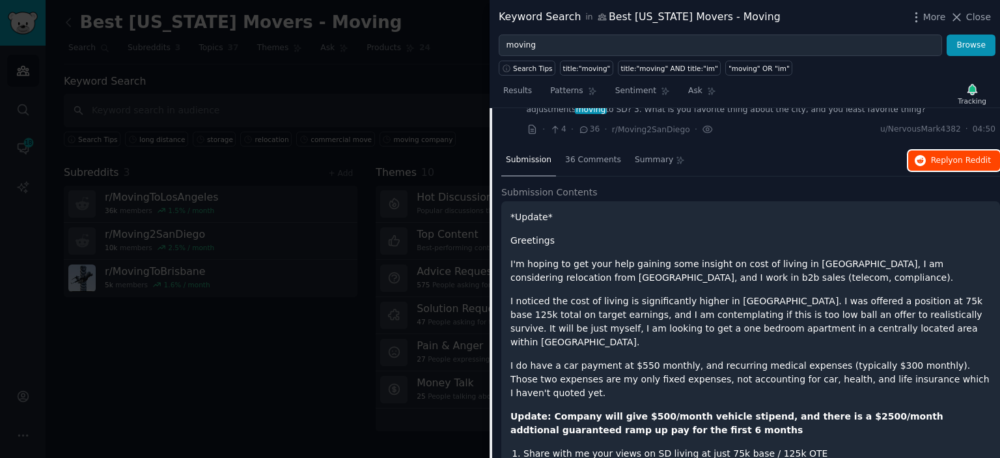
click at [939, 156] on span "Reply on Reddit" at bounding box center [961, 161] width 60 height 12
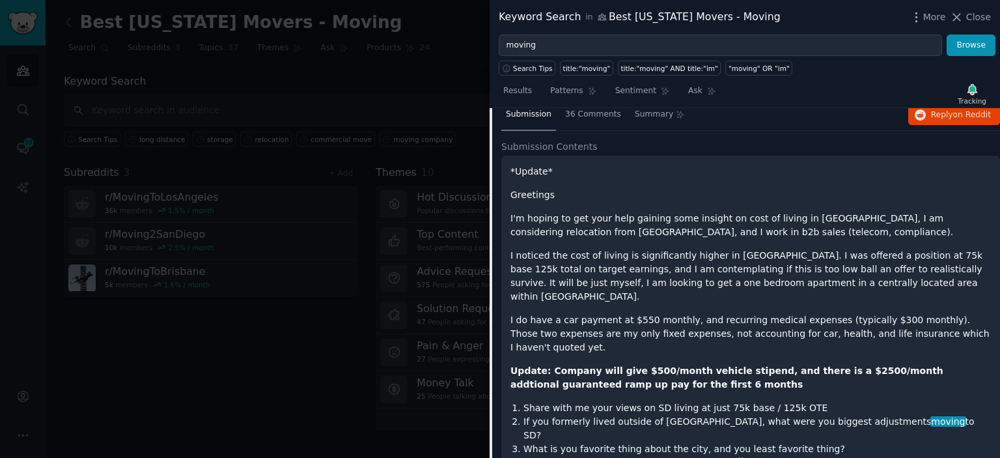
scroll to position [130, 0]
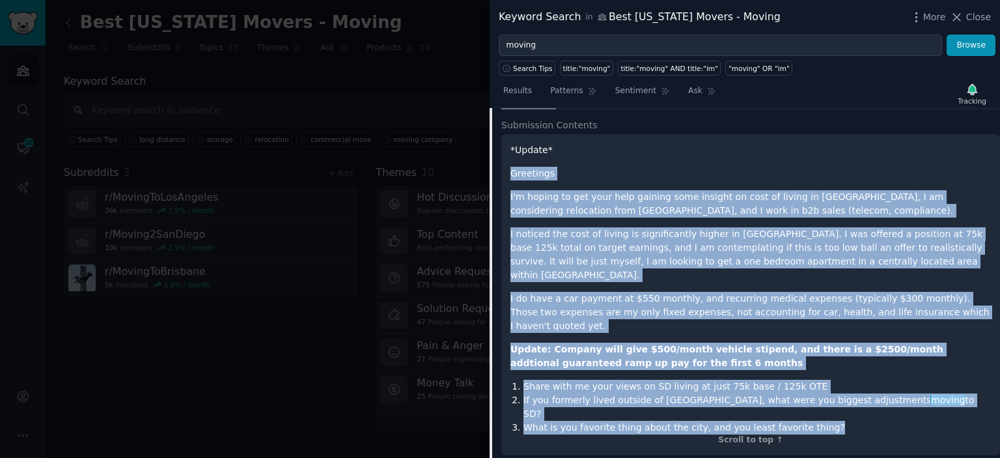
drag, startPoint x: 512, startPoint y: 242, endPoint x: 806, endPoint y: 386, distance: 326.8
click at [806, 386] on div "*Update* Greetings I'm hoping to get your help gaining some insight on cost of …" at bounding box center [751, 288] width 481 height 291
copy div "Greetings I'm hoping to get your help gaining some insight on cost of living in…"
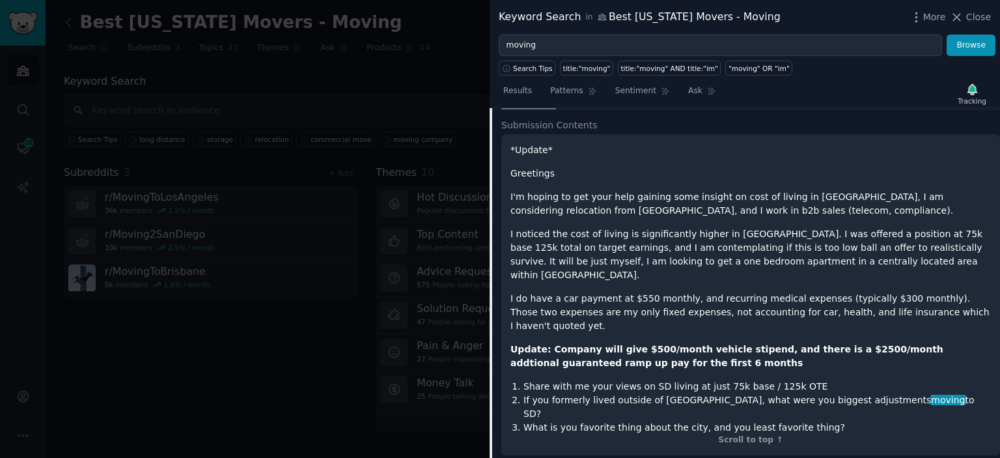
click at [468, 49] on div at bounding box center [500, 229] width 1000 height 458
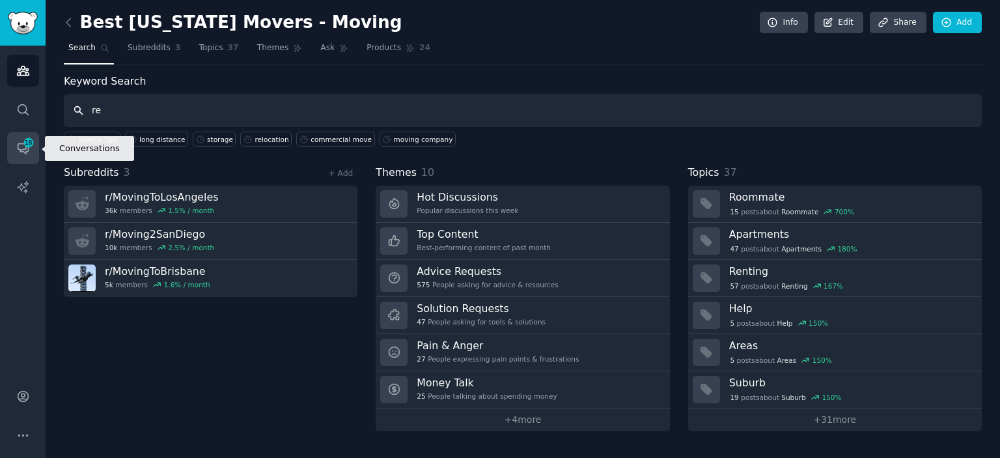
type input "re"
click at [33, 154] on link "Conversations 18" at bounding box center [23, 148] width 32 height 32
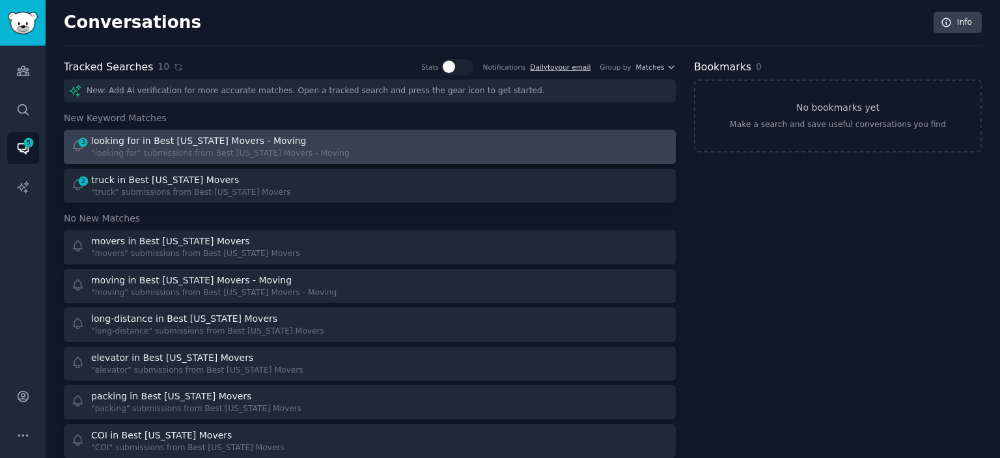
click at [369, 147] on div "3 looking for in Best California Movers - Moving "looking for" submissions from…" at bounding box center [369, 146] width 603 height 25
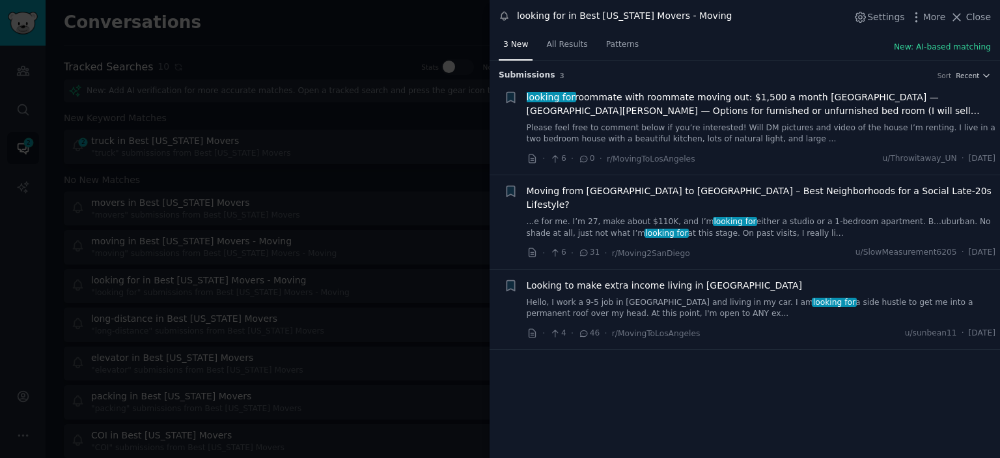
click at [298, 160] on div at bounding box center [500, 229] width 1000 height 458
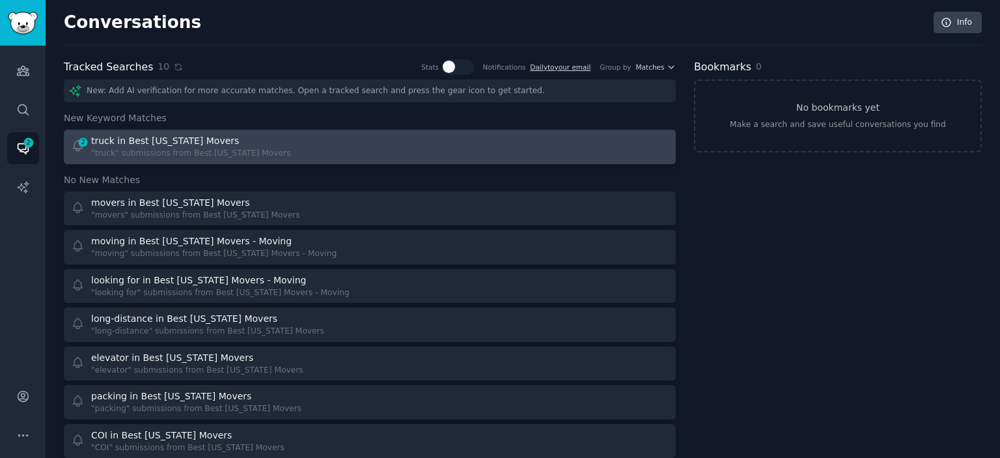
click at [292, 149] on div "2 truck in Best California Movers "truck" submissions from Best California Move…" at bounding box center [216, 146] width 291 height 25
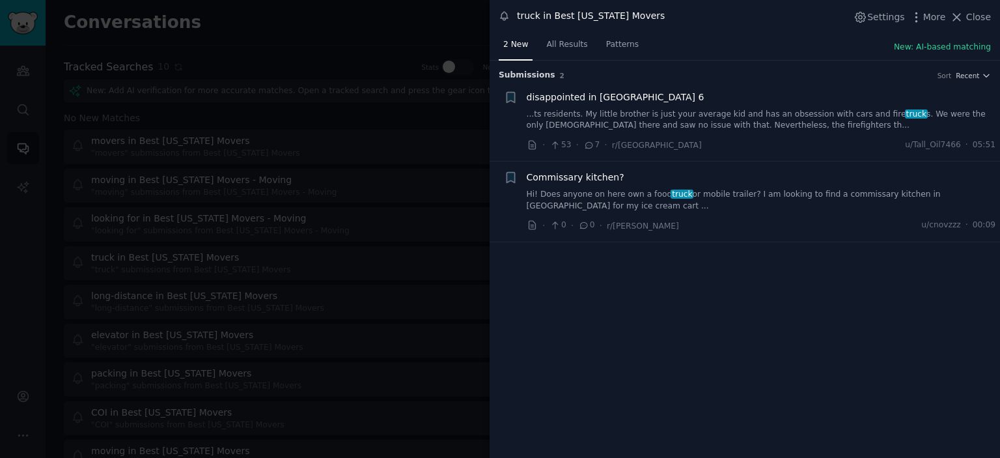
click at [160, 134] on div at bounding box center [500, 229] width 1000 height 458
